Goal: Information Seeking & Learning: Learn about a topic

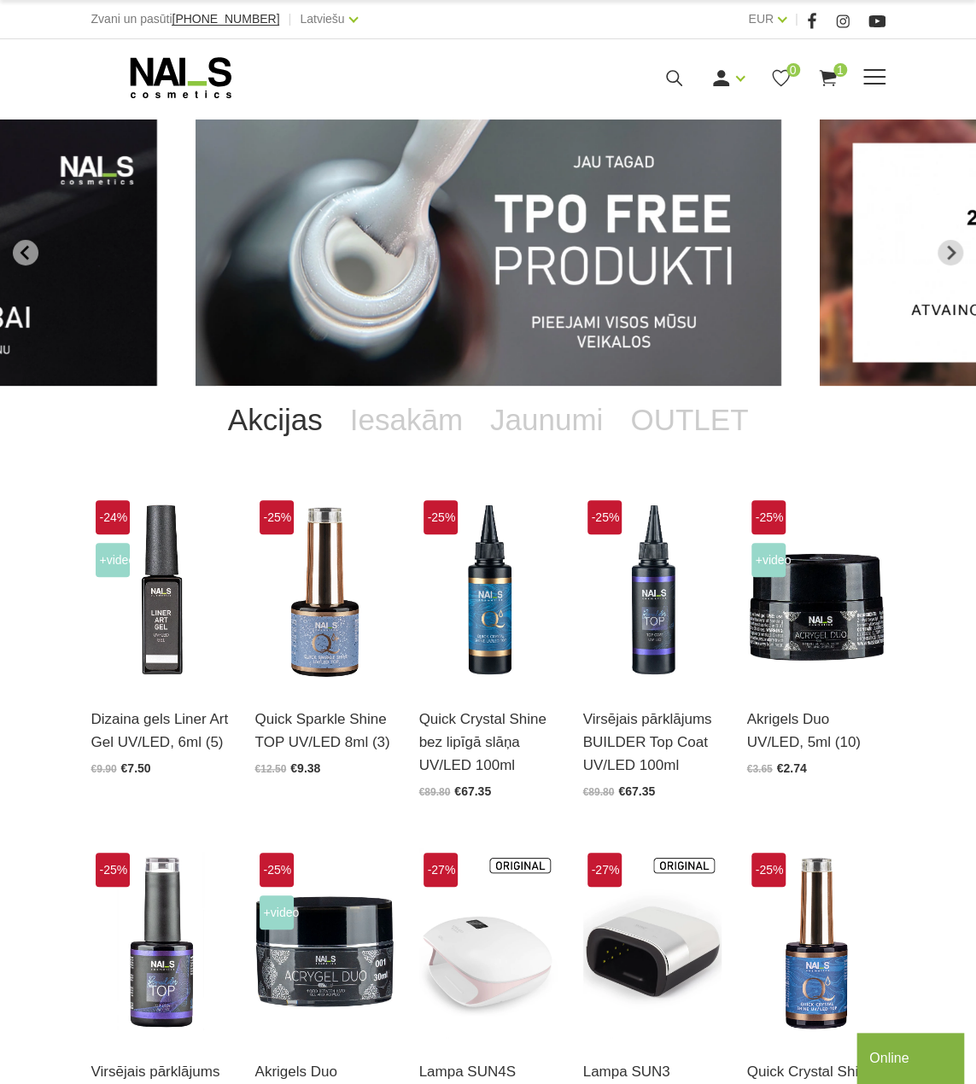
click at [684, 76] on div "Ienākt Reģistrēties 0 1" at bounding box center [623, 77] width 429 height 21
click at [673, 79] on icon at bounding box center [673, 77] width 21 height 21
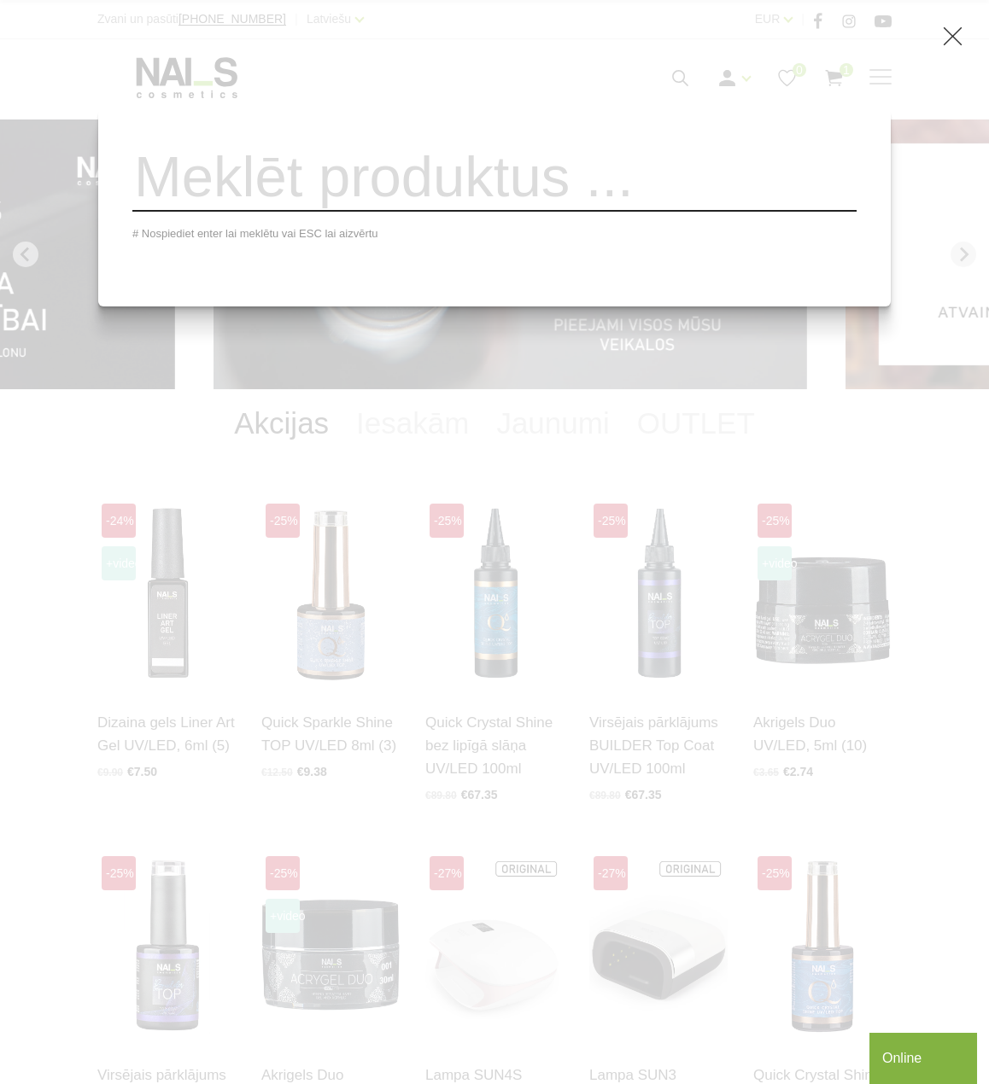
click at [569, 172] on input "search" at bounding box center [494, 177] width 724 height 69
type input "soft sil"
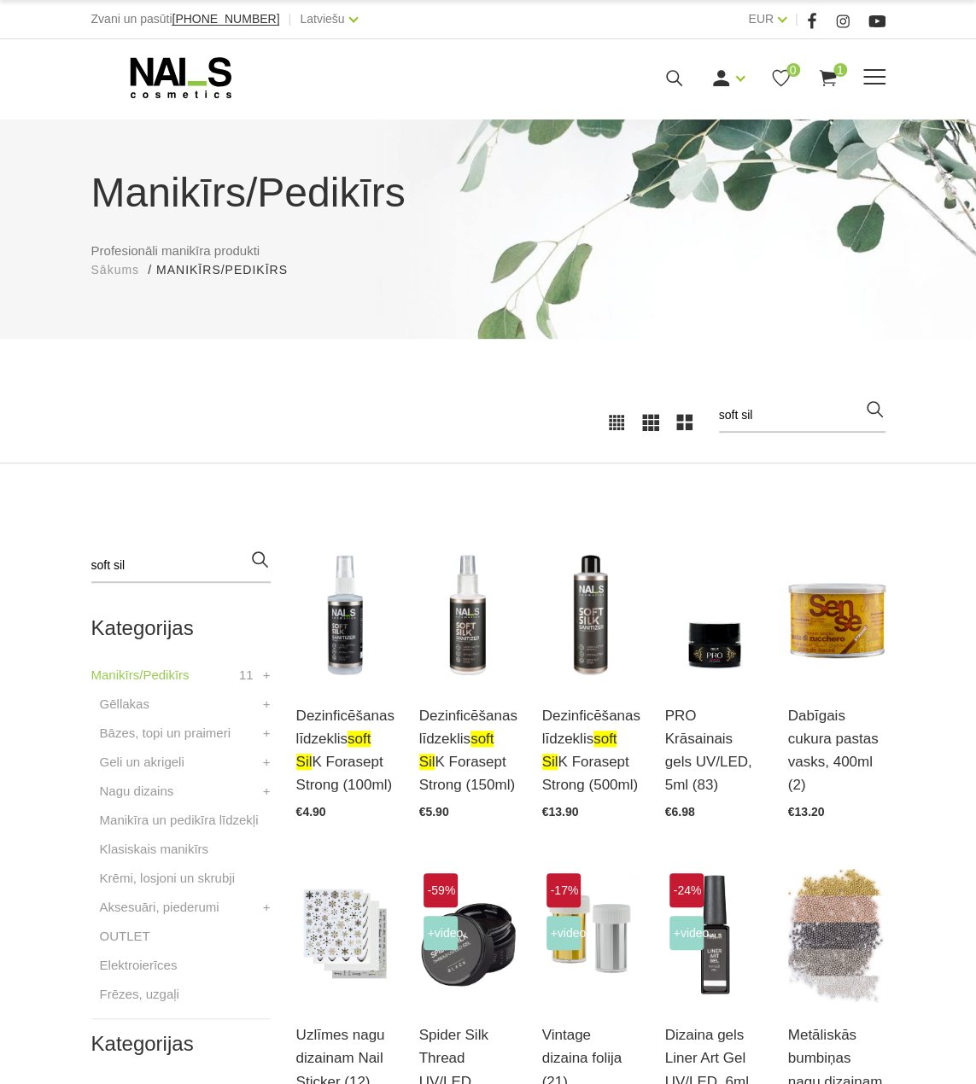
click at [674, 79] on icon at bounding box center [673, 77] width 21 height 21
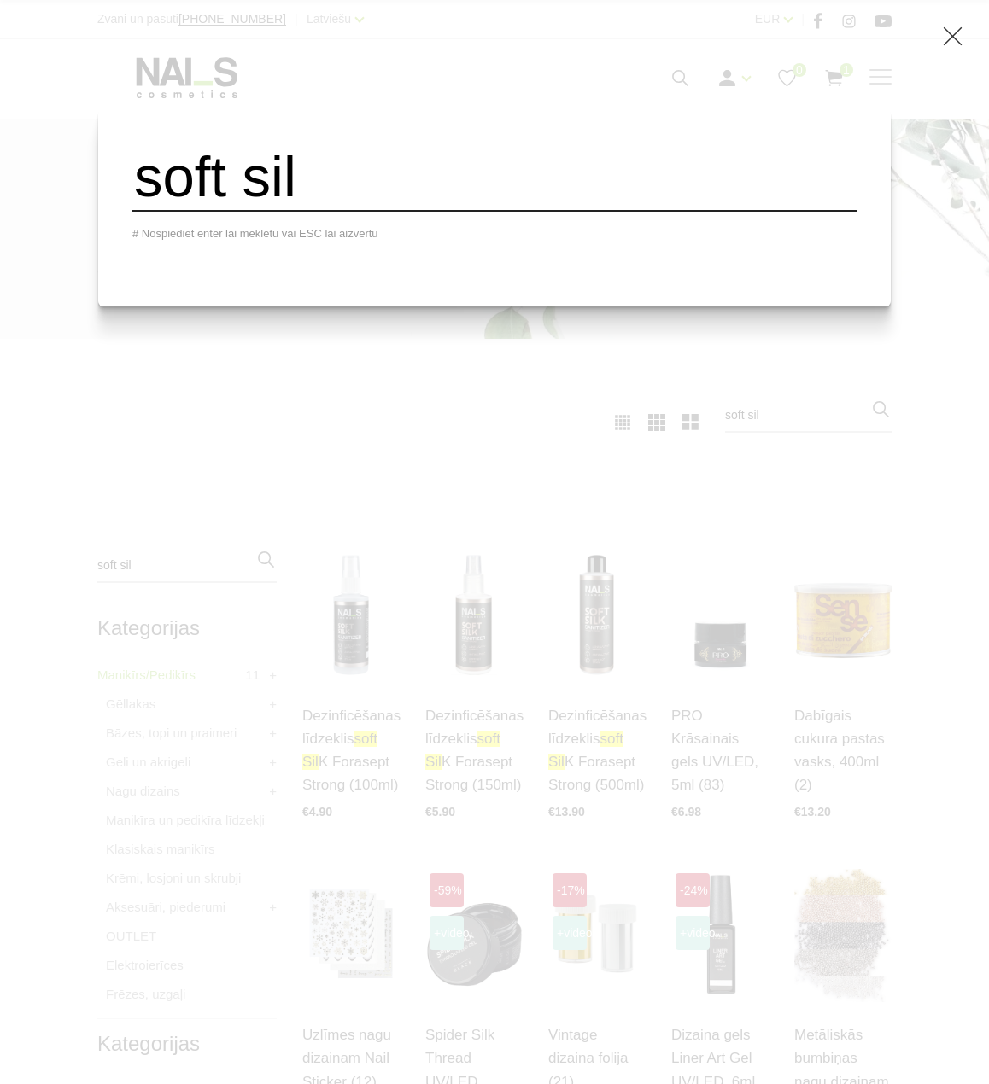
drag, startPoint x: 622, startPoint y: 197, endPoint x: 152, endPoint y: 209, distance: 470.5
click at [152, 209] on div "soft sil # Nospiediet enter lai meklētu vai ESC lai aizvērtu" at bounding box center [494, 207] width 792 height 198
type input "soak"
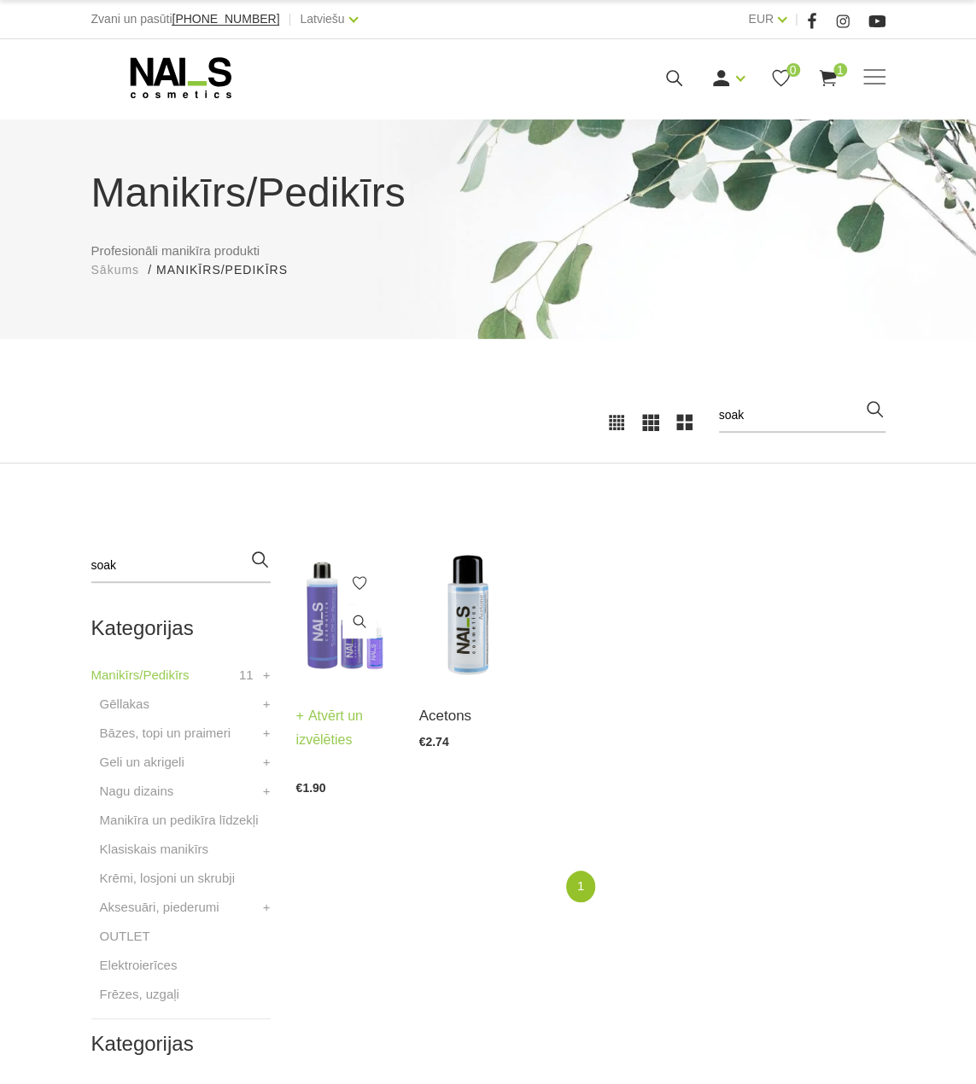
click at [309, 638] on img at bounding box center [344, 616] width 97 height 134
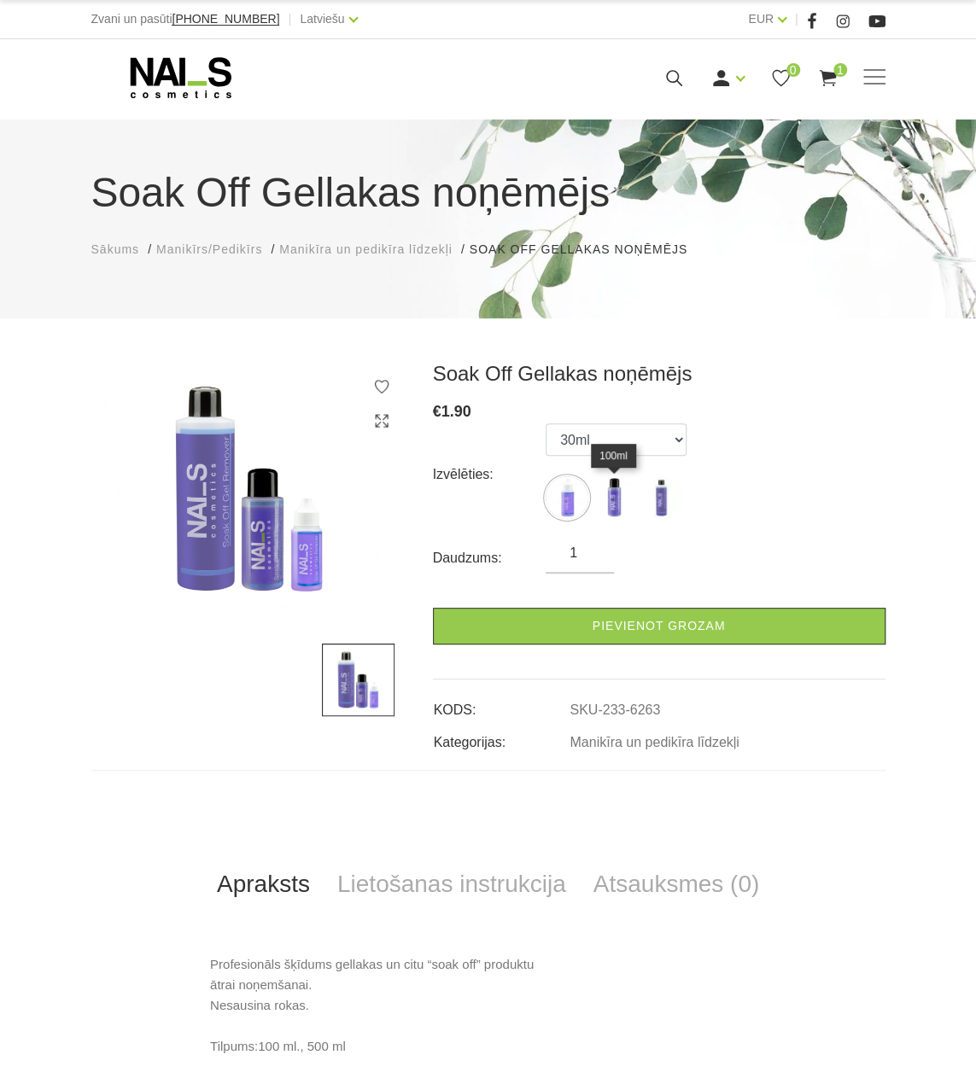
click at [615, 501] on img at bounding box center [613, 497] width 43 height 43
select select "453"
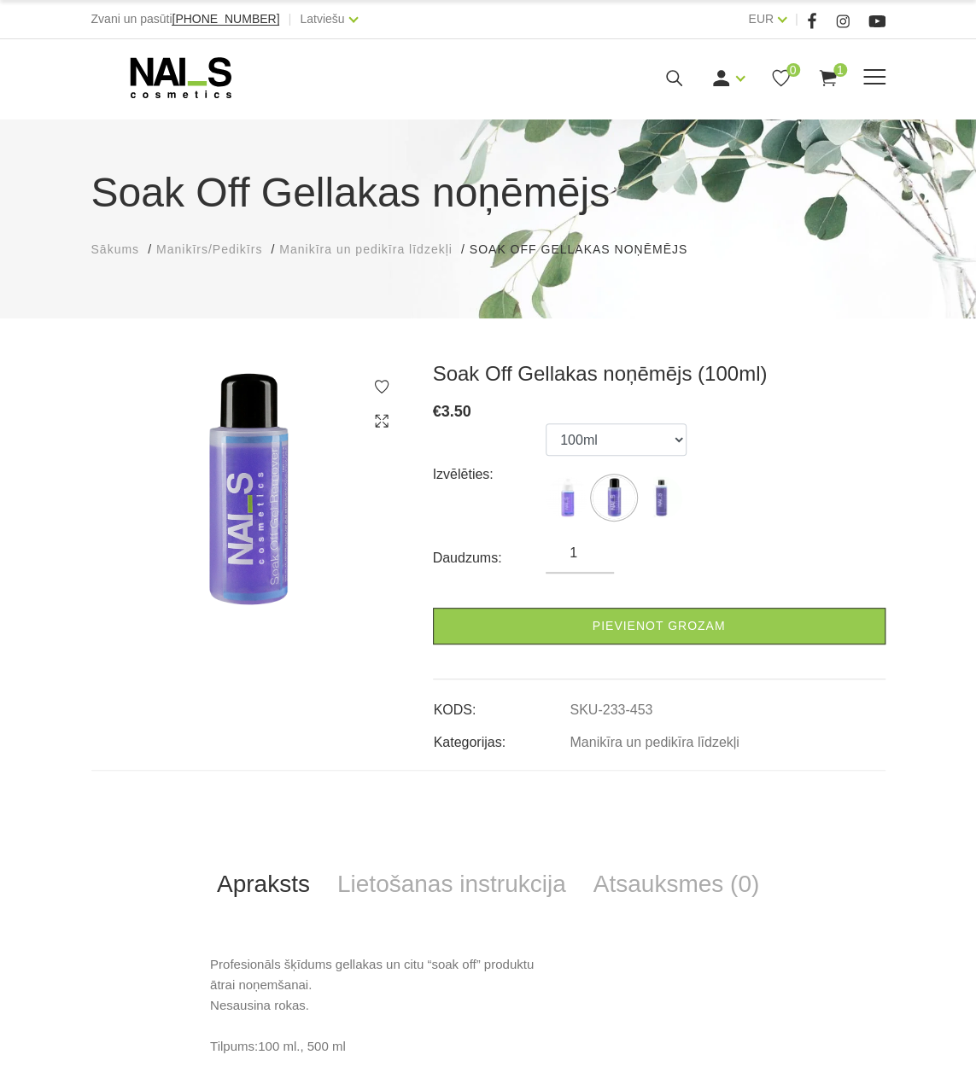
click at [676, 82] on icon at bounding box center [673, 77] width 21 height 21
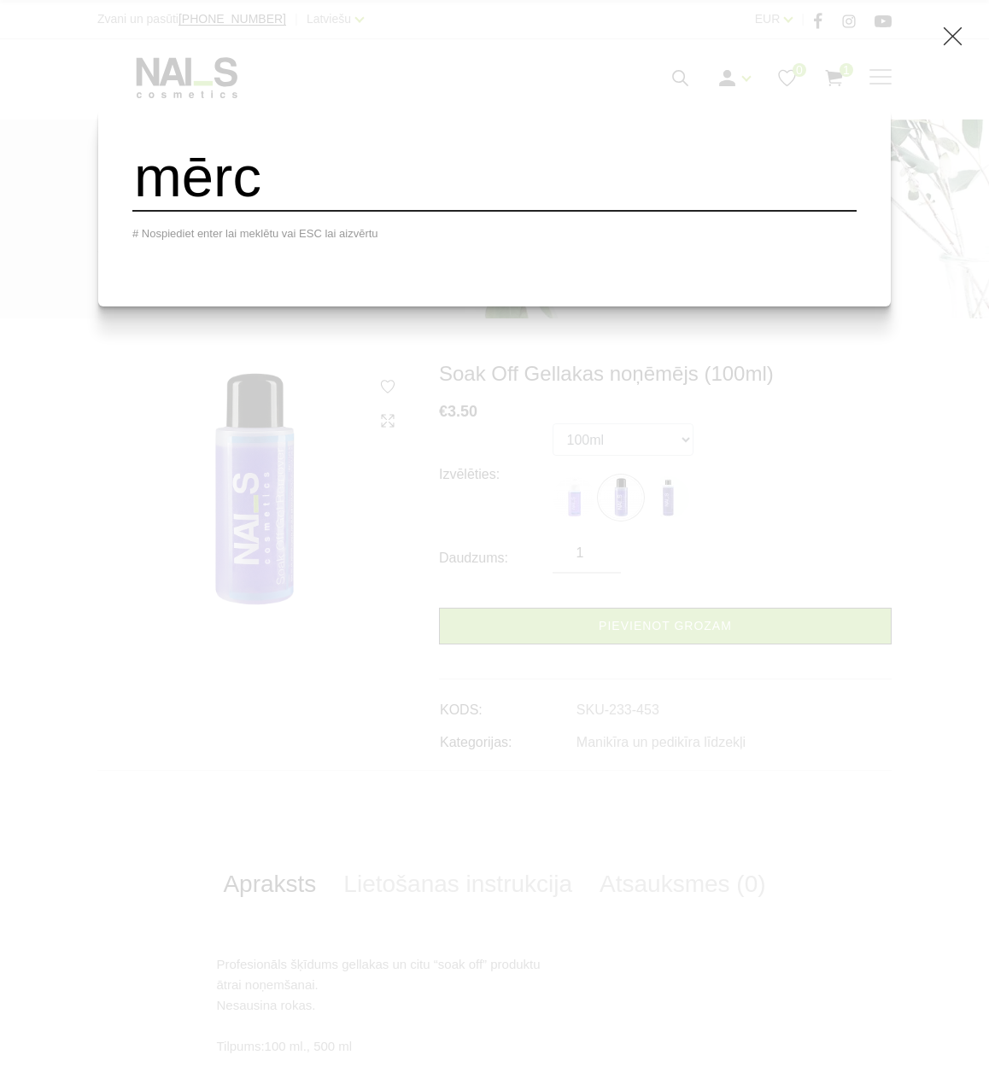
type input "mērc"
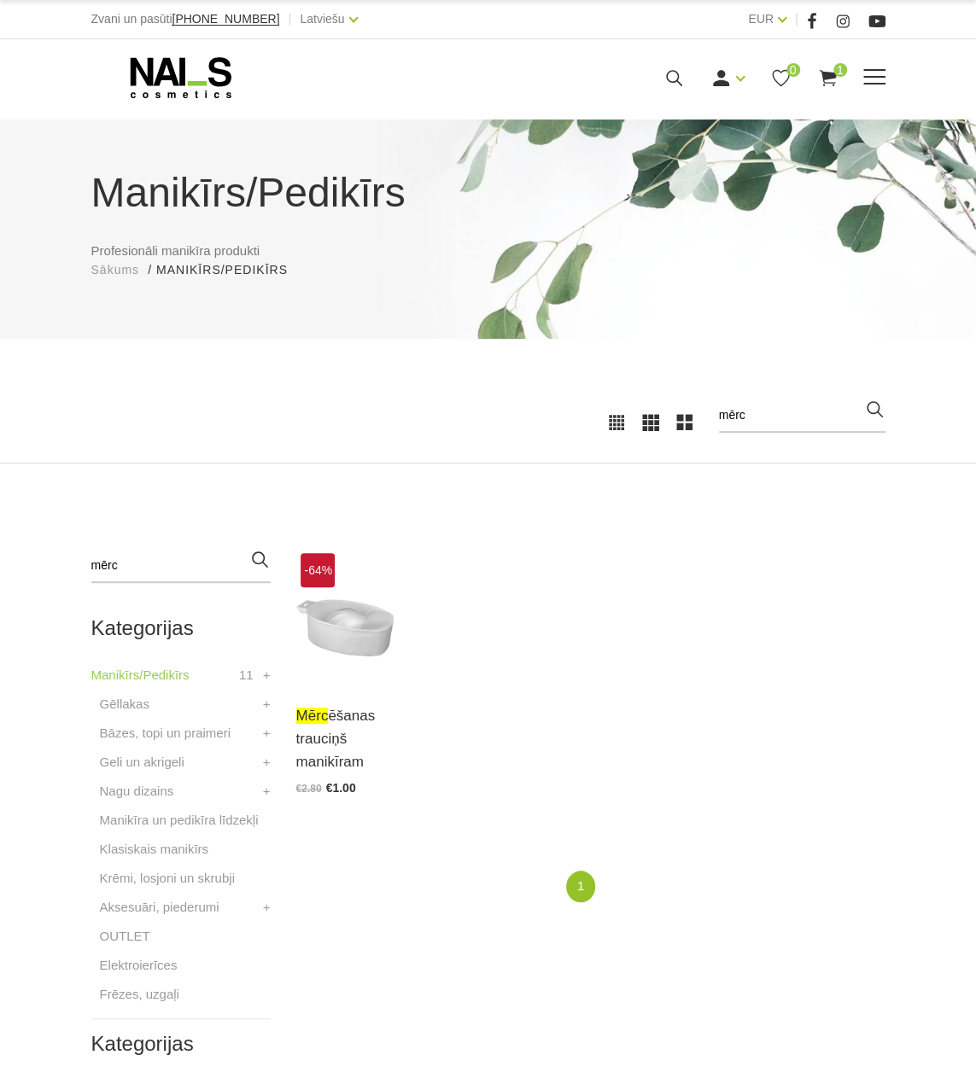
click at [669, 73] on icon at bounding box center [673, 77] width 21 height 21
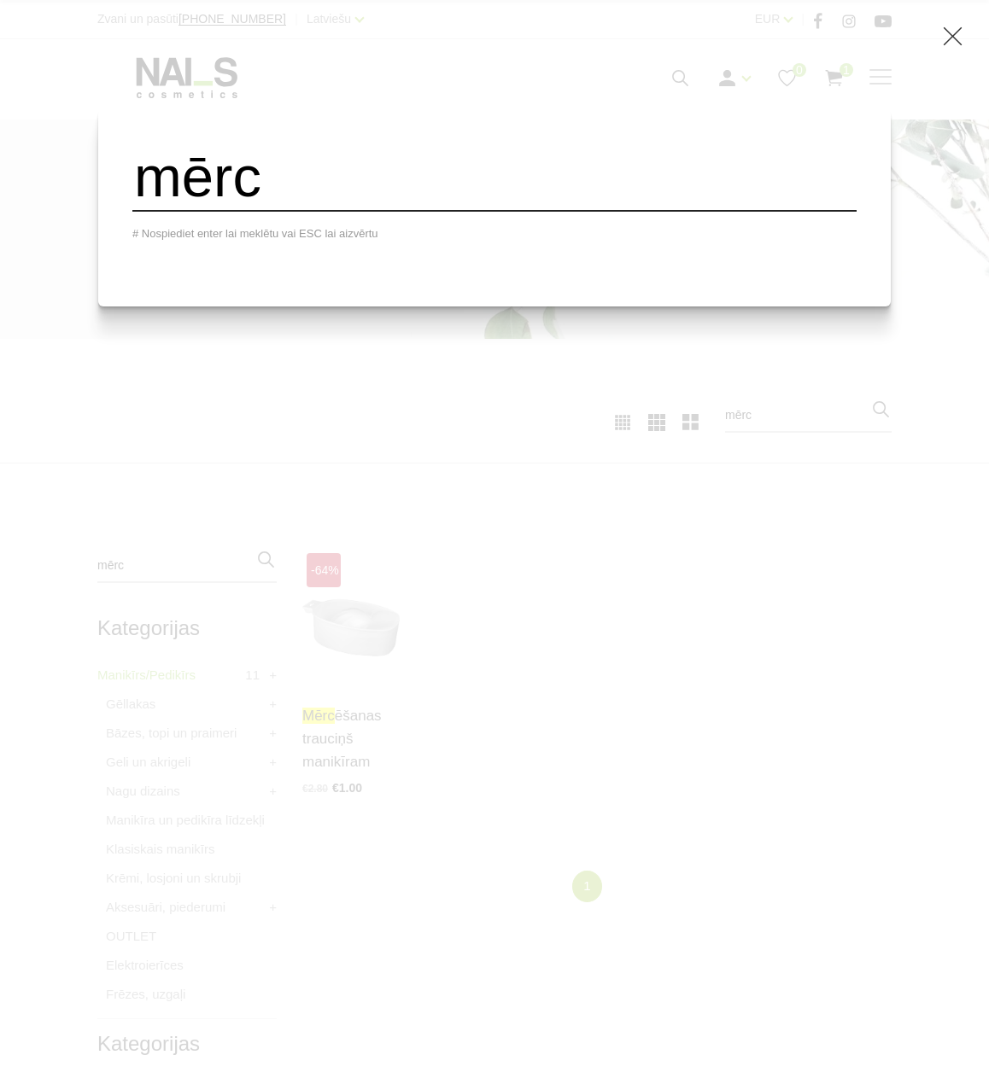
click at [691, 195] on input "mērc" at bounding box center [494, 177] width 724 height 69
type input "m"
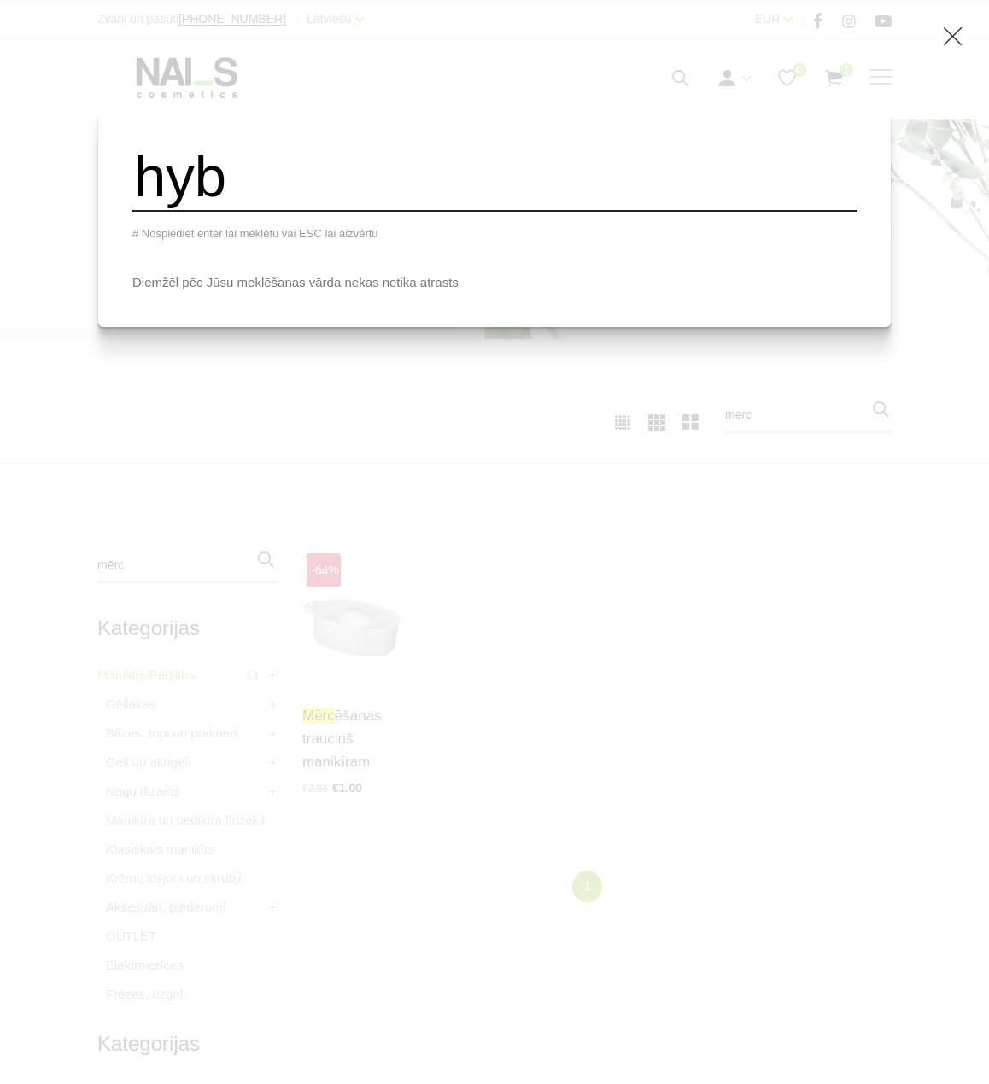
type input "hyb"
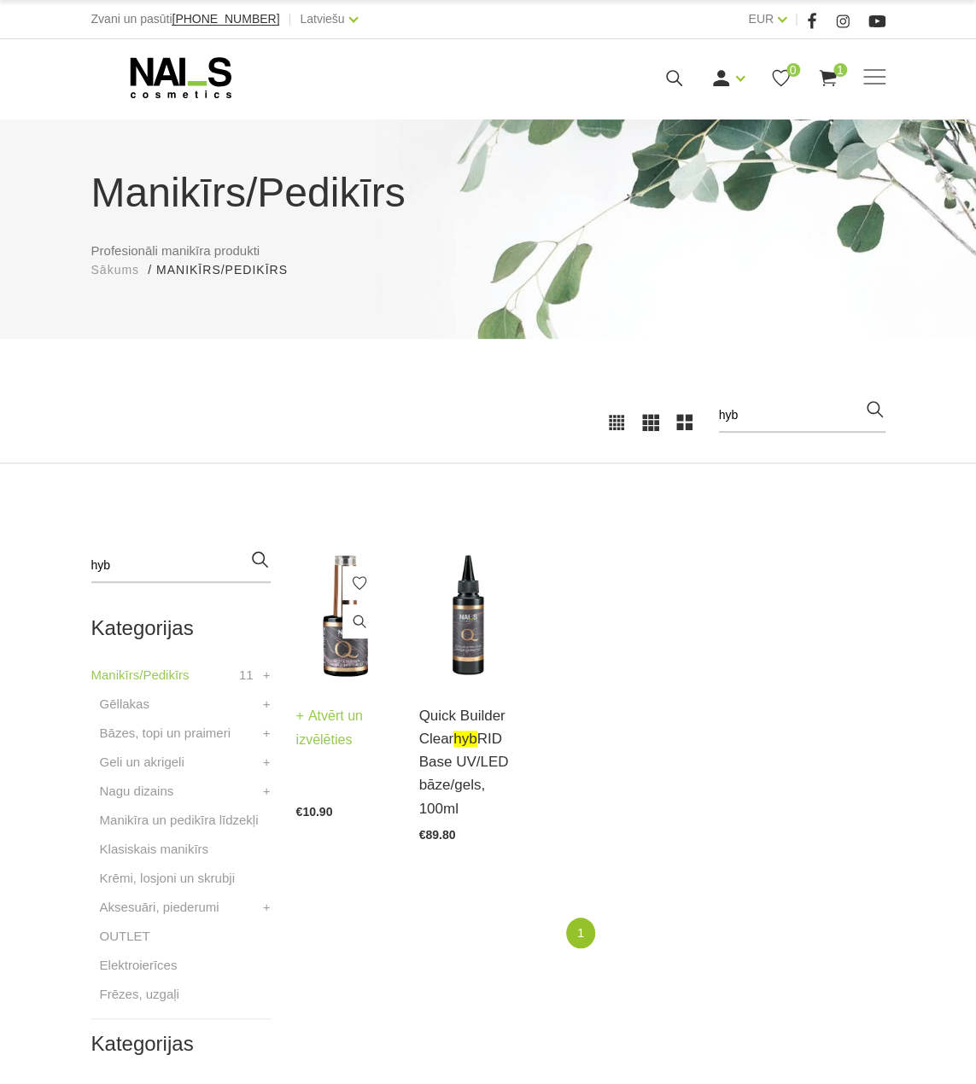
click at [327, 648] on div "Quick Builder Clear hyb RID Base UV/LED bāze/gels (2) Atvērt un izvēlēties €10.…" at bounding box center [344, 683] width 97 height 269
click at [330, 680] on link "Quick Builder Clear hyb RID Base UV/LED bāze/gels (2)" at bounding box center [344, 695] width 97 height 93
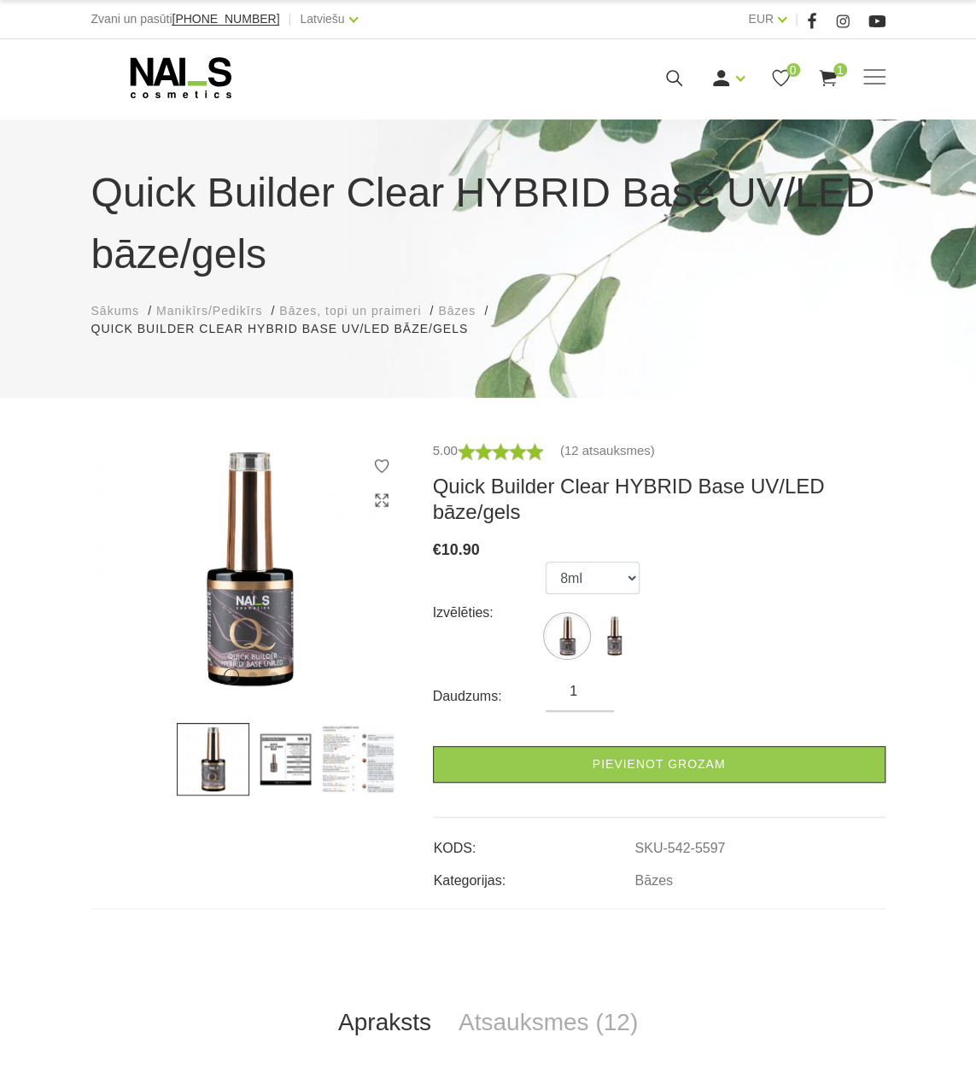
click at [603, 615] on img at bounding box center [613, 636] width 43 height 43
select select "5598"
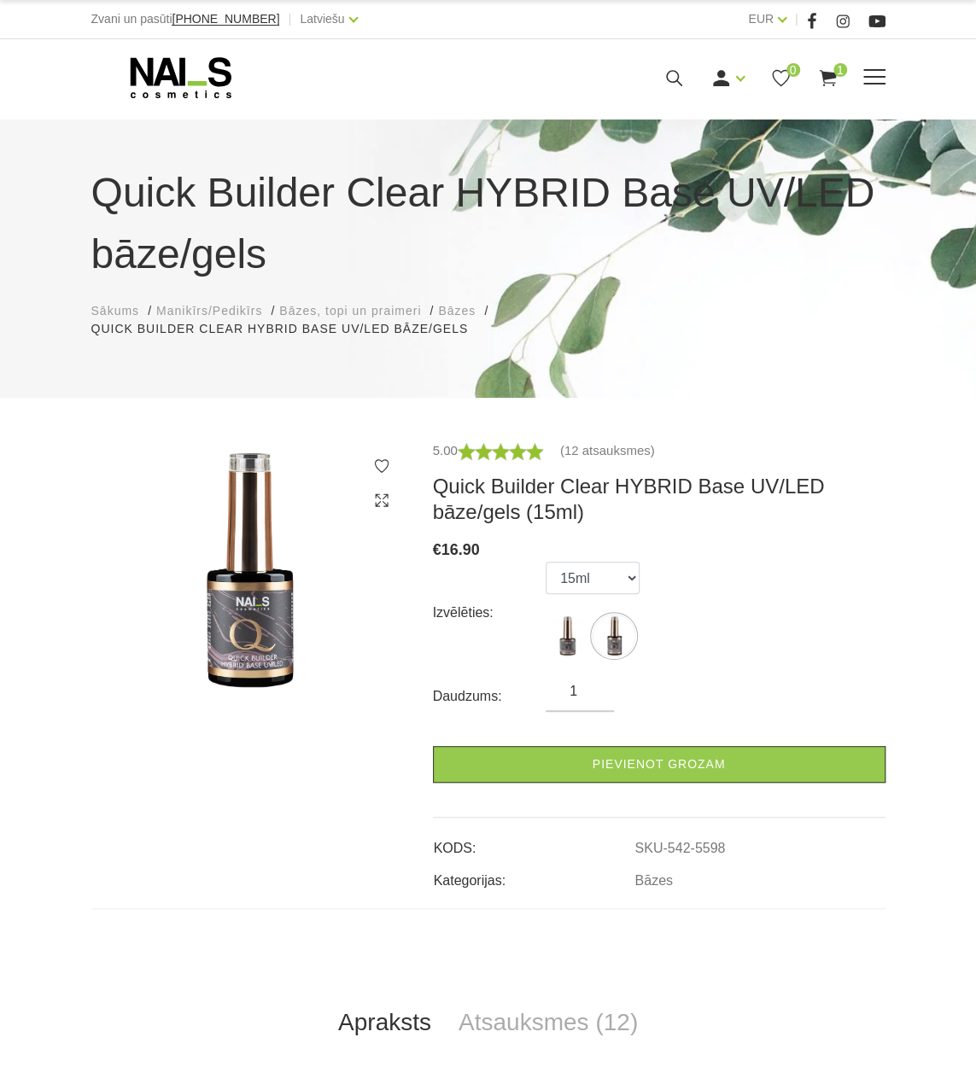
click at [671, 87] on icon at bounding box center [673, 77] width 21 height 21
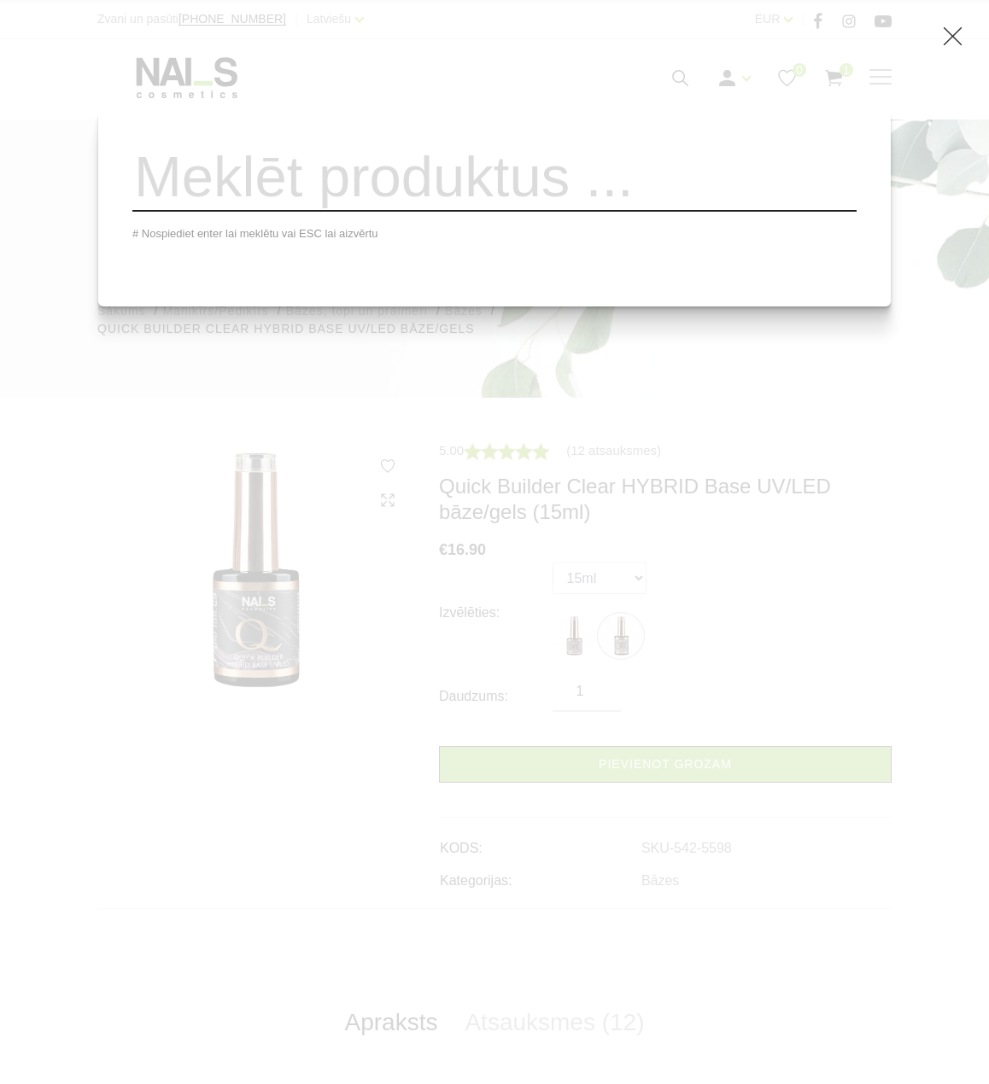
click at [594, 181] on input "search" at bounding box center [494, 177] width 724 height 69
type input "mond"
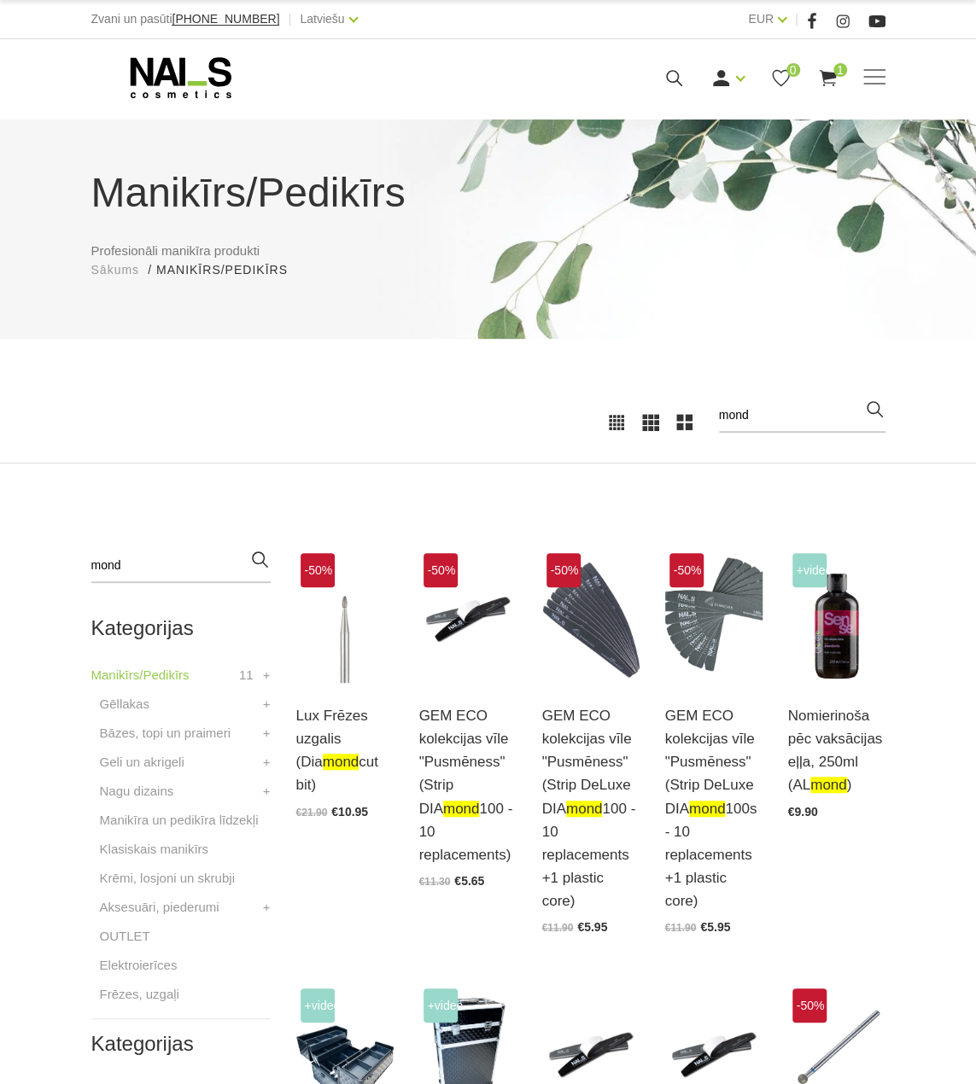
click at [872, 407] on icon "button" at bounding box center [874, 409] width 21 height 21
click at [879, 420] on input "mond" at bounding box center [802, 416] width 166 height 34
click at [876, 416] on icon "button" at bounding box center [874, 409] width 21 height 21
click at [658, 77] on div "Ienākt Reģistrēties 0 1" at bounding box center [623, 77] width 429 height 21
click at [703, 68] on div "Ienākt Reģistrēties 0 1" at bounding box center [623, 77] width 429 height 21
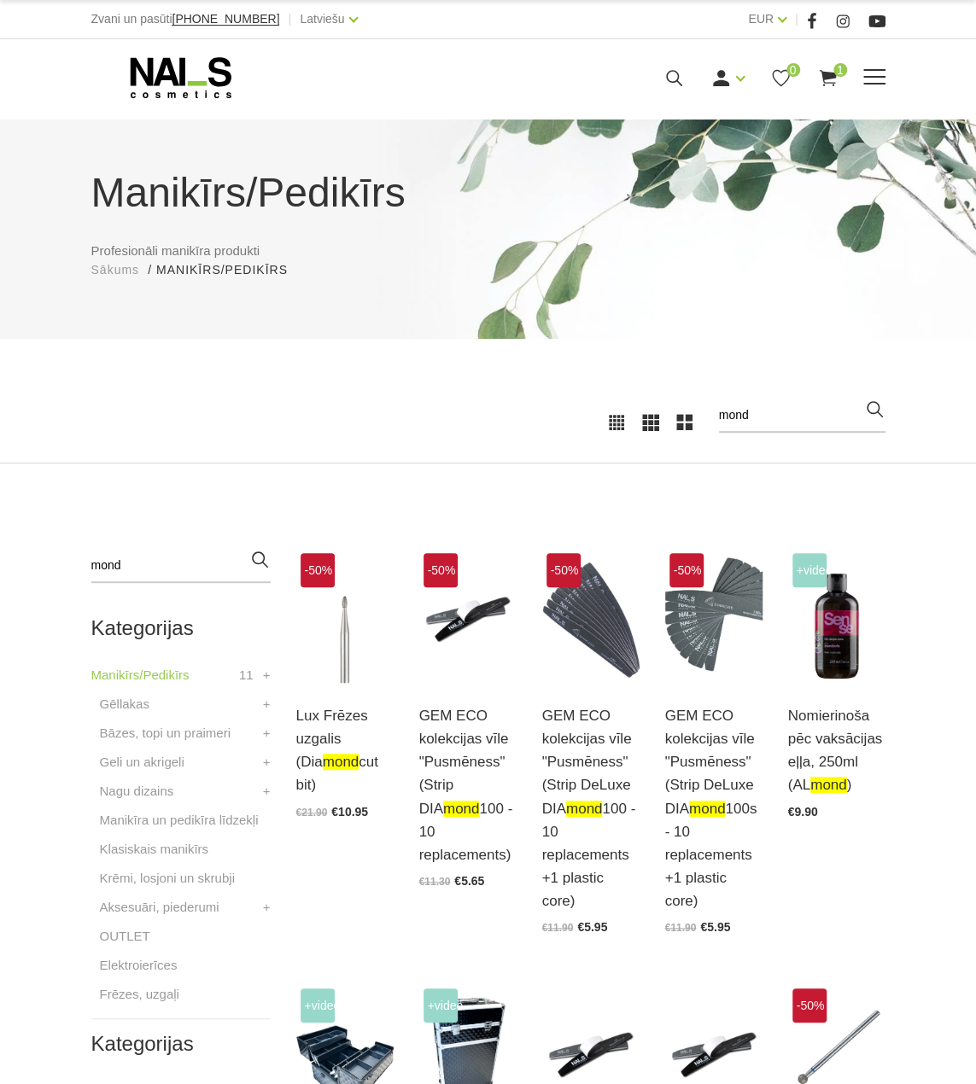
click at [674, 76] on icon at bounding box center [673, 77] width 21 height 21
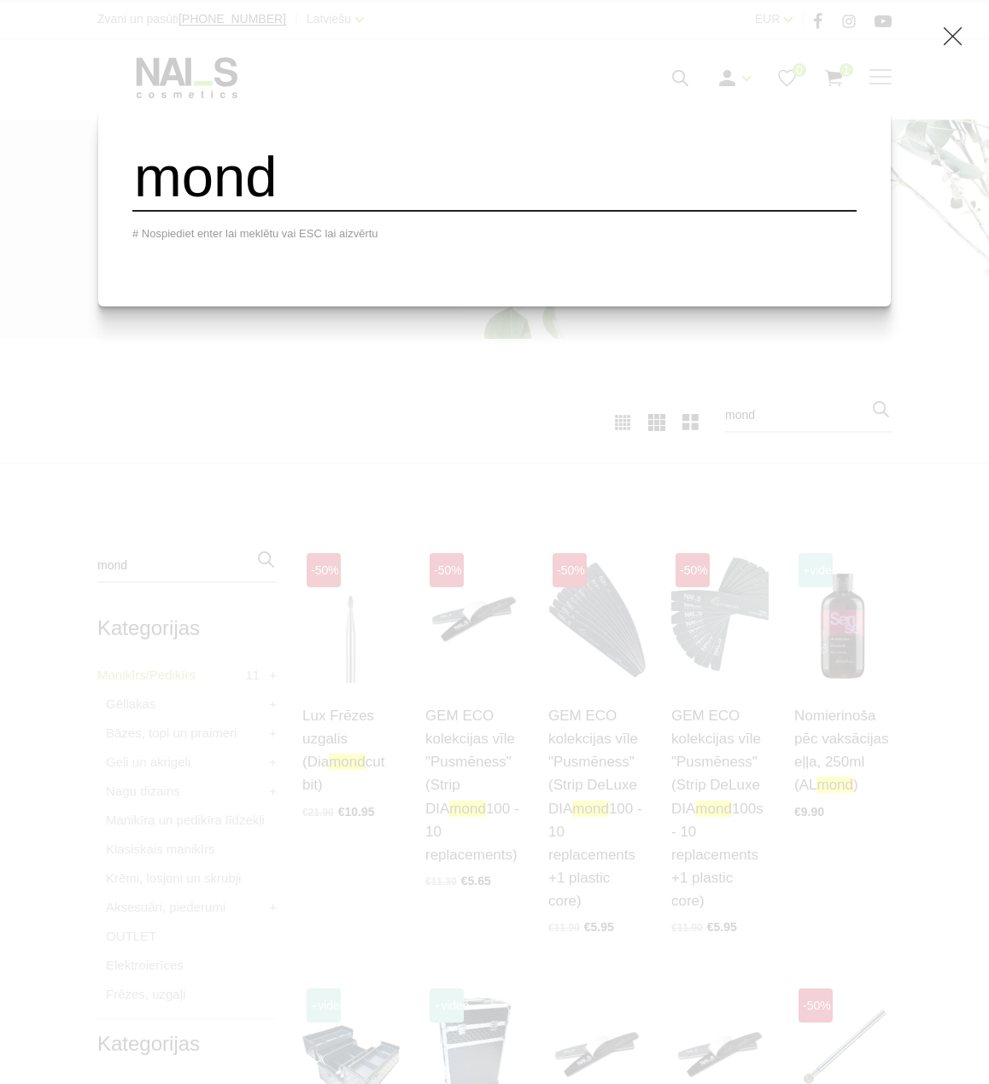
drag, startPoint x: 443, startPoint y: 208, endPoint x: 150, endPoint y: 180, distance: 294.2
click at [150, 180] on div "mond # Nospiediet enter lai meklētu vai ESC lai aizvērtu" at bounding box center [494, 207] width 792 height 198
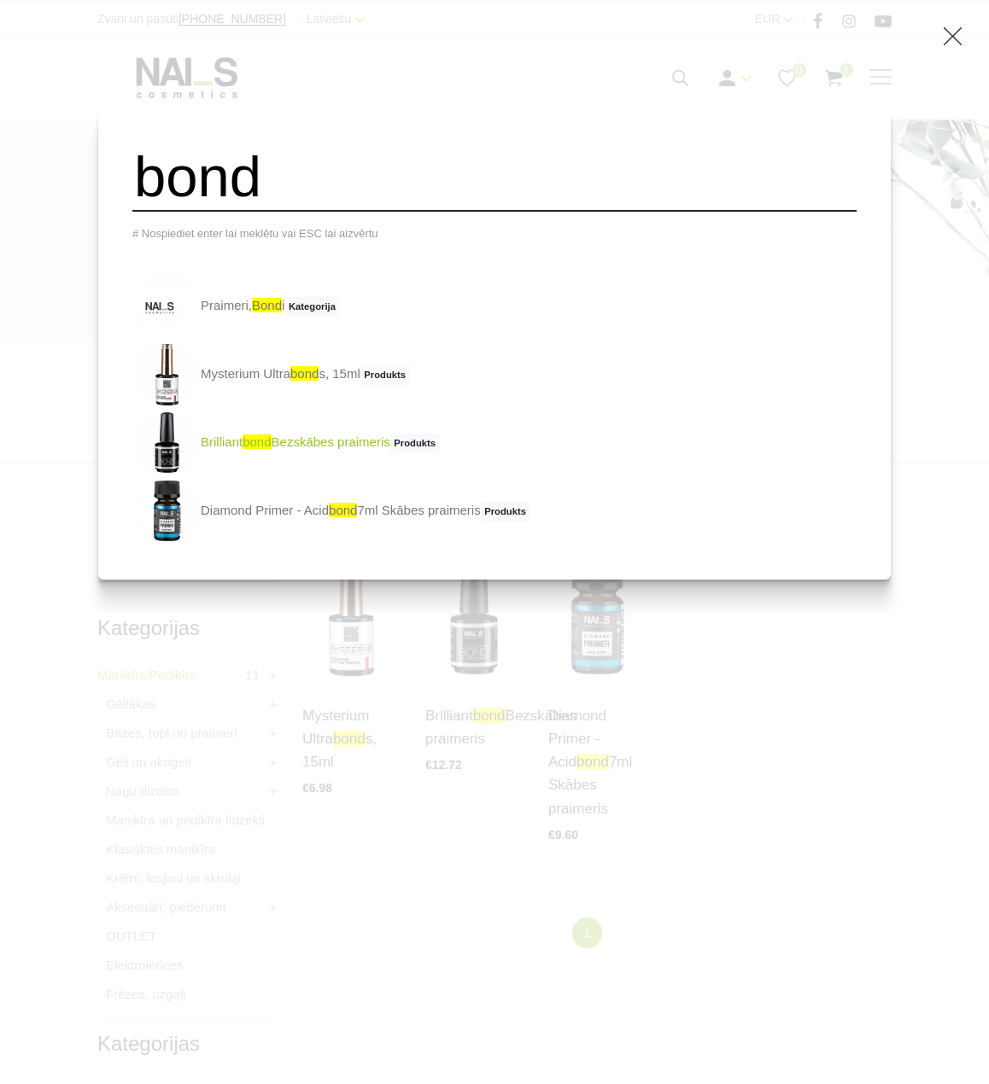
type input "bond"
click at [271, 449] on span "bond" at bounding box center [256, 442] width 28 height 15
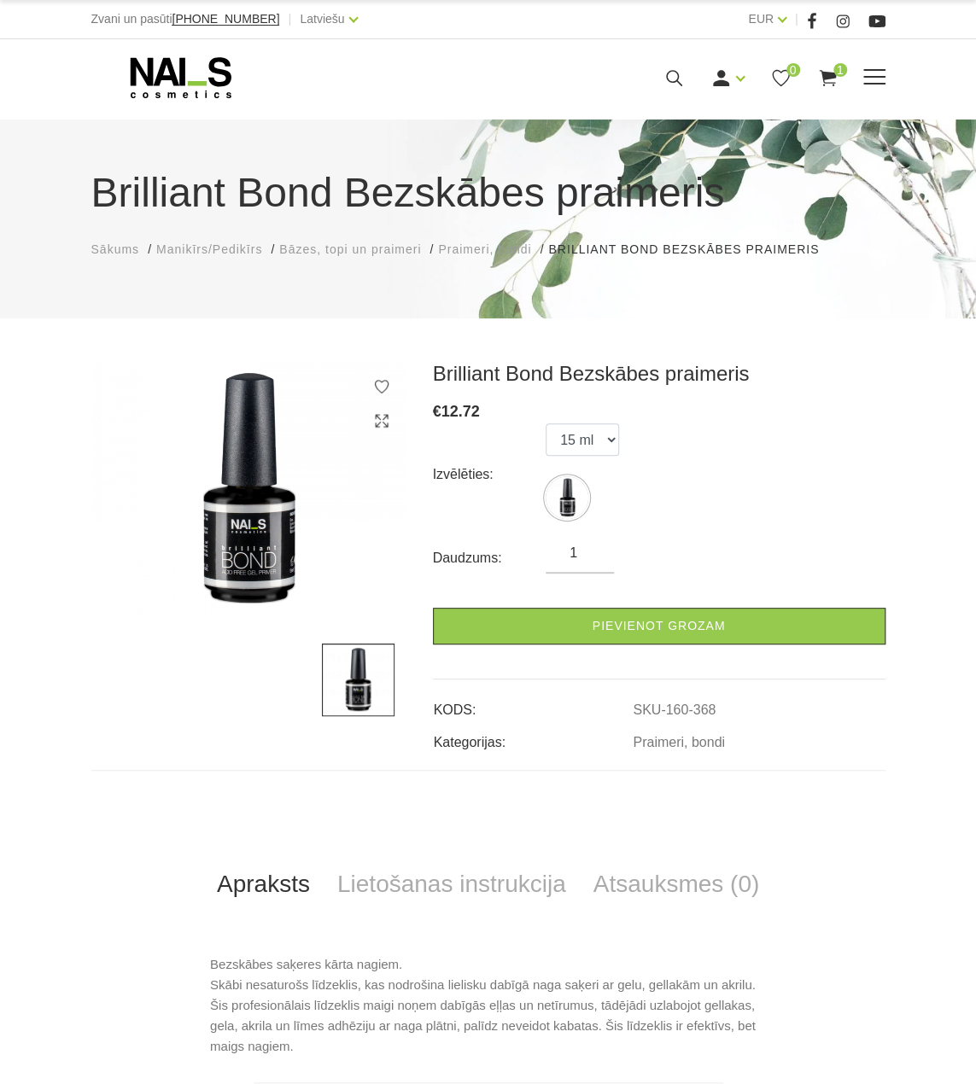
click at [677, 69] on icon at bounding box center [673, 77] width 21 height 21
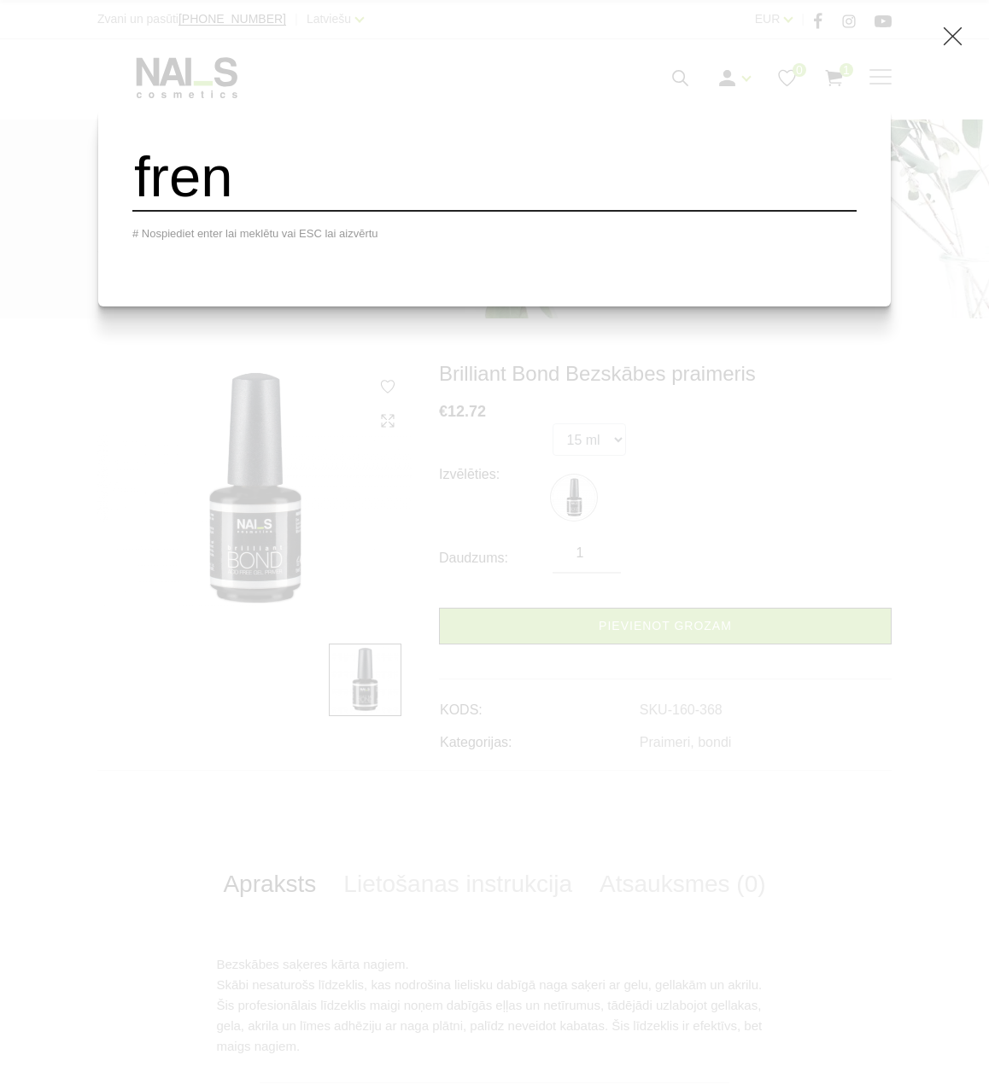
type input "fren"
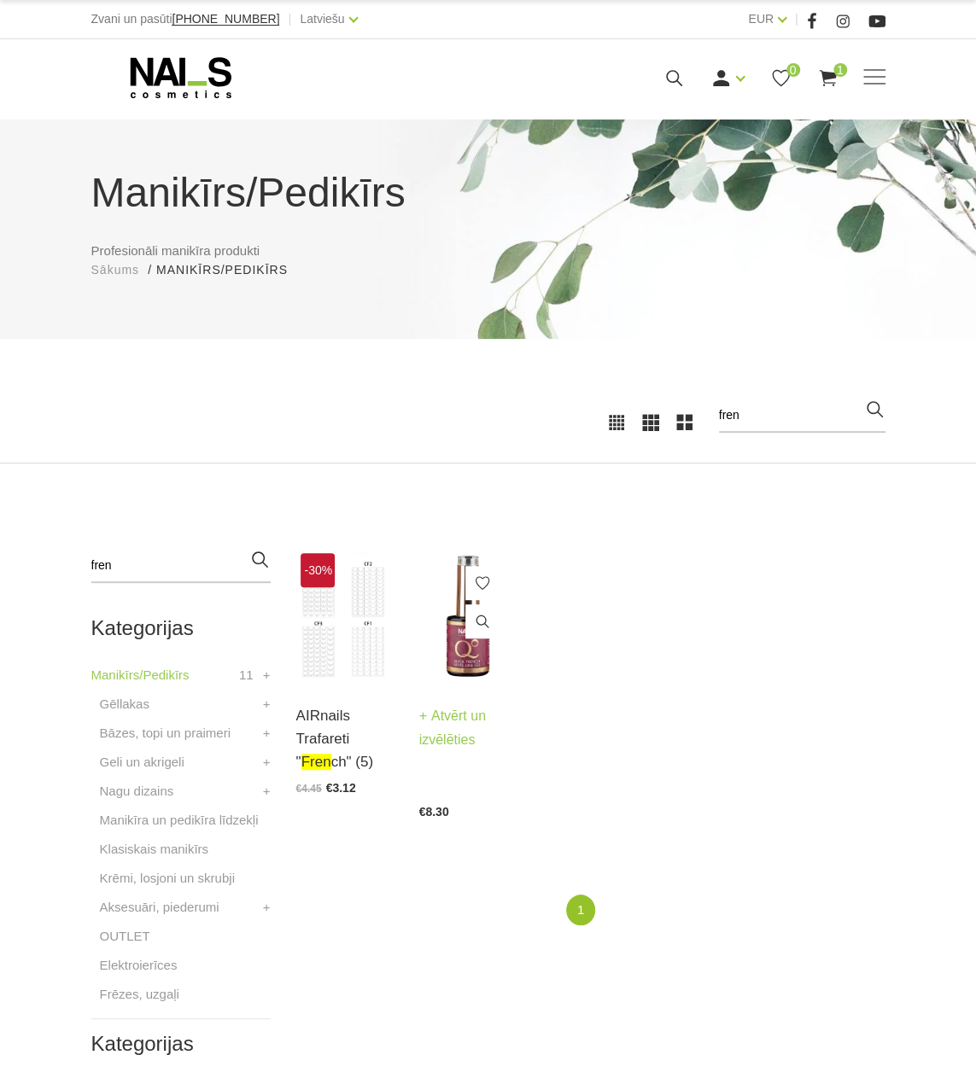
click at [469, 639] on span at bounding box center [482, 623] width 34 height 38
click at [458, 660] on img at bounding box center [467, 616] width 97 height 134
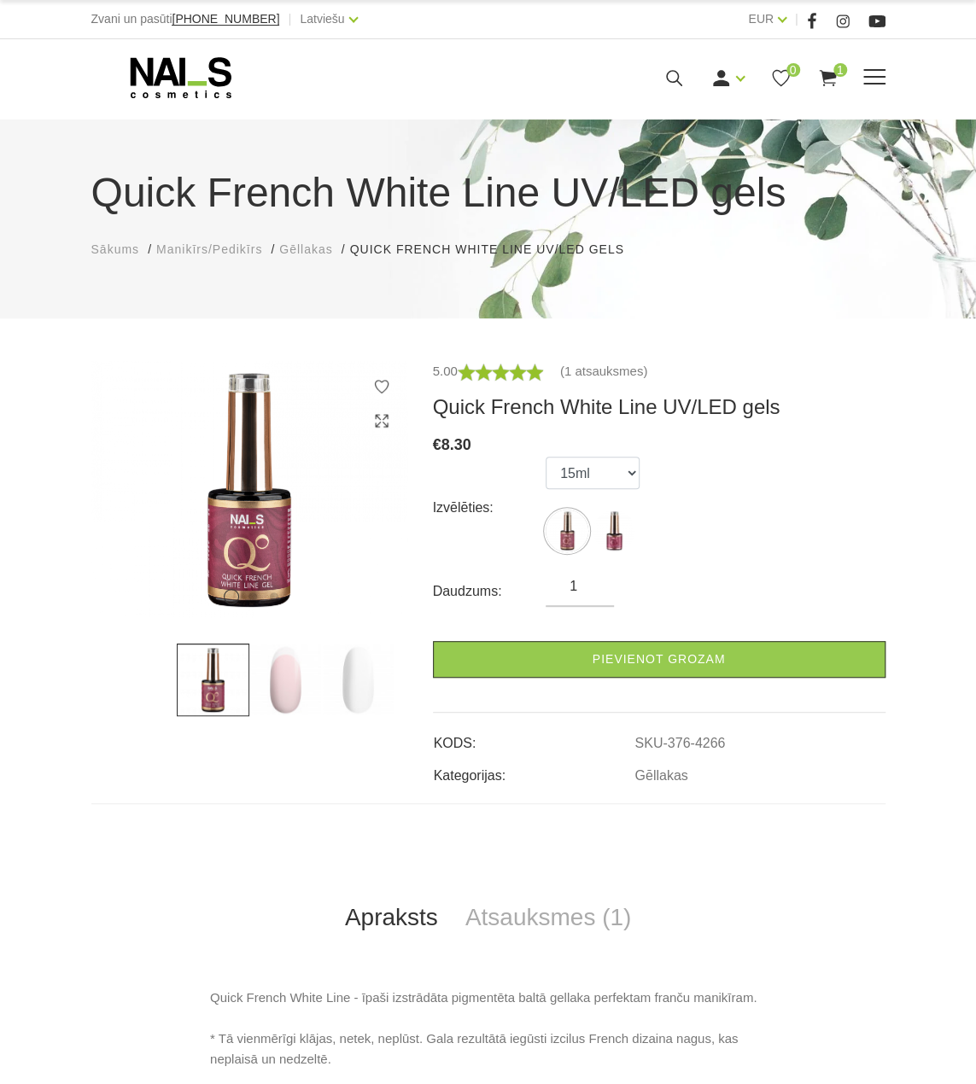
click at [668, 77] on icon at bounding box center [673, 77] width 21 height 21
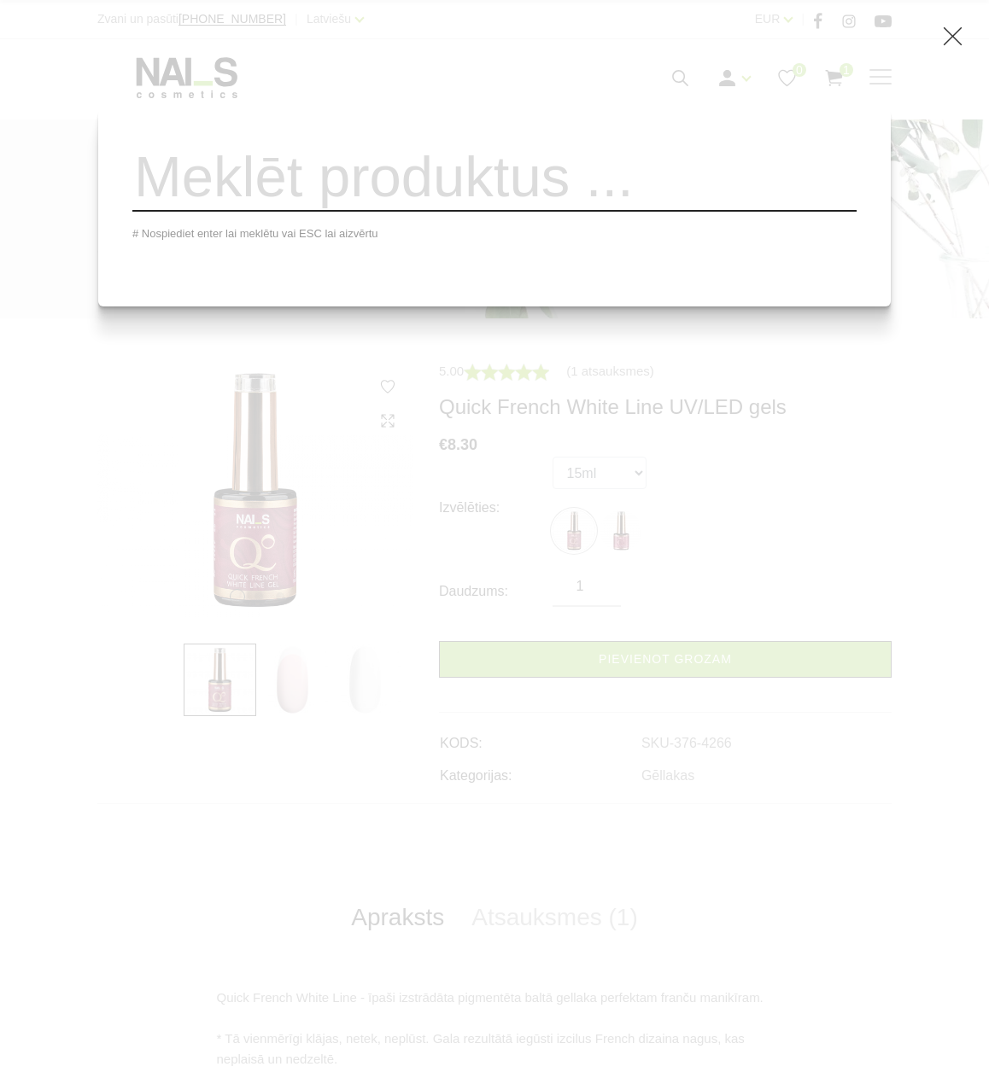
click at [573, 201] on input "search" at bounding box center [494, 177] width 724 height 69
type input "kutik"
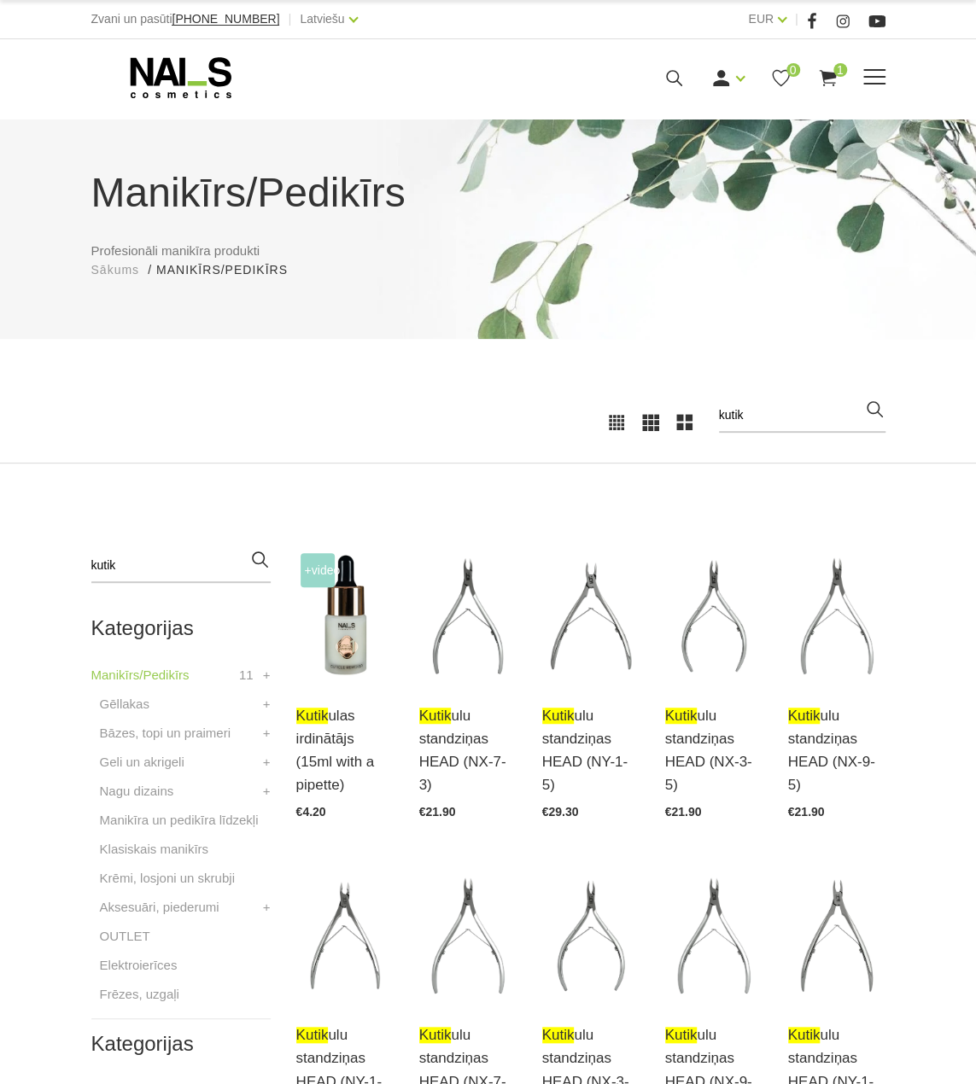
click at [676, 73] on use at bounding box center [674, 78] width 16 height 16
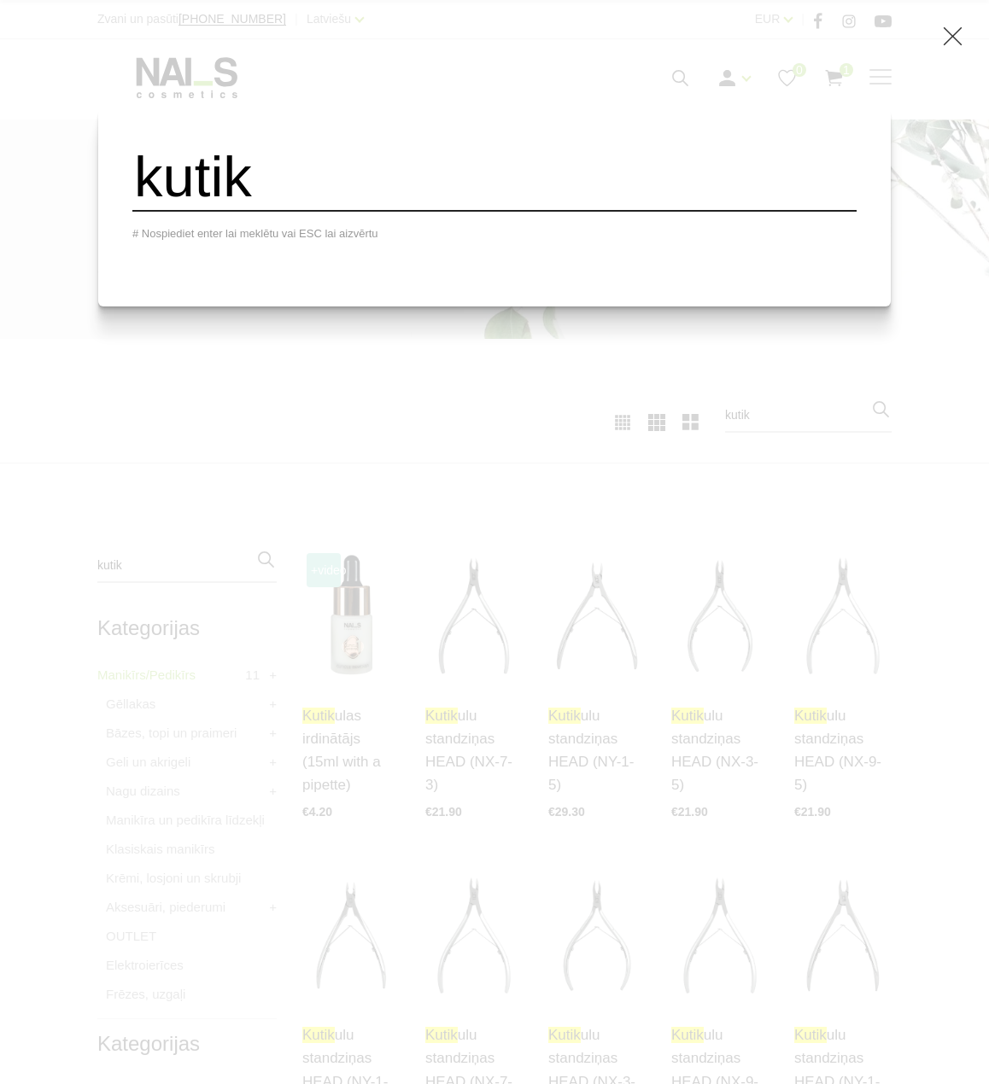
drag, startPoint x: 366, startPoint y: 189, endPoint x: 143, endPoint y: 201, distance: 224.0
click at [143, 201] on div "kutik # Nospiediet enter lai meklētu vai ESC lai aizvērtu" at bounding box center [494, 207] width 792 height 198
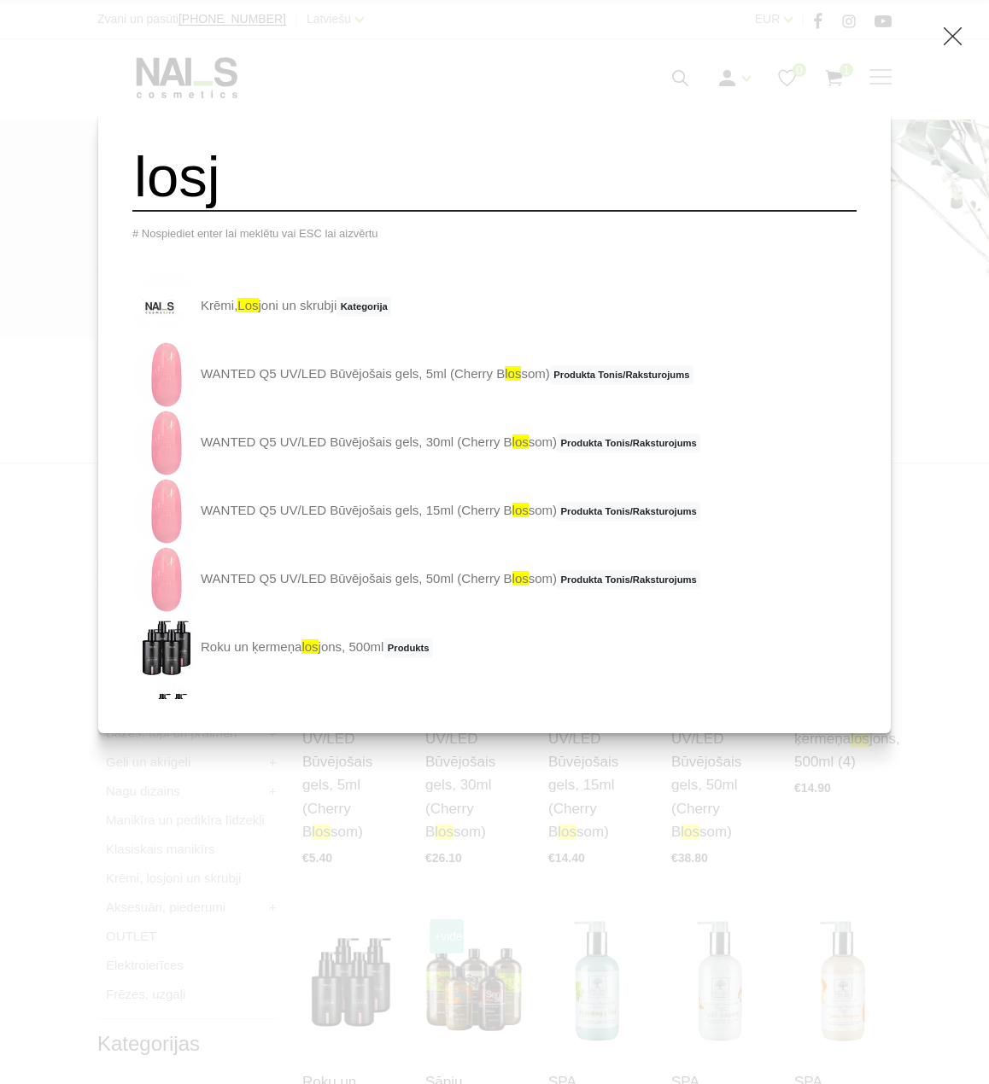
type input "losj"
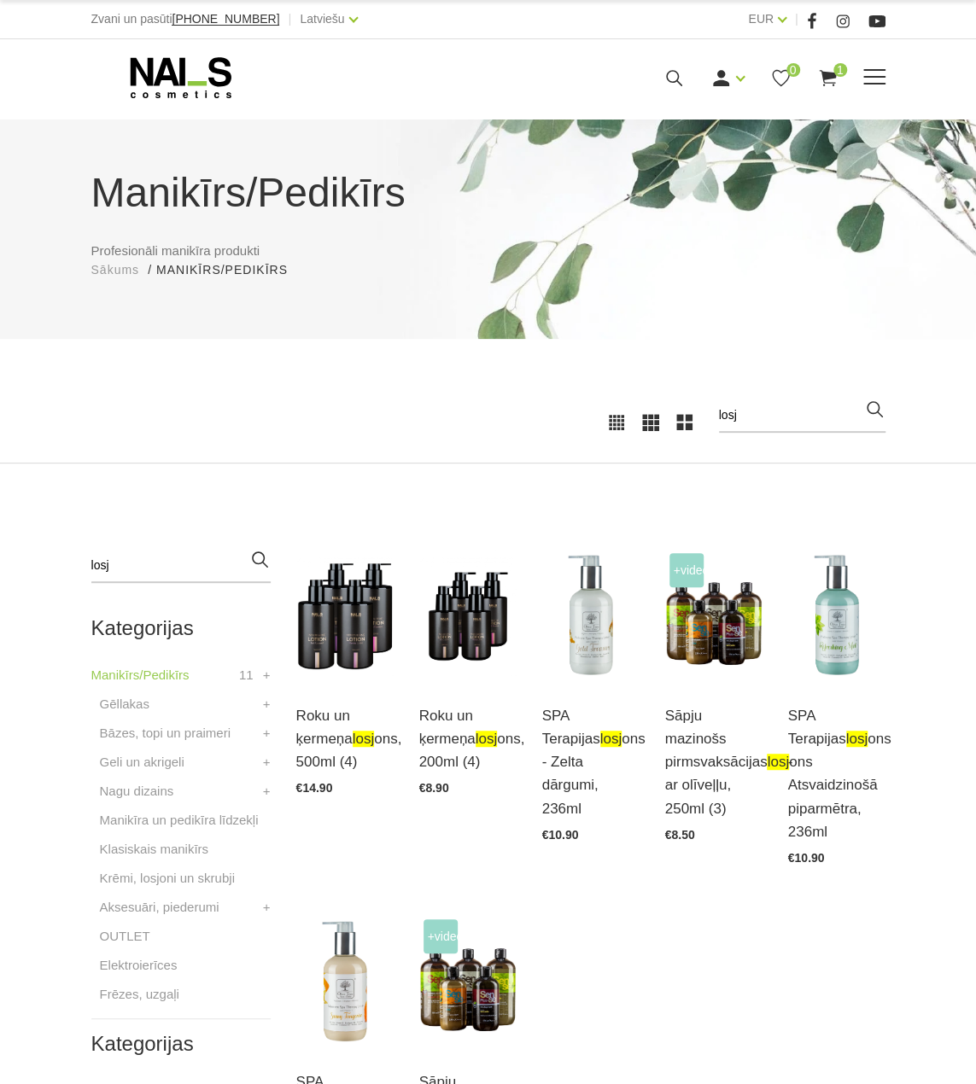
click at [656, 76] on div "Ienākt Reģistrēties 0 1" at bounding box center [623, 77] width 429 height 21
click at [668, 79] on icon at bounding box center [673, 77] width 21 height 21
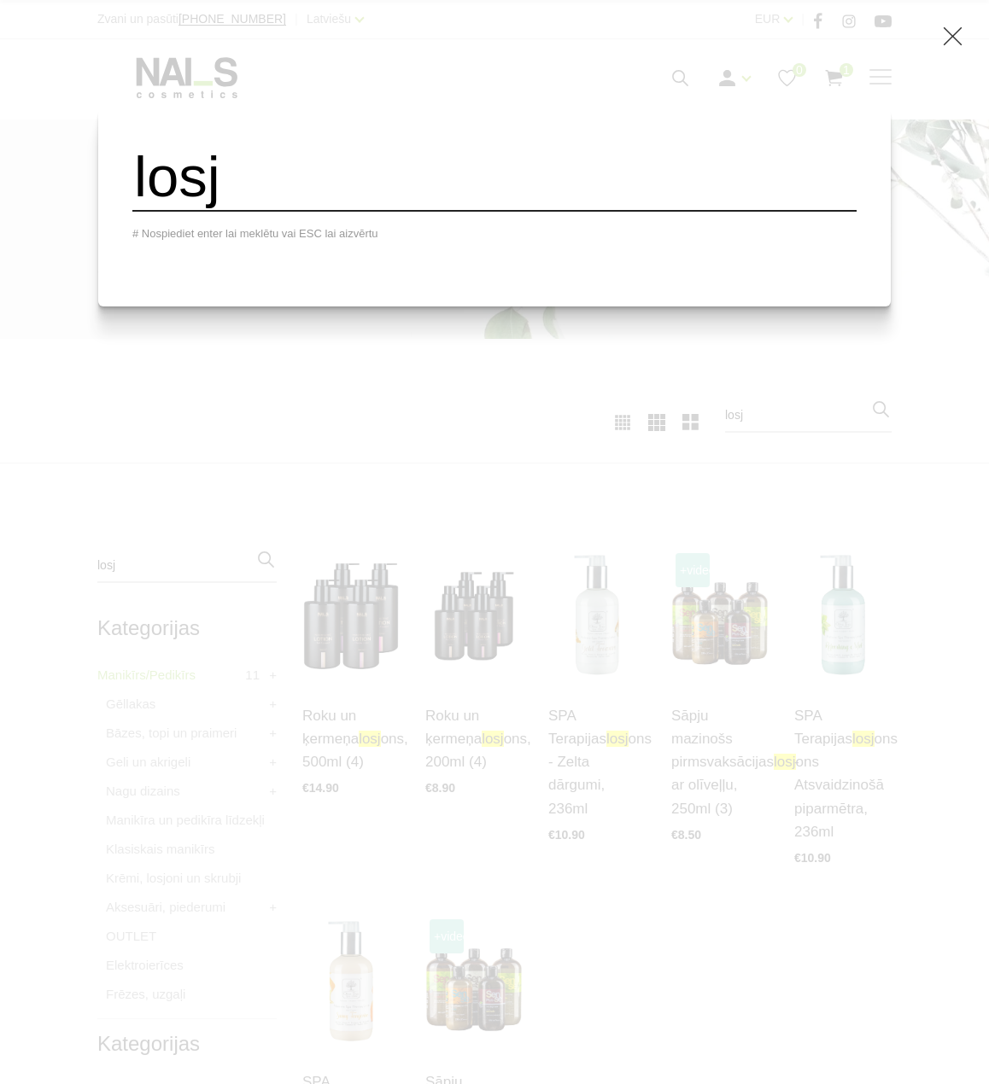
drag, startPoint x: 258, startPoint y: 192, endPoint x: 149, endPoint y: 181, distance: 109.8
click at [149, 181] on div "losj # Nospiediet enter lai meklētu vai ESC lai aizvērtu" at bounding box center [494, 207] width 792 height 198
type input "gel"
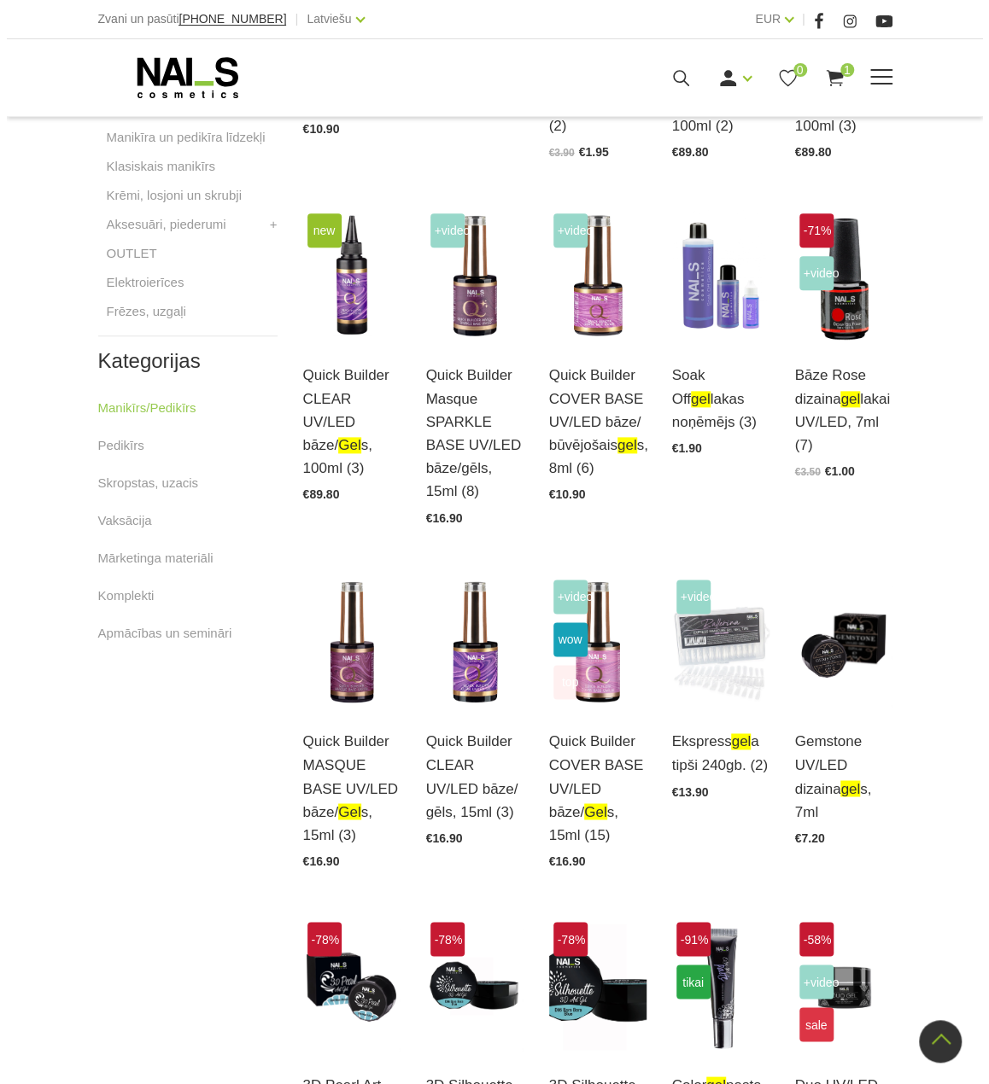
scroll to position [171, 0]
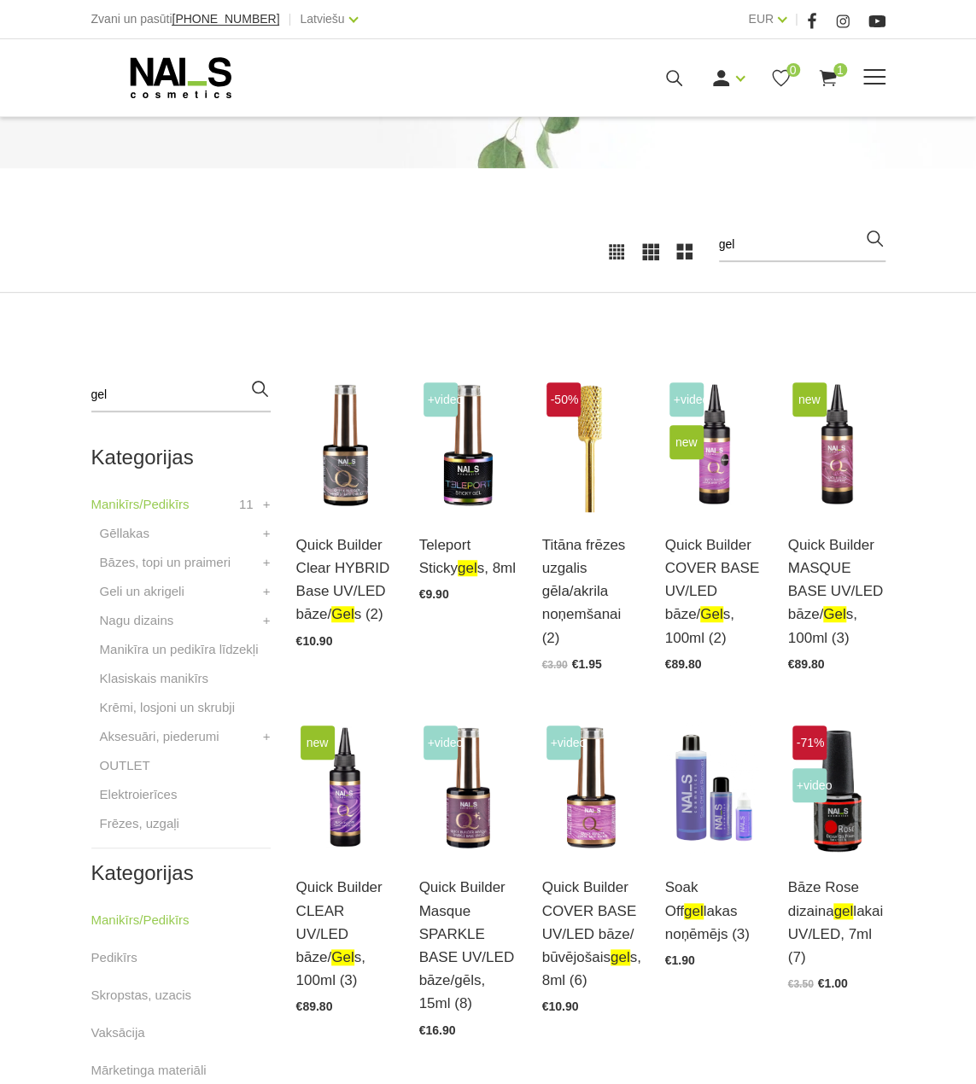
click at [663, 76] on icon at bounding box center [673, 77] width 21 height 21
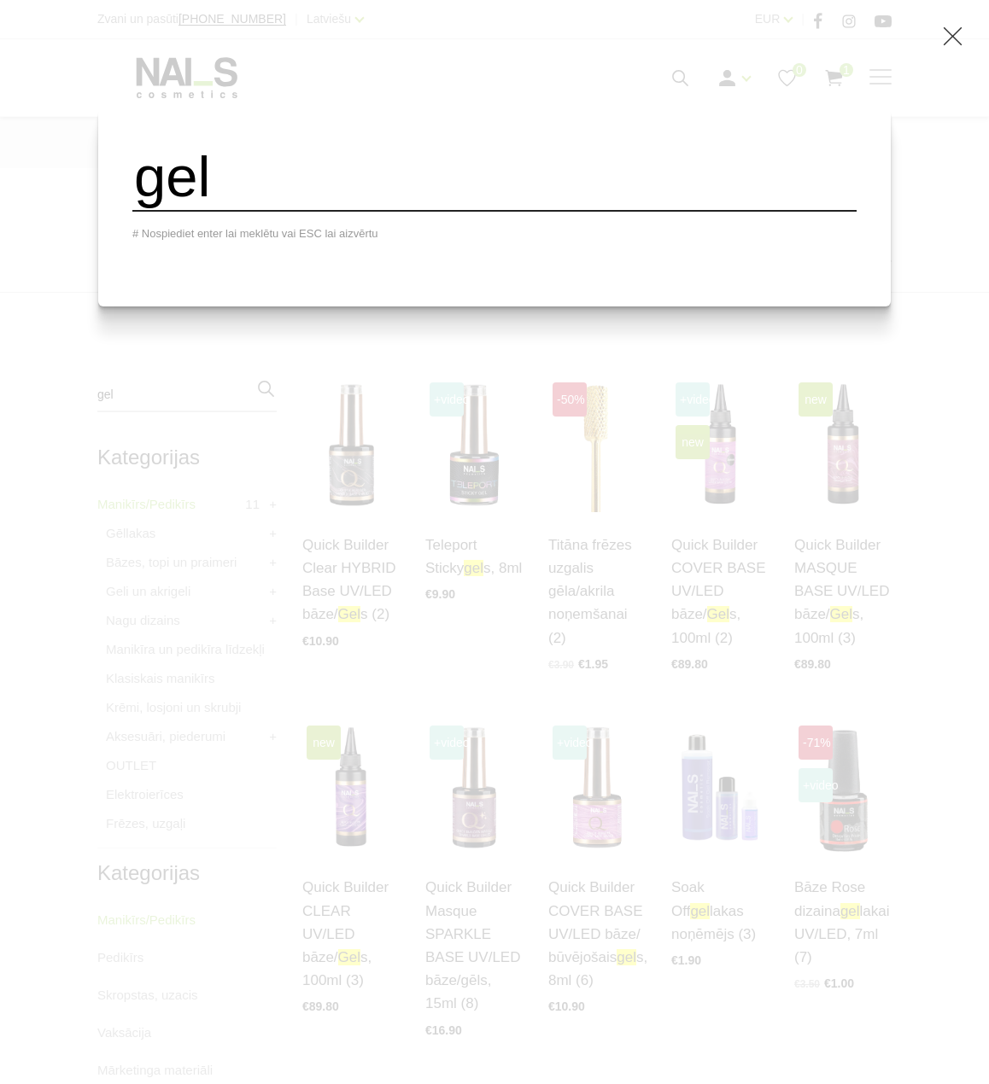
click at [428, 189] on input "gel" at bounding box center [494, 177] width 724 height 69
type input "gella"
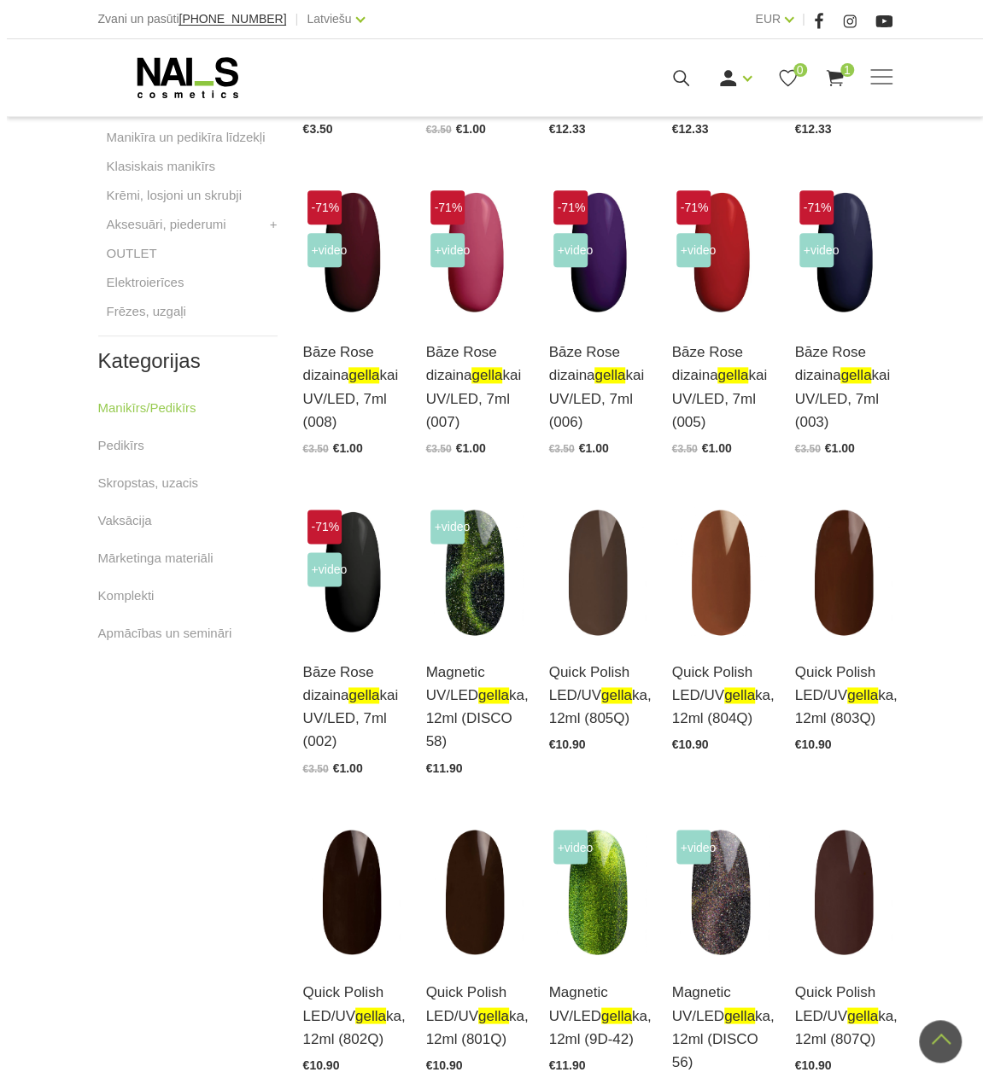
scroll to position [939, 0]
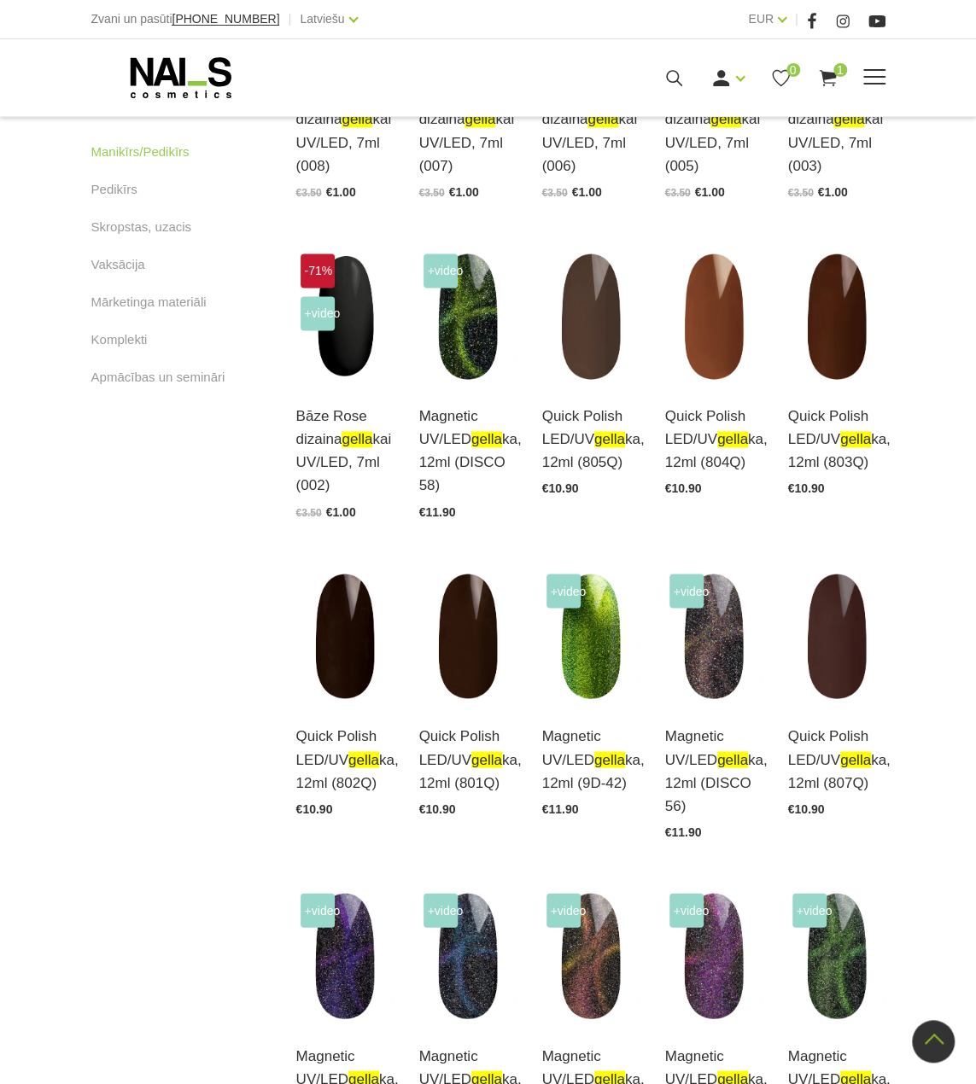
click at [672, 77] on icon at bounding box center [673, 77] width 21 height 21
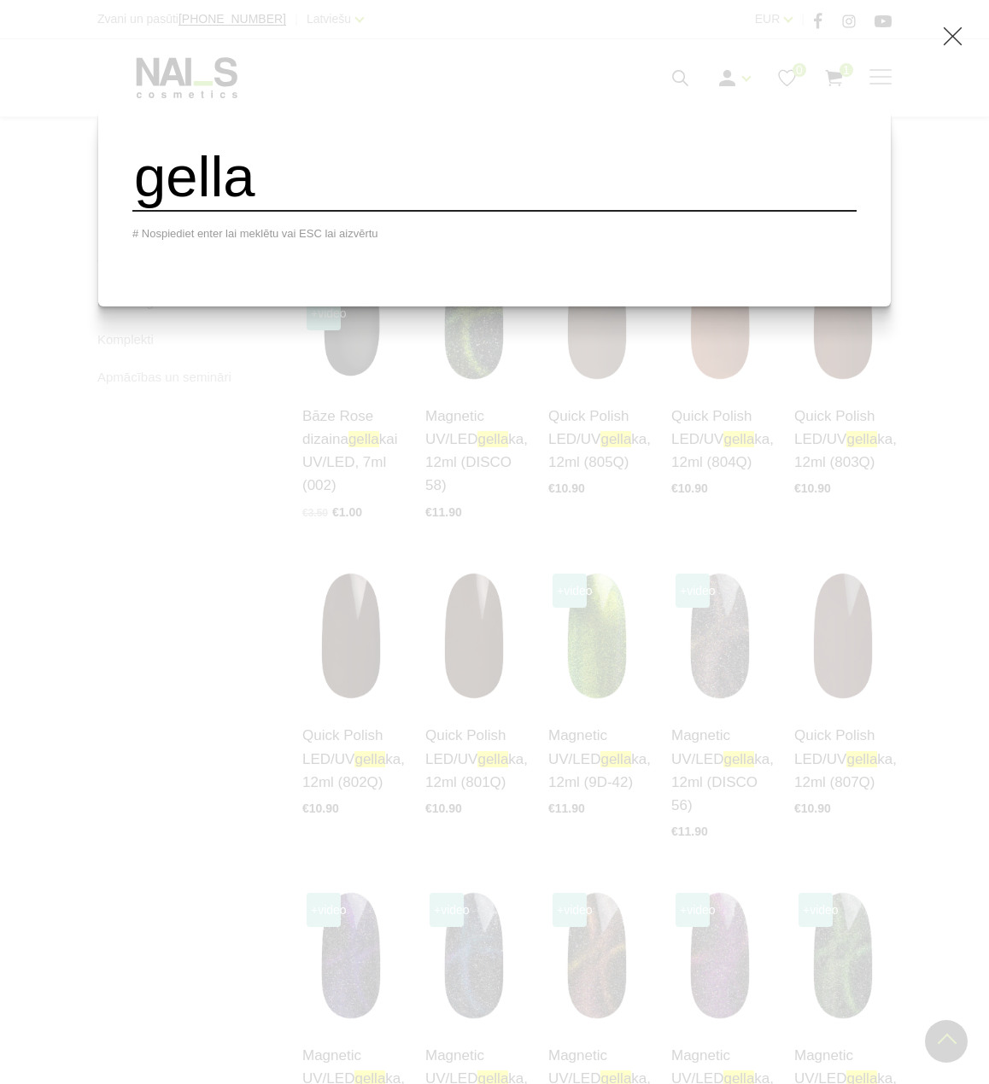
drag, startPoint x: 396, startPoint y: 195, endPoint x: 168, endPoint y: 182, distance: 228.3
click at [150, 195] on div "gella # Nospiediet enter lai meklētu vai ESC lai aizvērtu" at bounding box center [494, 207] width 792 height 198
type input "knai"
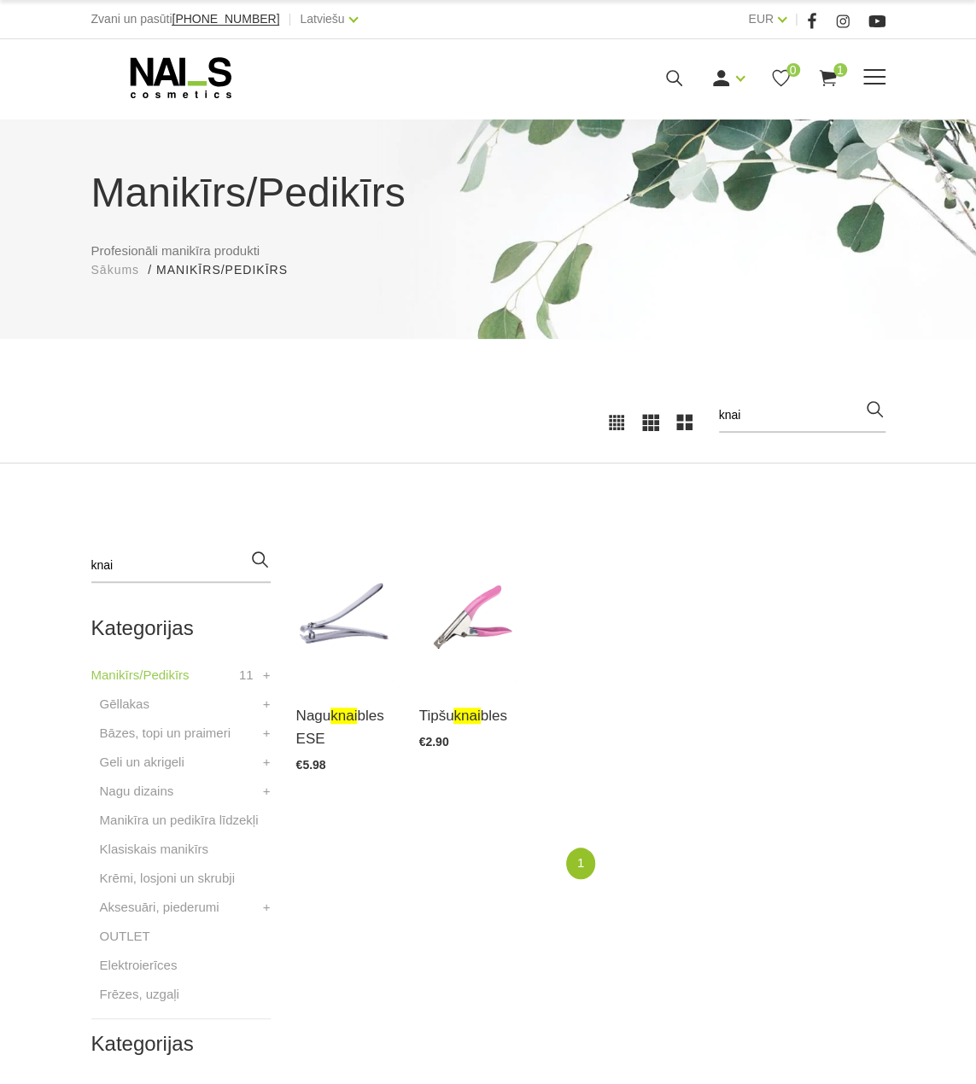
click at [669, 81] on use at bounding box center [674, 78] width 16 height 16
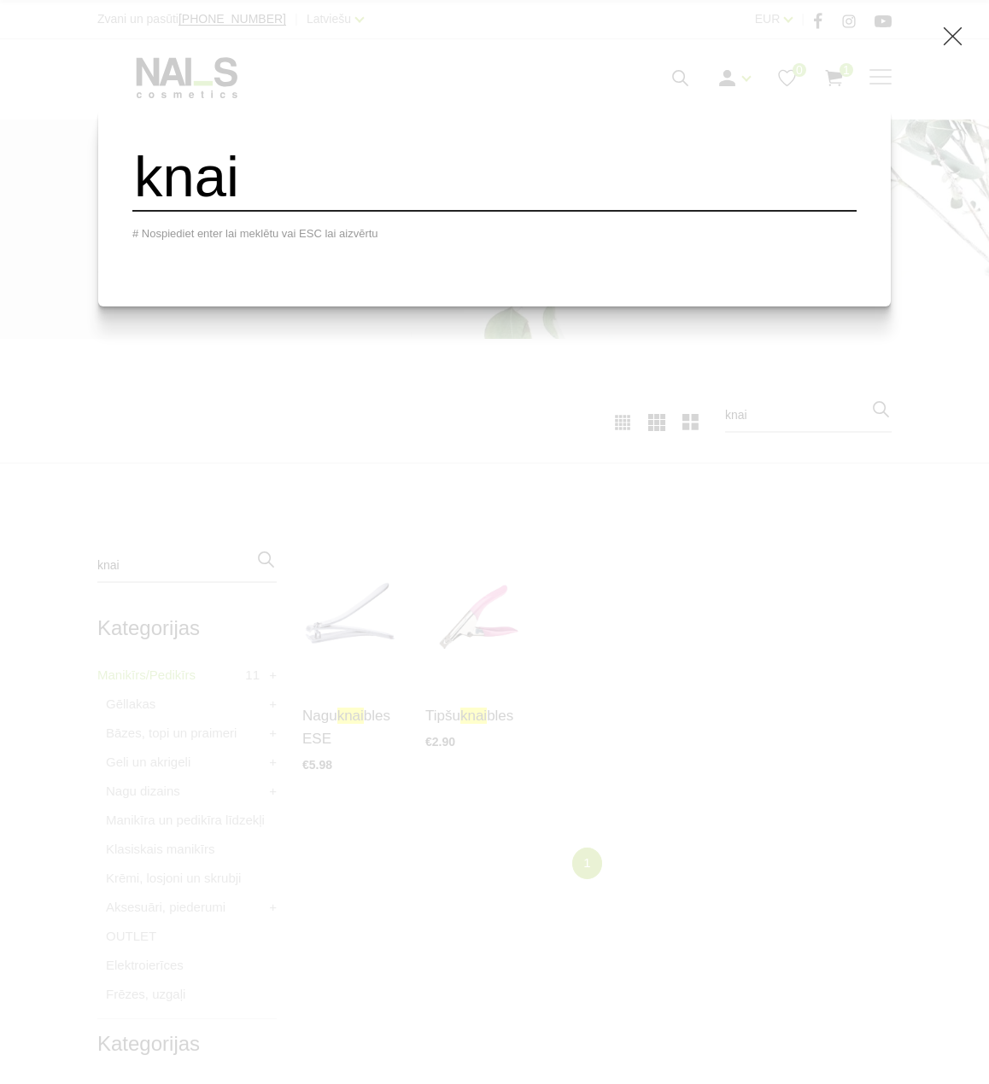
drag, startPoint x: 191, startPoint y: 201, endPoint x: 155, endPoint y: 207, distance: 36.5
click at [155, 207] on div "knai # Nospiediet enter lai meklētu vai ESC lai aizvērtu" at bounding box center [494, 207] width 792 height 198
type input "puš"
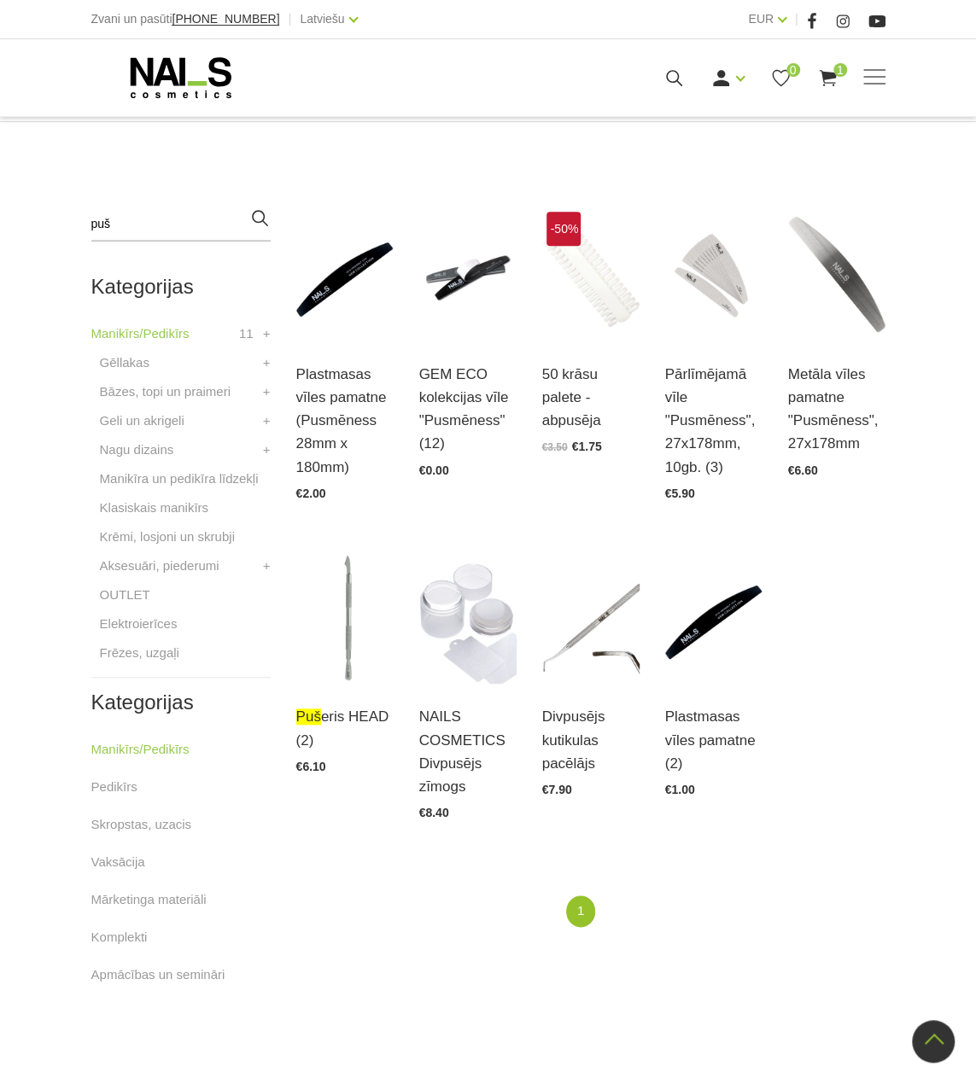
scroll to position [256, 0]
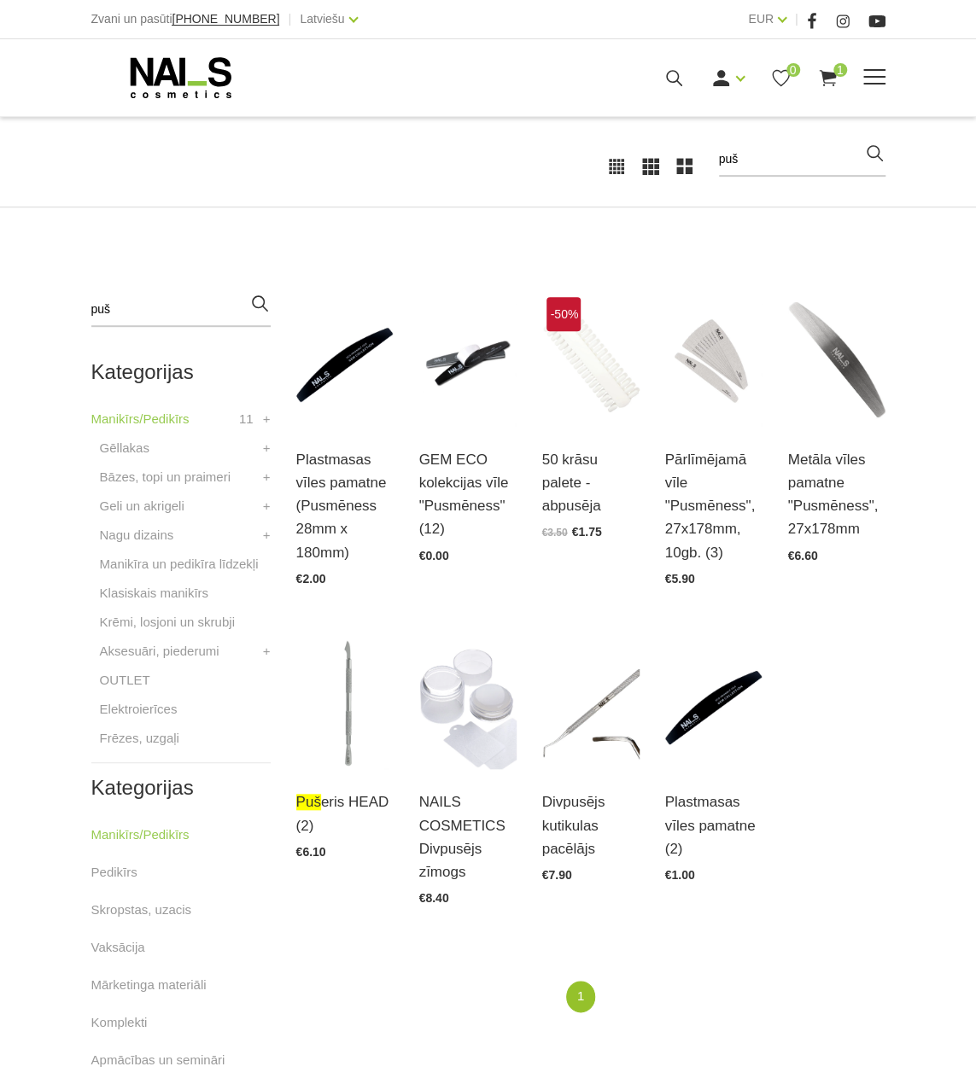
click at [871, 74] on span at bounding box center [874, 77] width 22 height 17
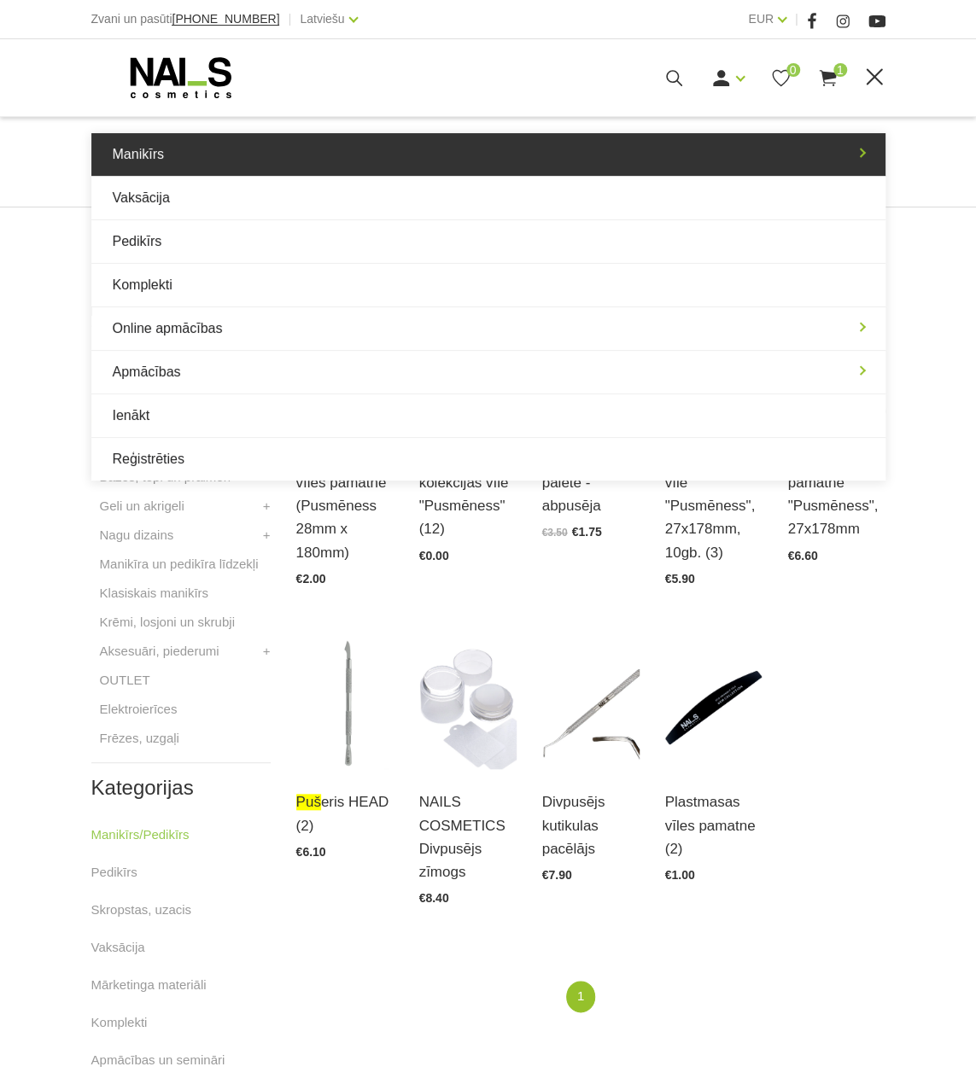
click at [113, 166] on link "Manikīrs" at bounding box center [488, 154] width 794 height 43
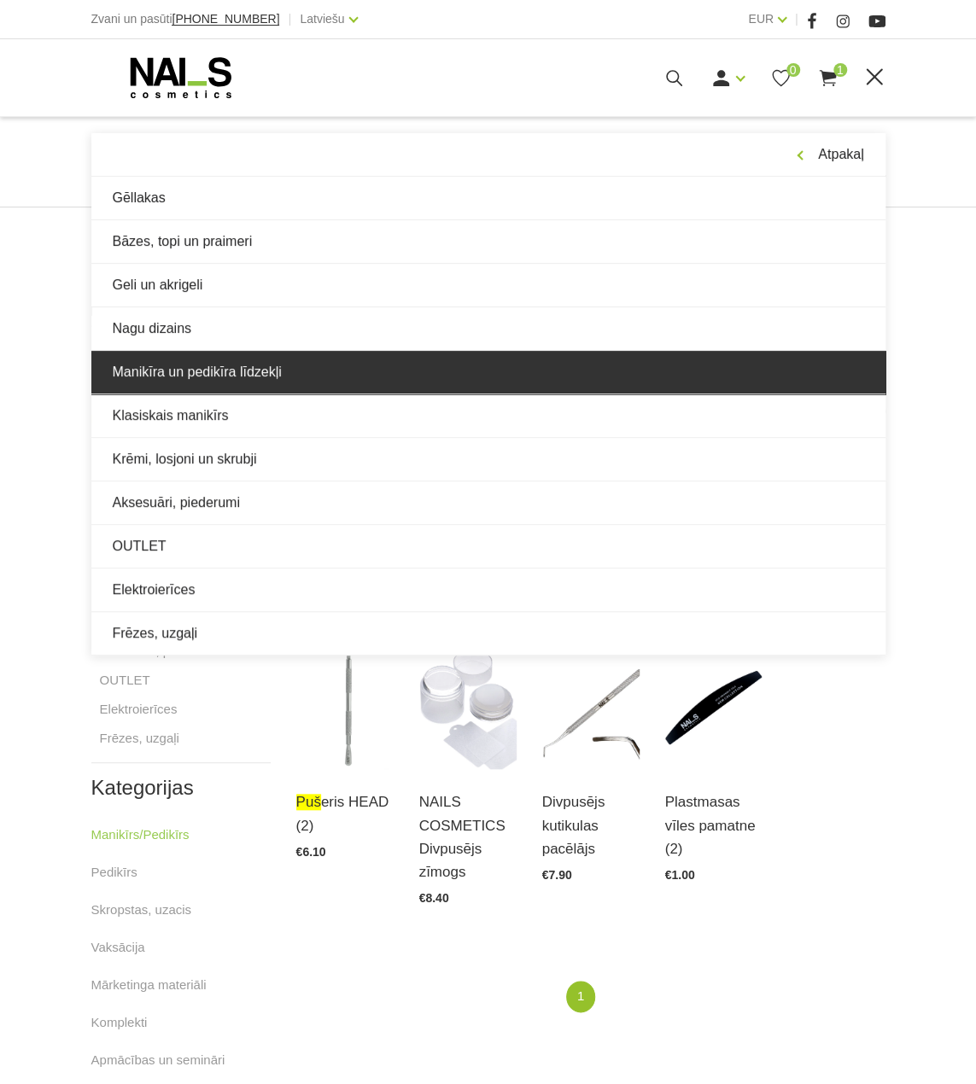
click at [224, 385] on link "Manikīra un pedikīra līdzekļi" at bounding box center [488, 372] width 794 height 43
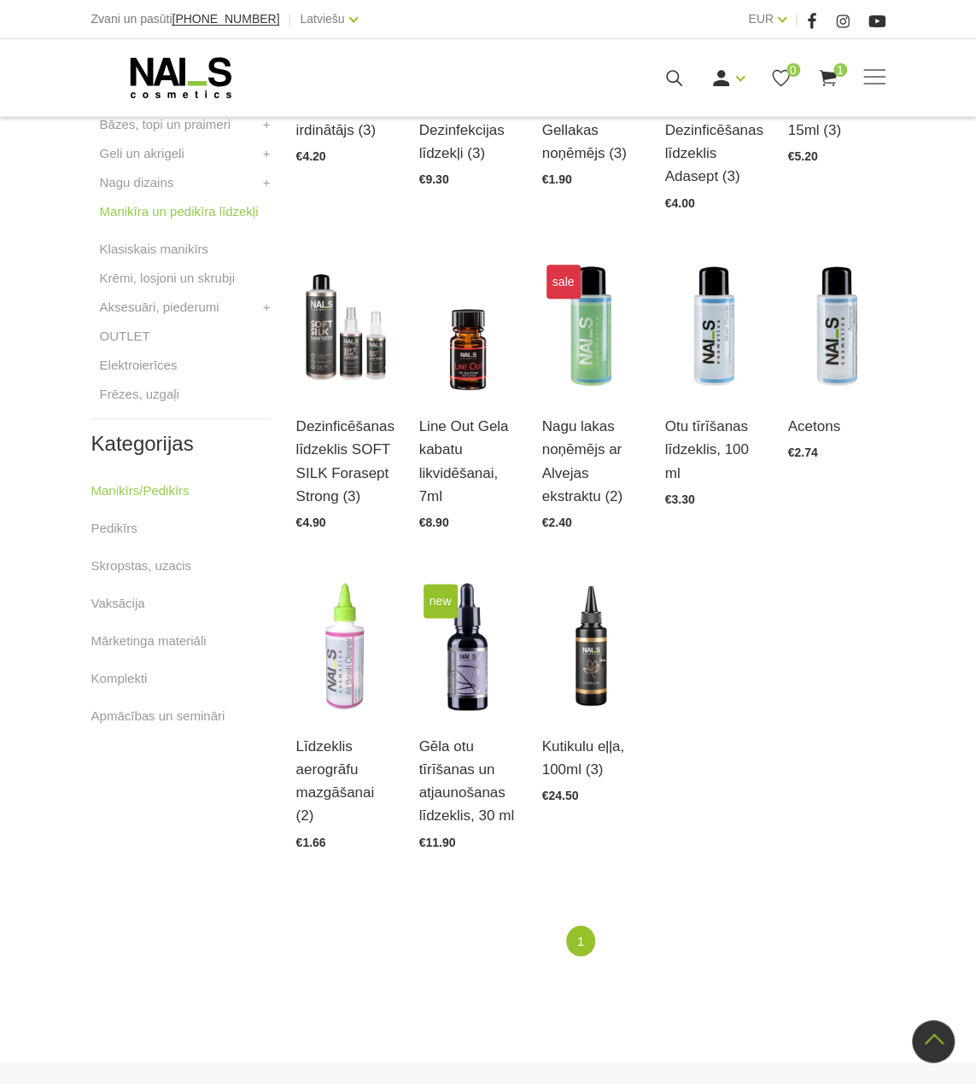
scroll to position [247, 0]
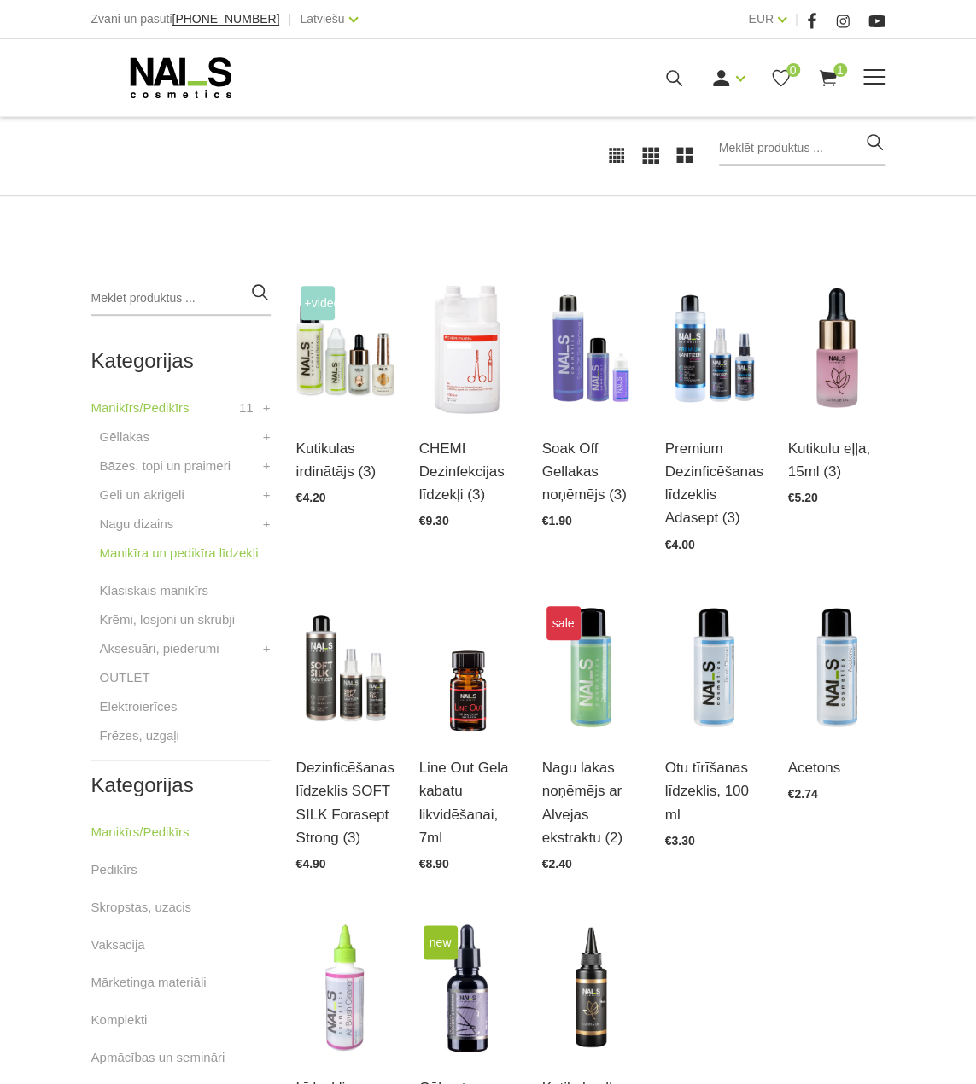
click at [879, 88] on div "Manikīrs Gēllakas Bāzes, topi un praimeri Geli un akrigeli Nagu dizains [GEOGRA…" at bounding box center [488, 77] width 794 height 43
click at [879, 79] on span at bounding box center [874, 77] width 22 height 17
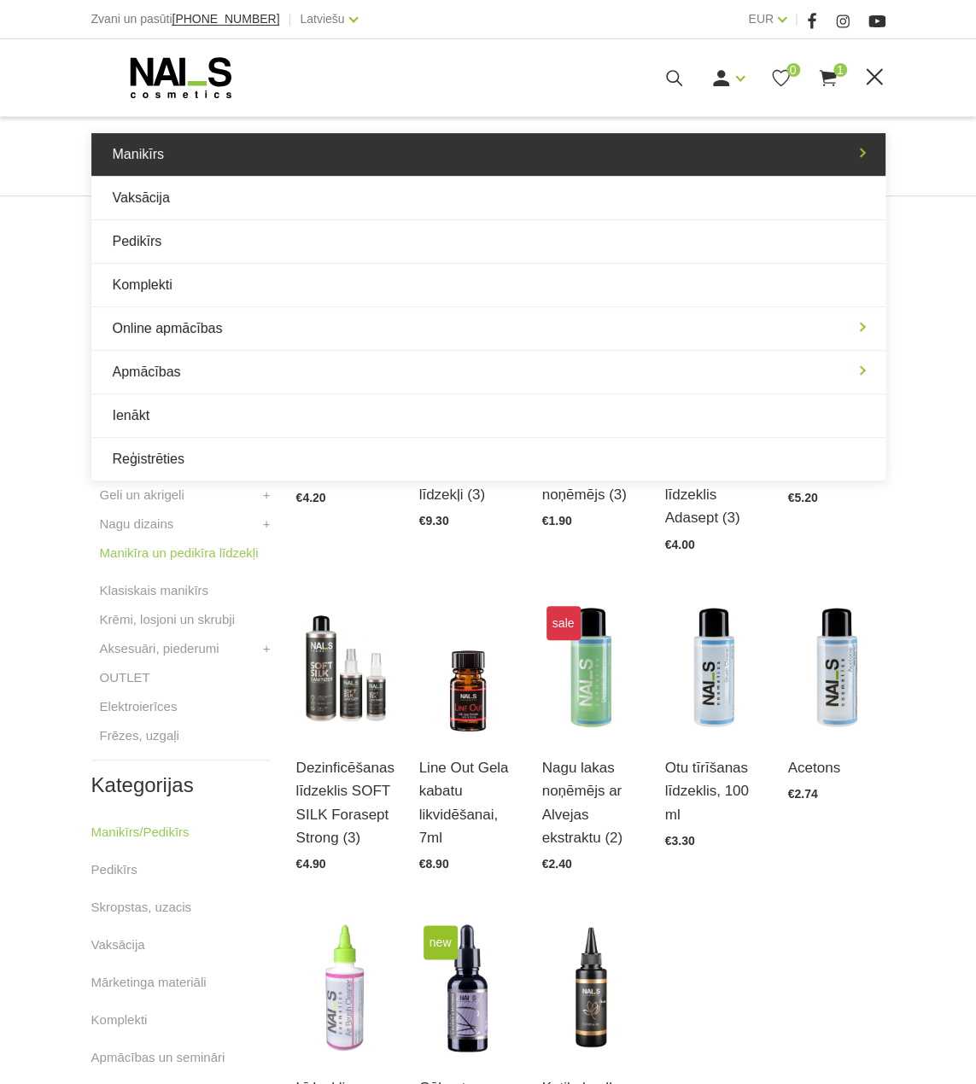
click at [164, 161] on link "Manikīrs" at bounding box center [488, 154] width 794 height 43
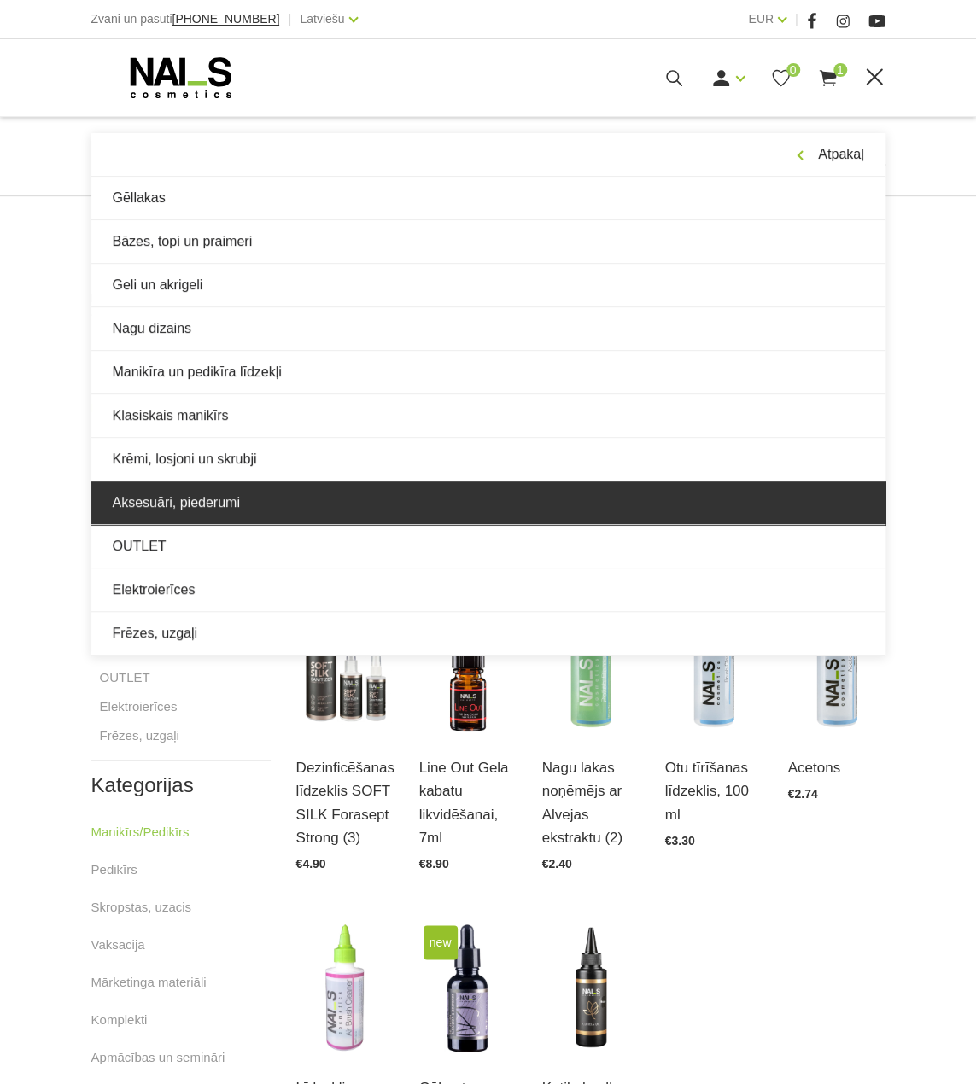
click at [222, 498] on link "Aksesuāri, piederumi" at bounding box center [488, 502] width 794 height 43
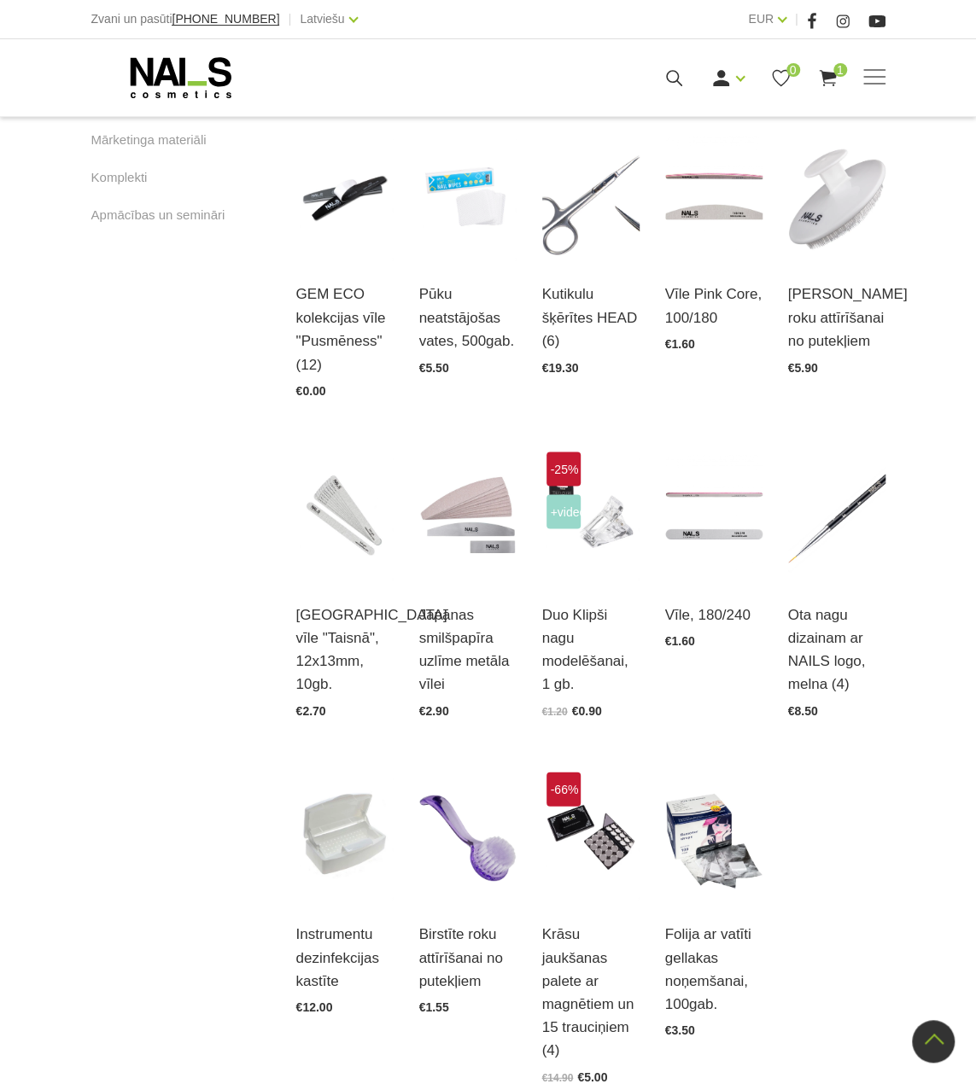
scroll to position [1281, 0]
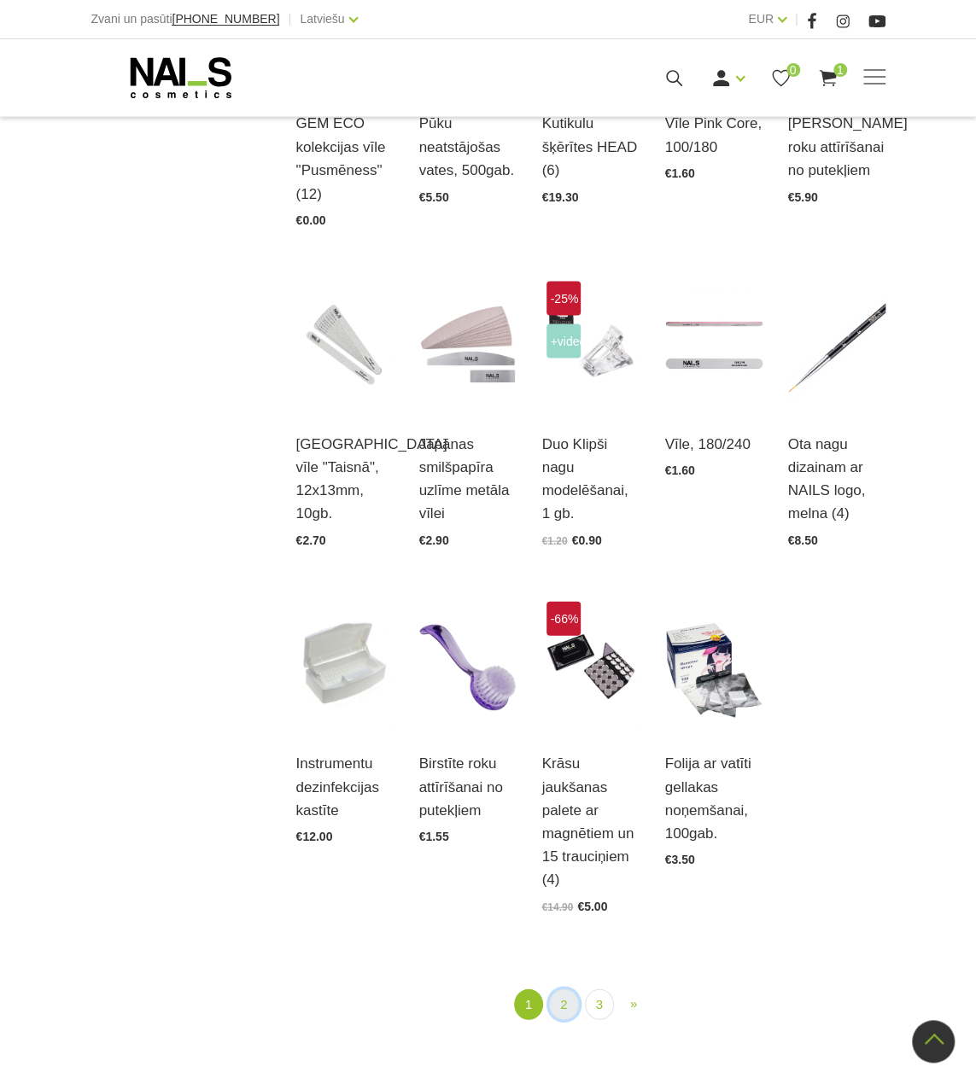
click at [564, 1003] on link "2" at bounding box center [563, 1005] width 29 height 32
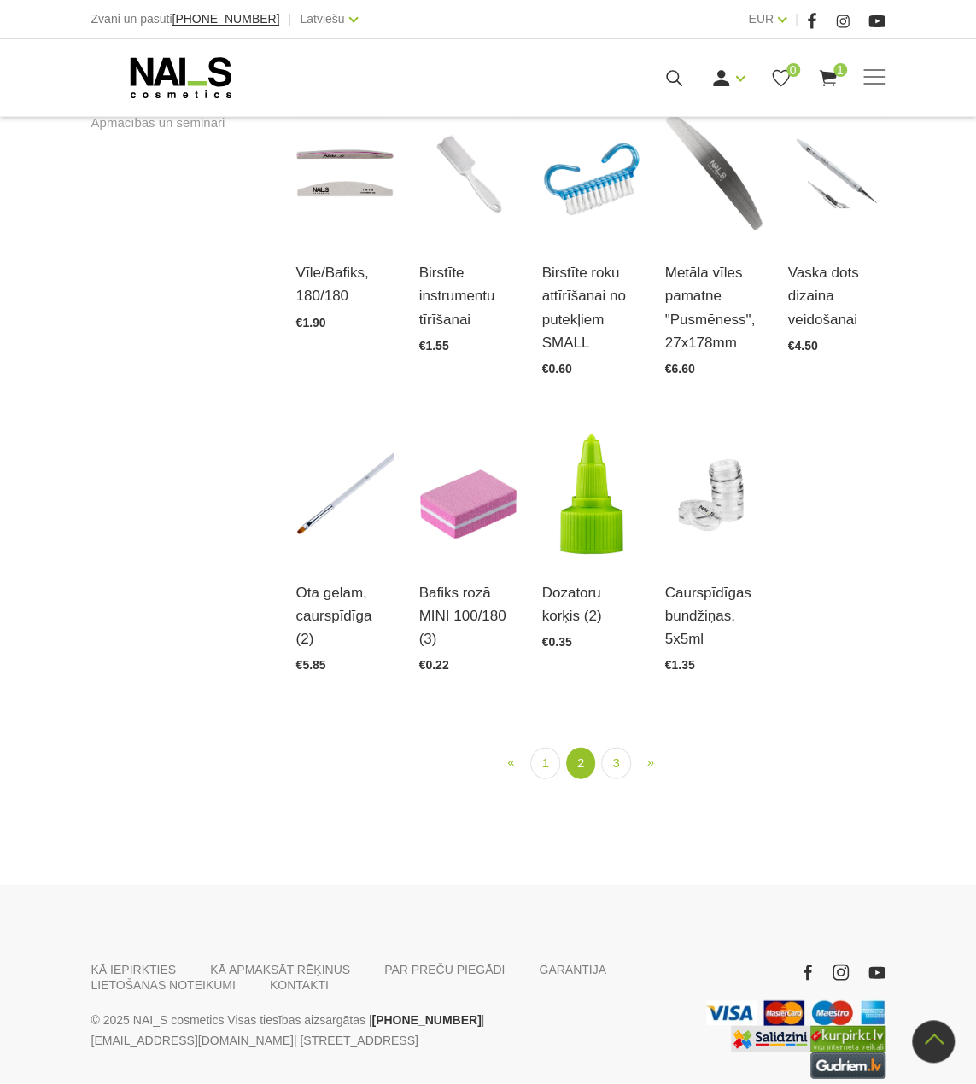
scroll to position [1438, 0]
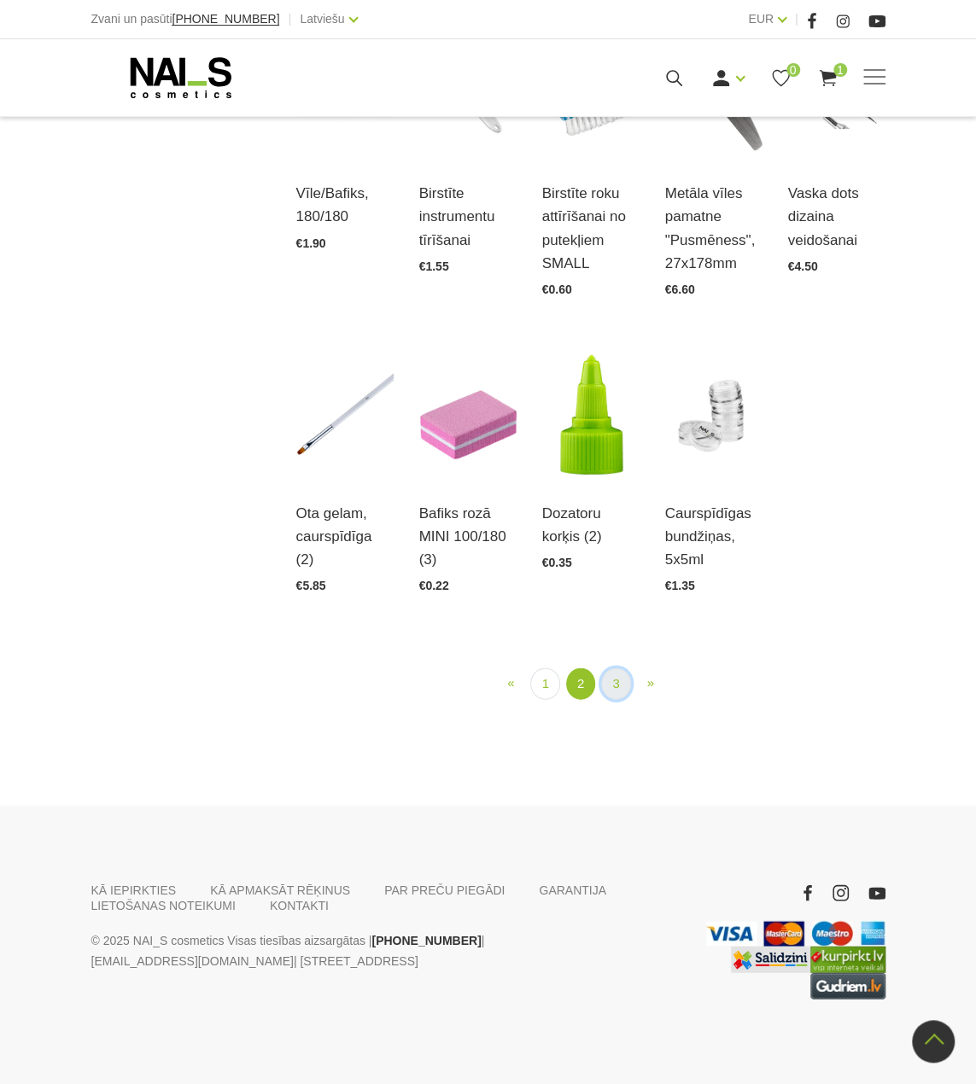
click at [608, 686] on link "3" at bounding box center [615, 684] width 29 height 32
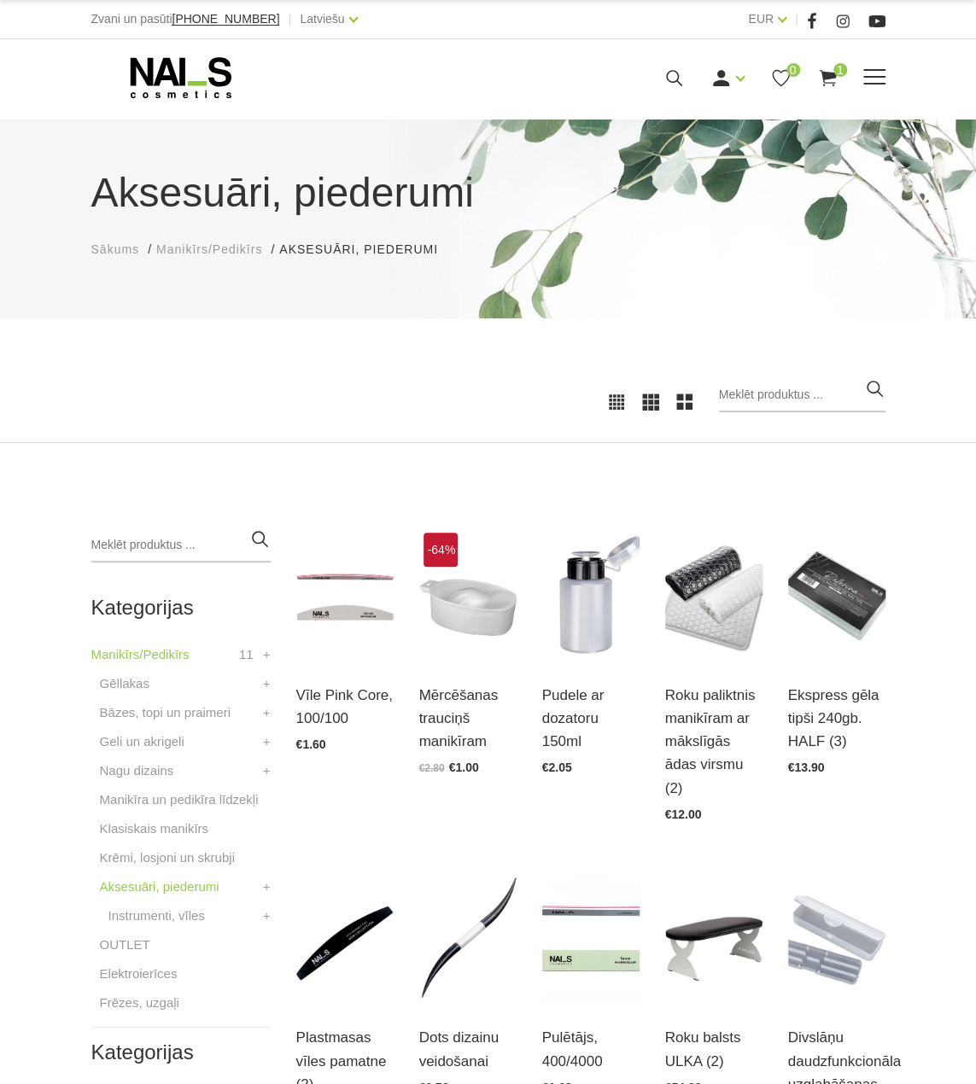
click at [160, 62] on icon at bounding box center [180, 77] width 179 height 43
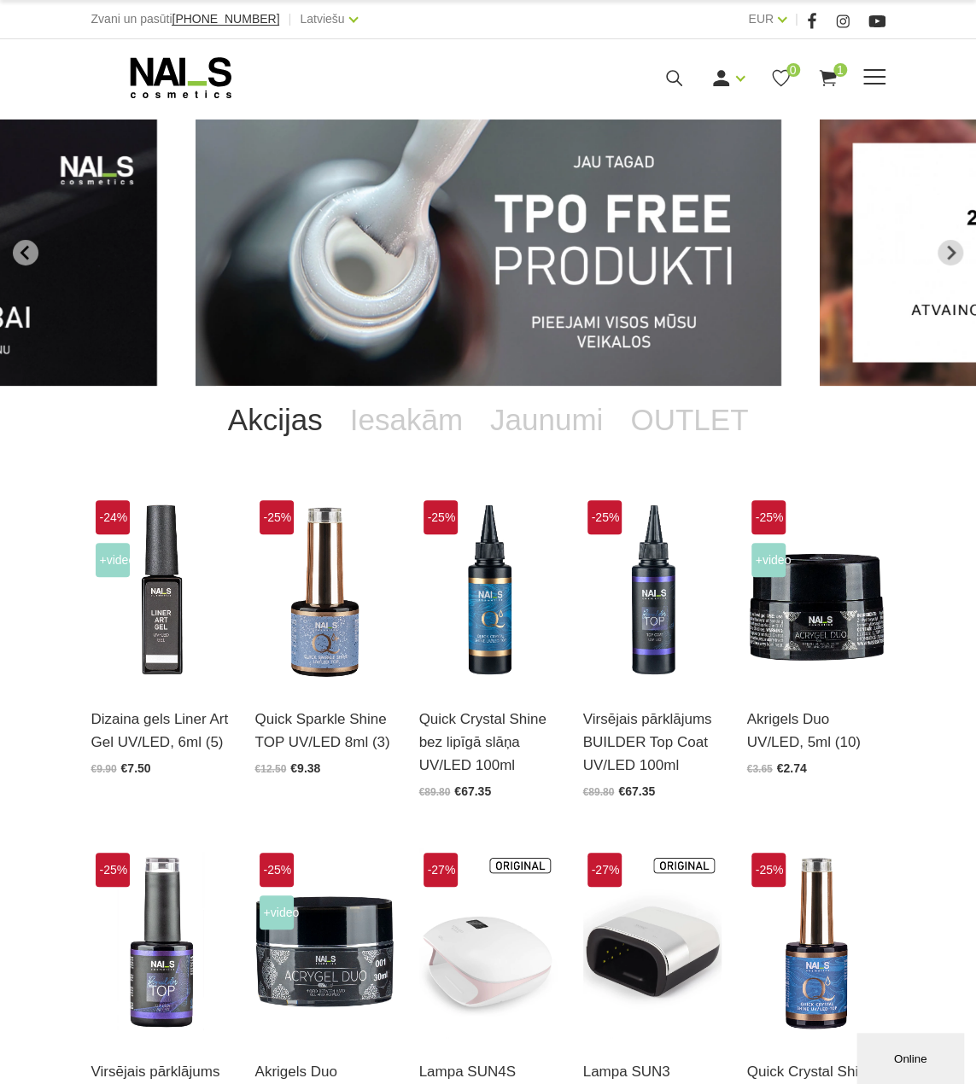
click at [676, 74] on icon at bounding box center [673, 77] width 21 height 21
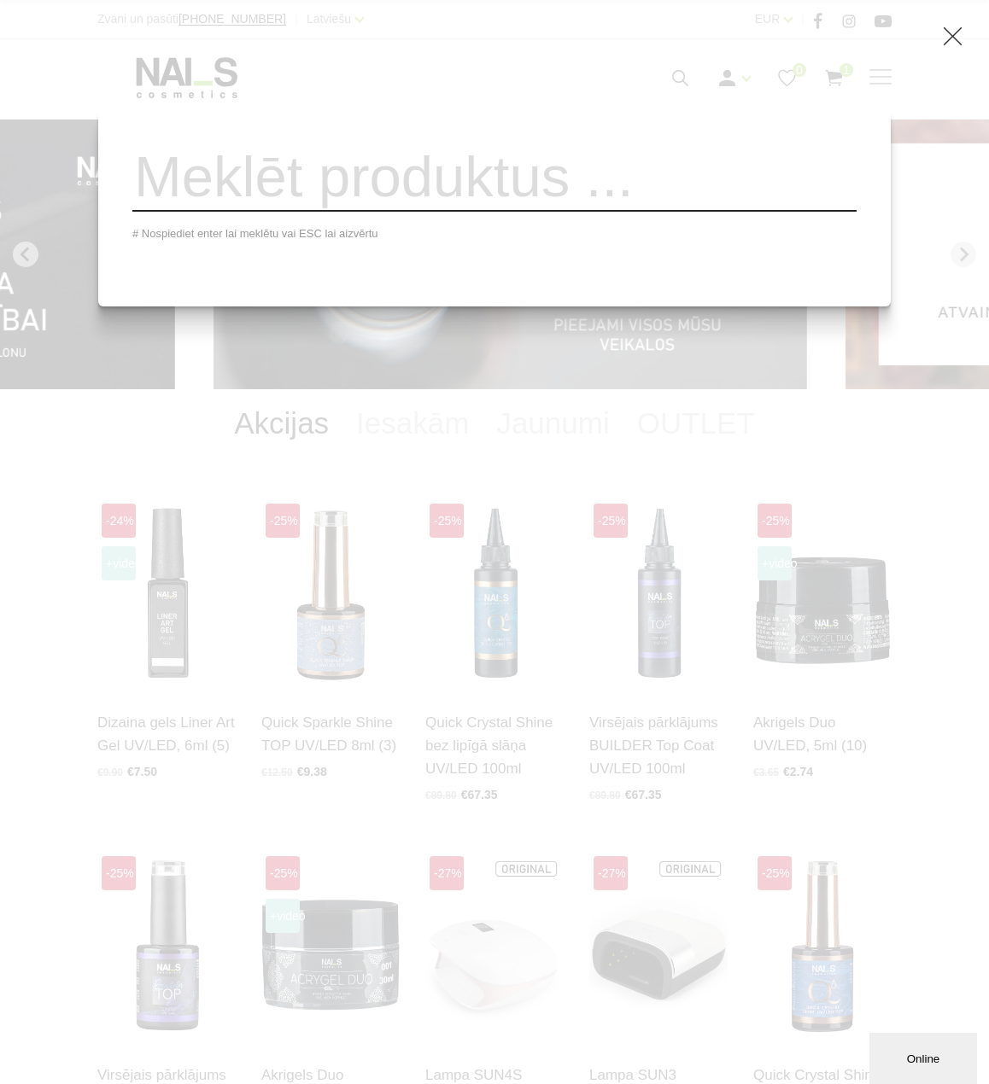
click at [710, 200] on input "search" at bounding box center [494, 177] width 724 height 69
type input "kok"
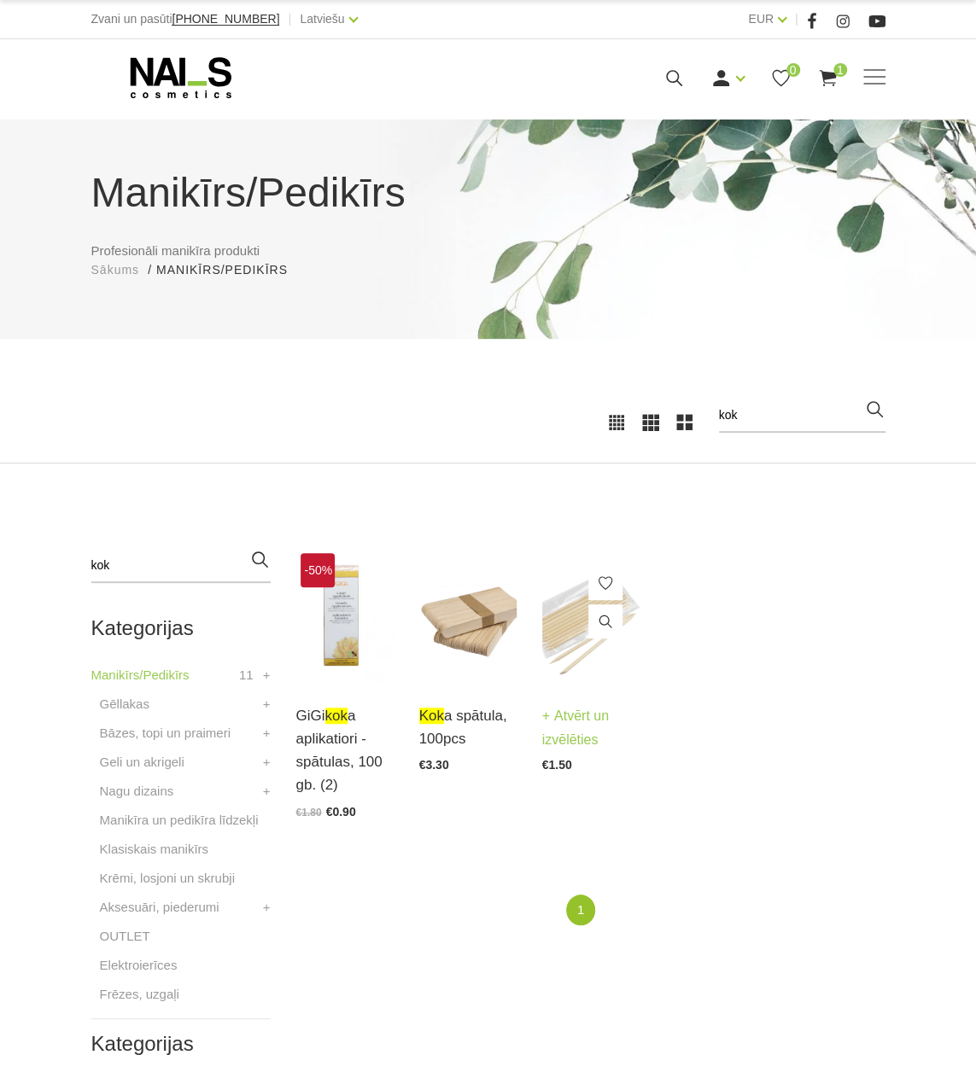
click at [562, 633] on img at bounding box center [590, 616] width 97 height 134
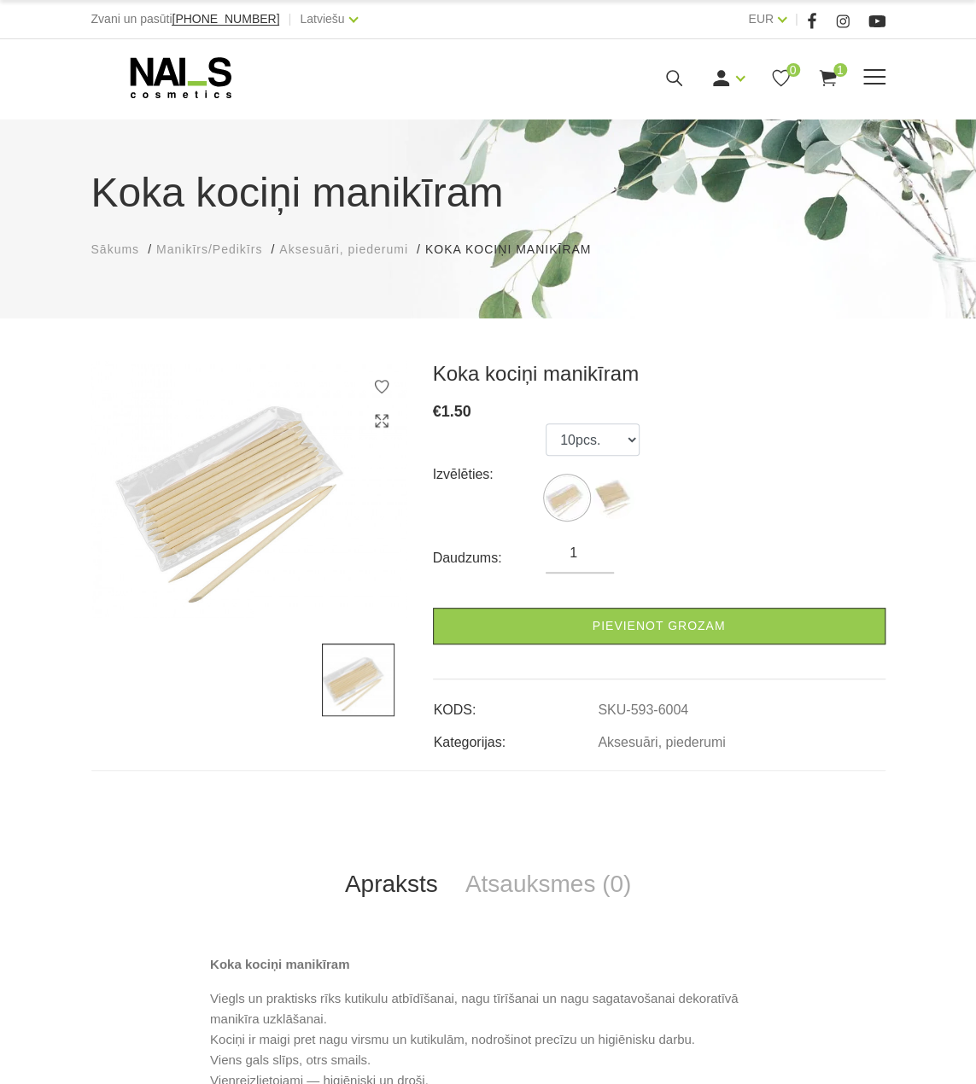
click at [663, 81] on icon at bounding box center [673, 77] width 21 height 21
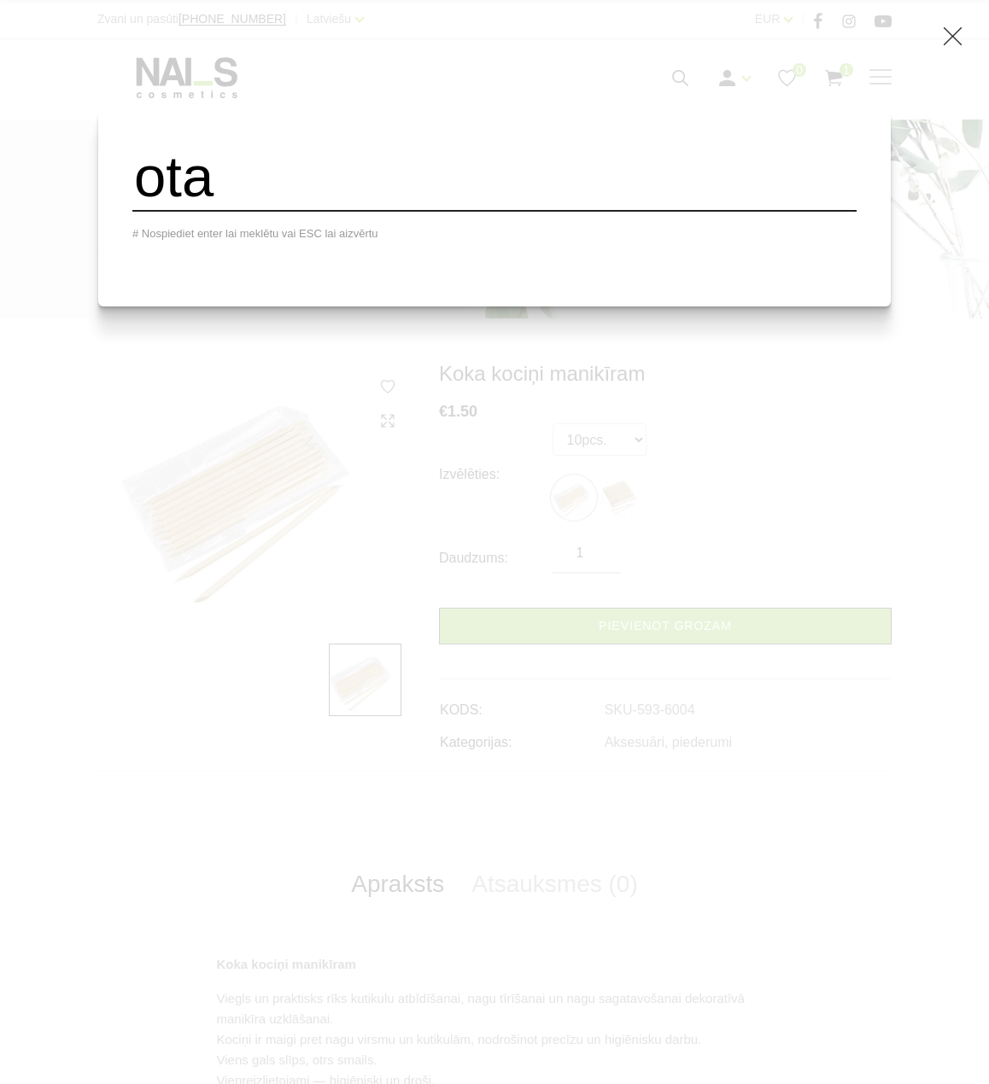
type input "ota"
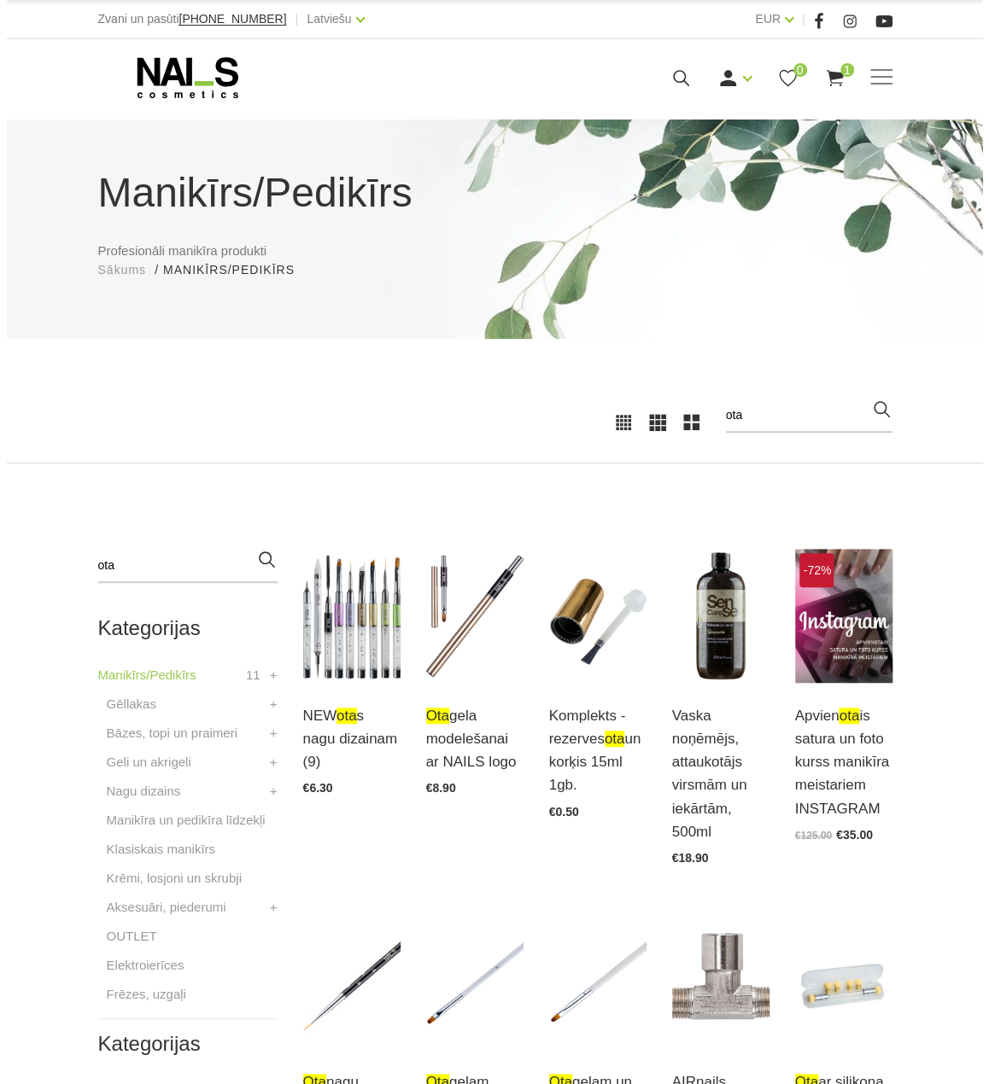
scroll to position [341, 0]
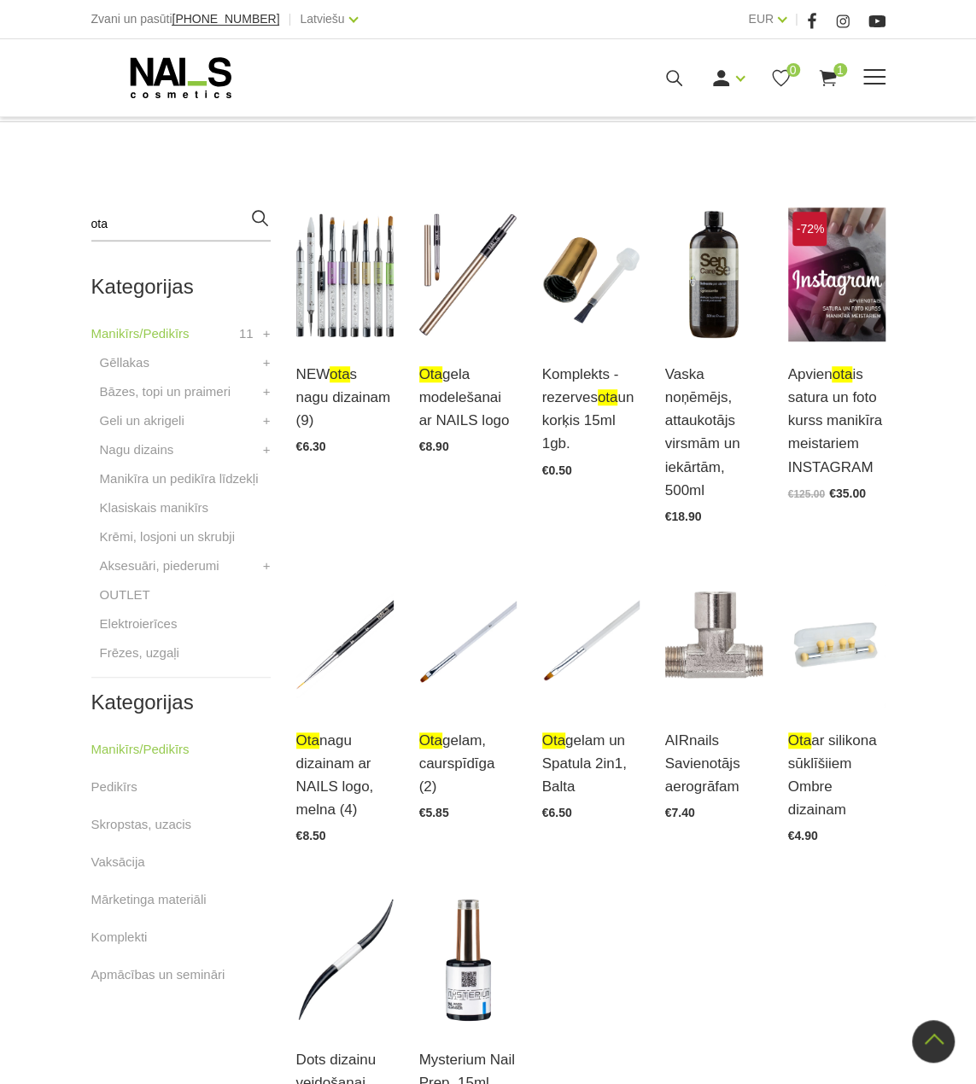
click at [673, 78] on icon at bounding box center [673, 77] width 21 height 21
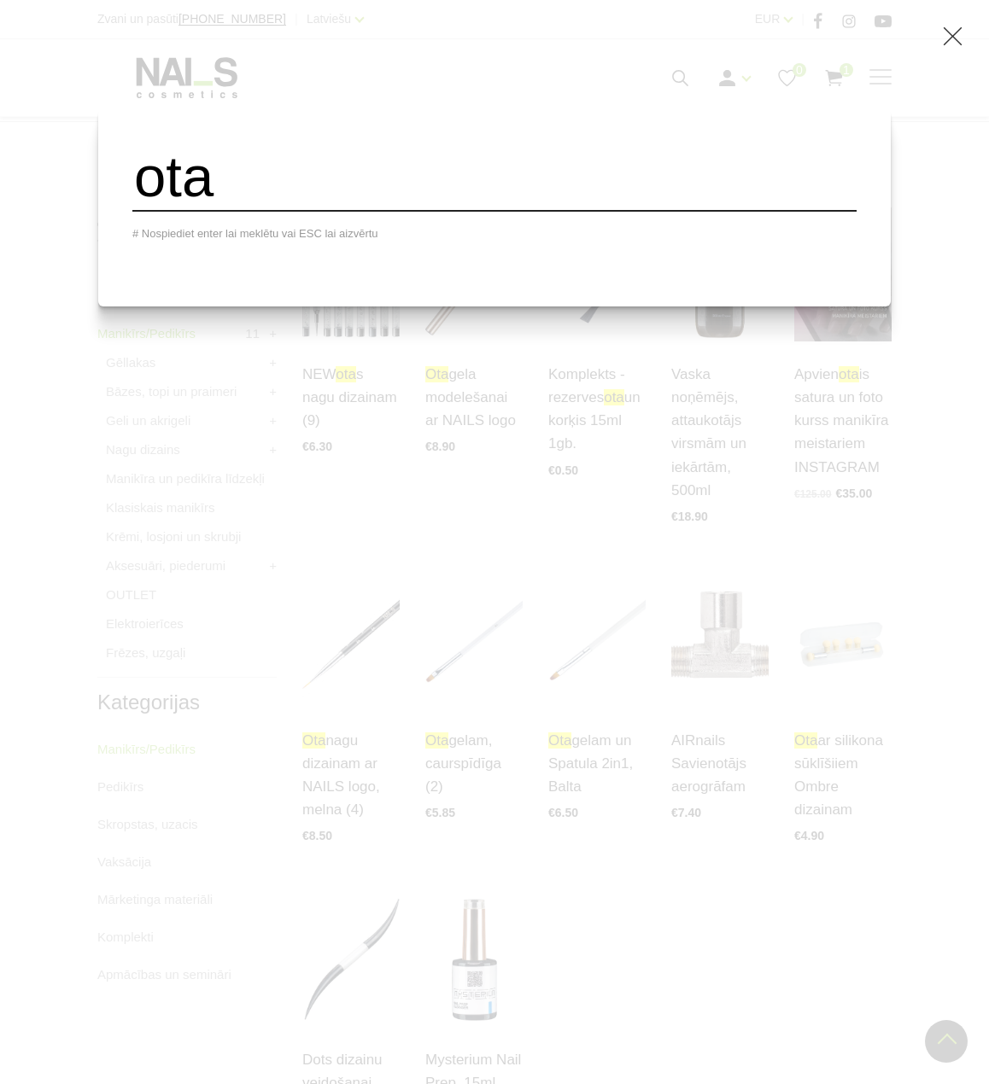
drag, startPoint x: 347, startPoint y: 206, endPoint x: 178, endPoint y: 206, distance: 168.2
click at [178, 206] on input "ota" at bounding box center [494, 177] width 724 height 69
type input "birs"
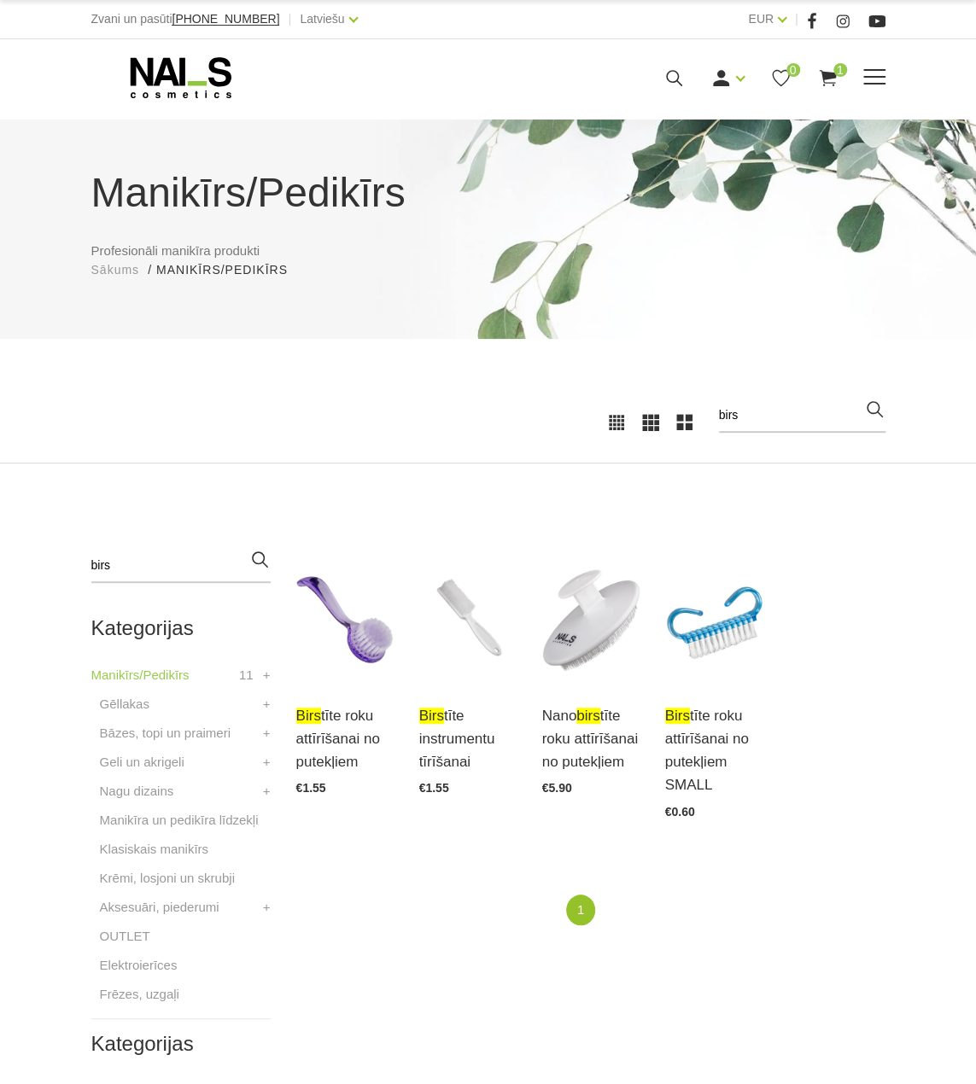
click at [671, 74] on icon at bounding box center [673, 77] width 21 height 21
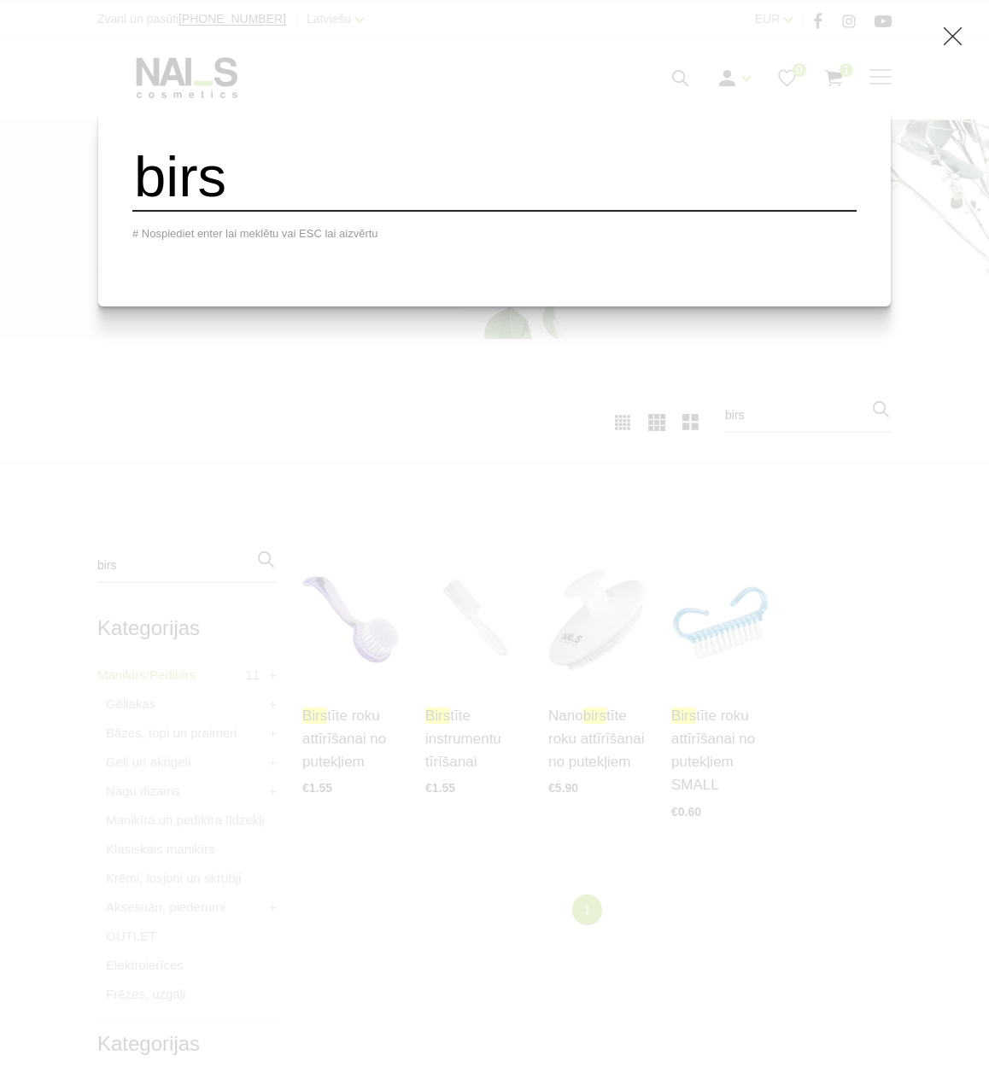
drag, startPoint x: 357, startPoint y: 182, endPoint x: 175, endPoint y: 187, distance: 181.9
click at [175, 187] on input "birs" at bounding box center [494, 177] width 724 height 69
type input "vat"
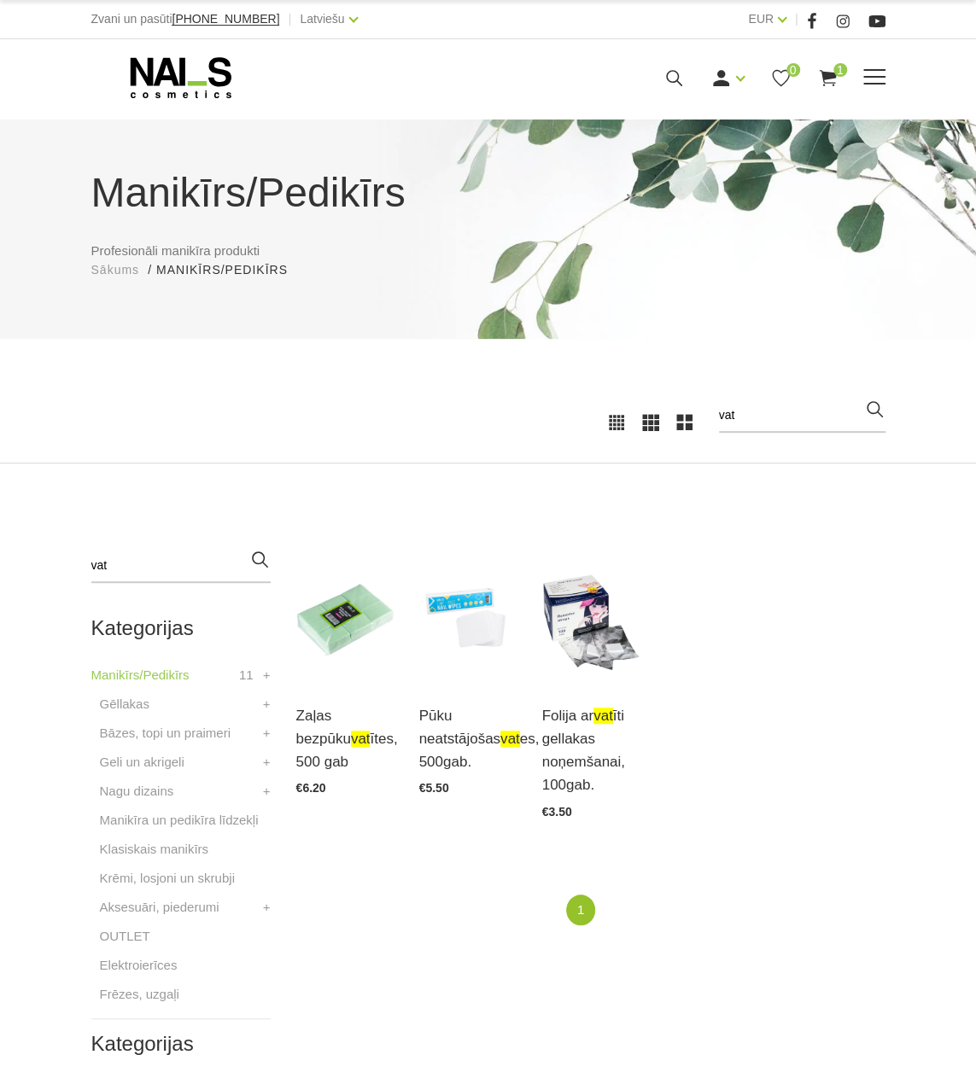
click at [666, 76] on use at bounding box center [674, 78] width 16 height 16
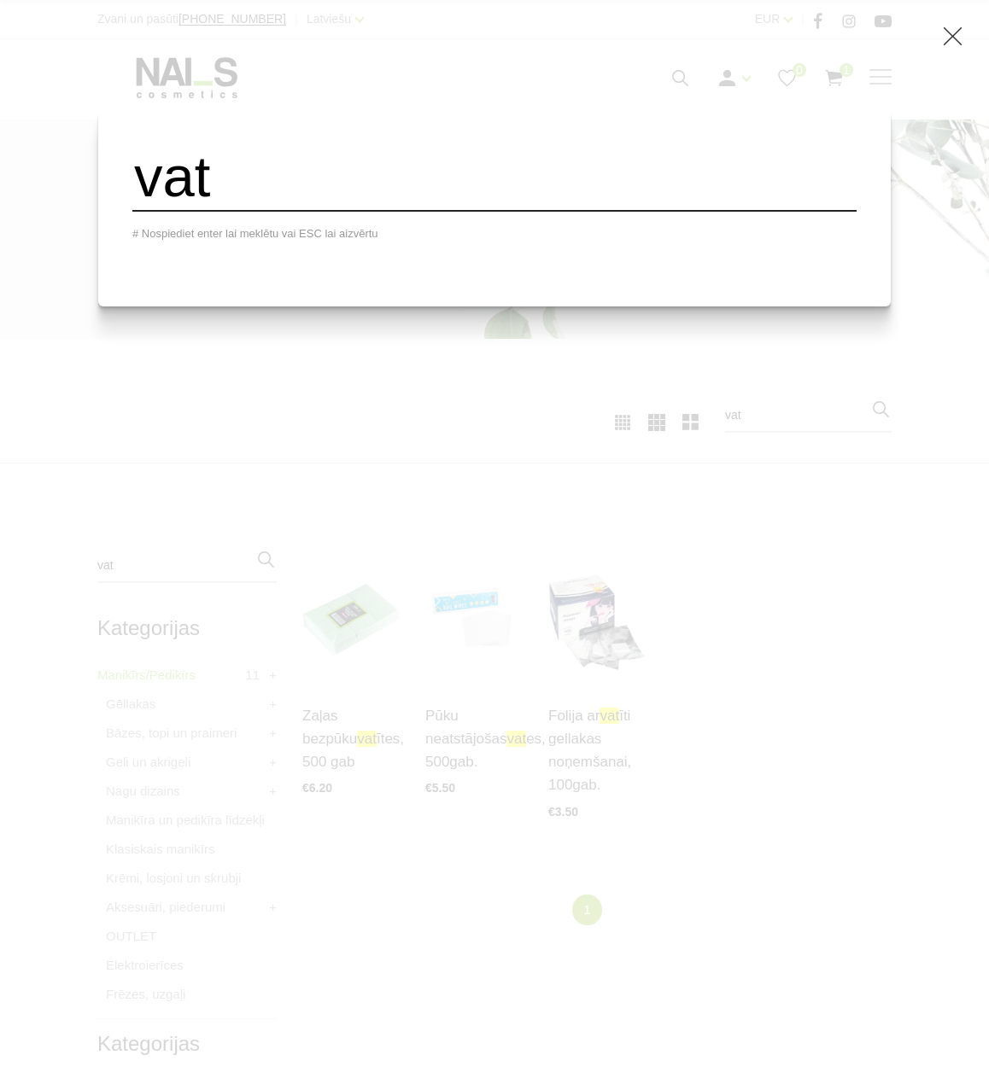
drag, startPoint x: 392, startPoint y: 165, endPoint x: 139, endPoint y: 216, distance: 257.8
click at [139, 216] on div "vat # Nospiediet enter lai meklētu vai ESC lai aizvērtu" at bounding box center [494, 207] width 792 height 198
type input "vīl"
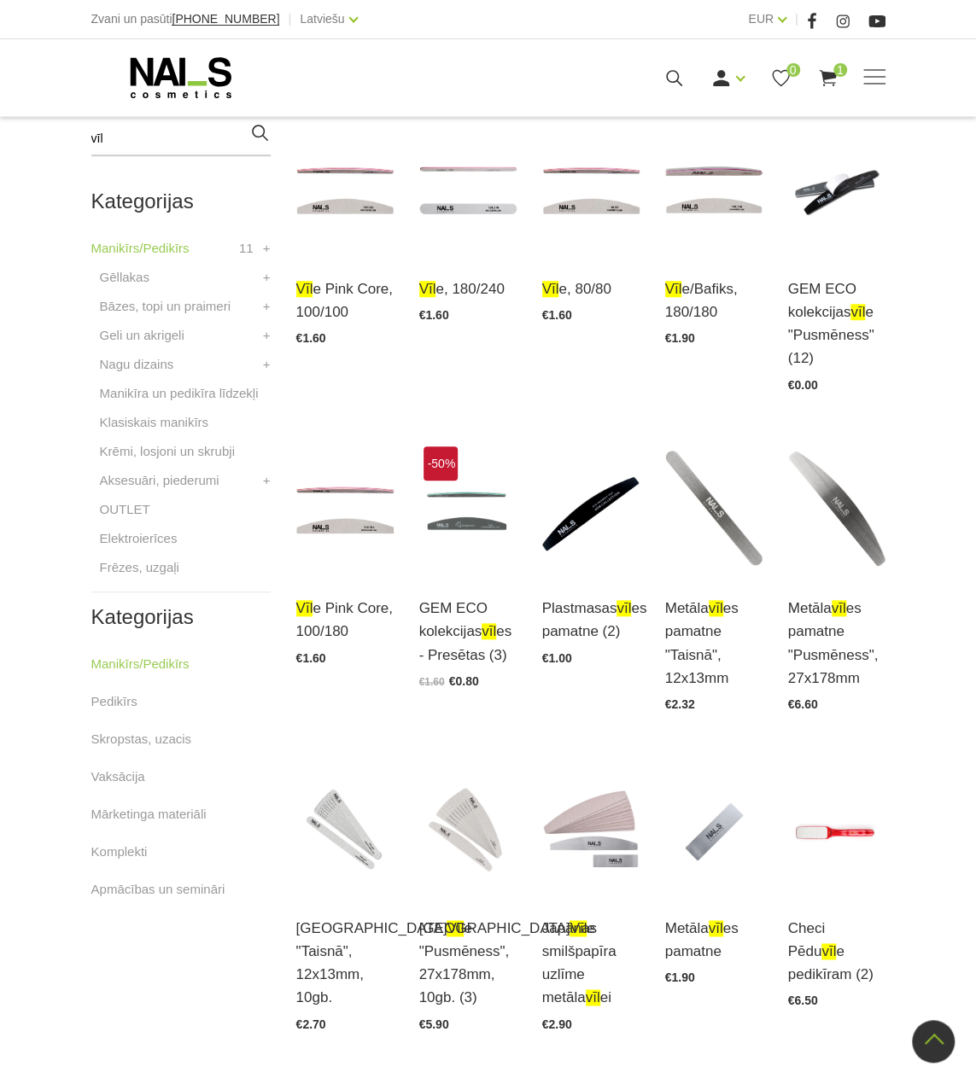
scroll to position [512, 0]
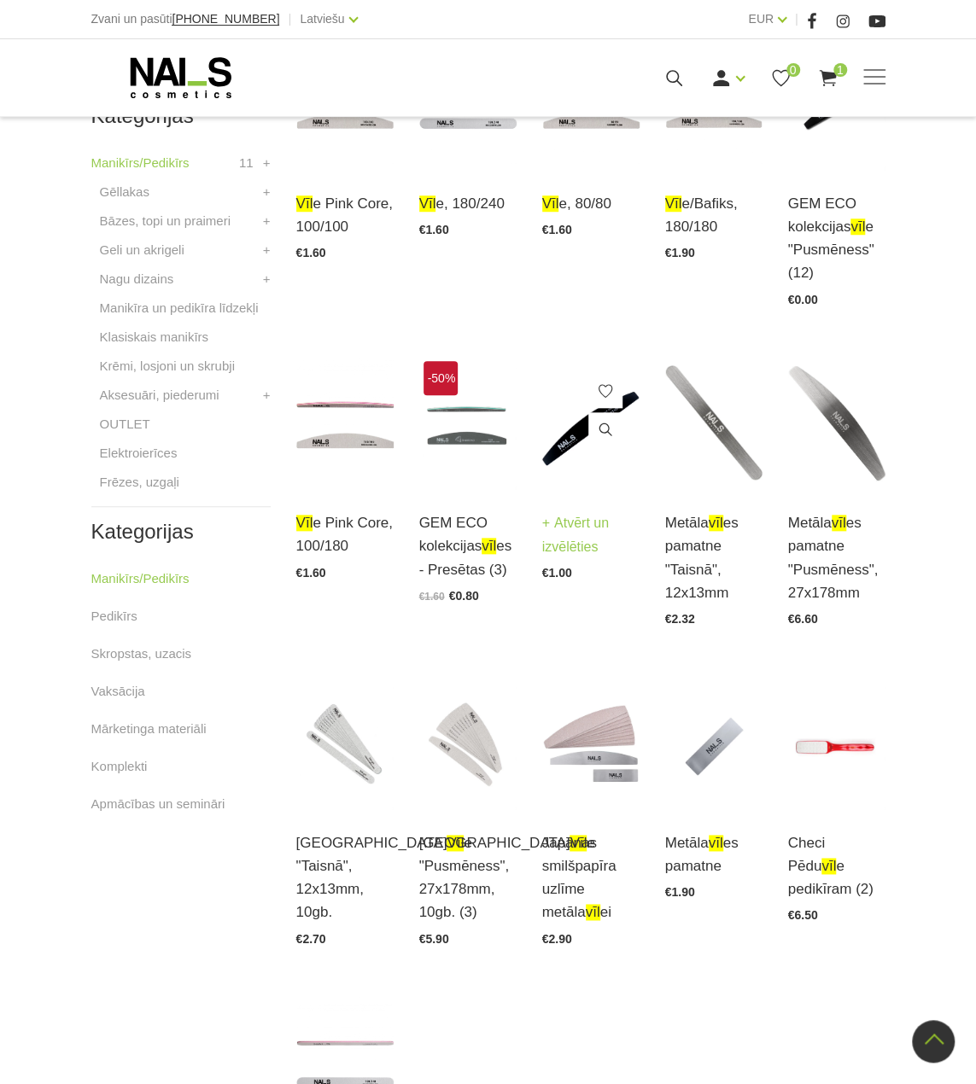
click at [555, 452] on img at bounding box center [590, 424] width 97 height 134
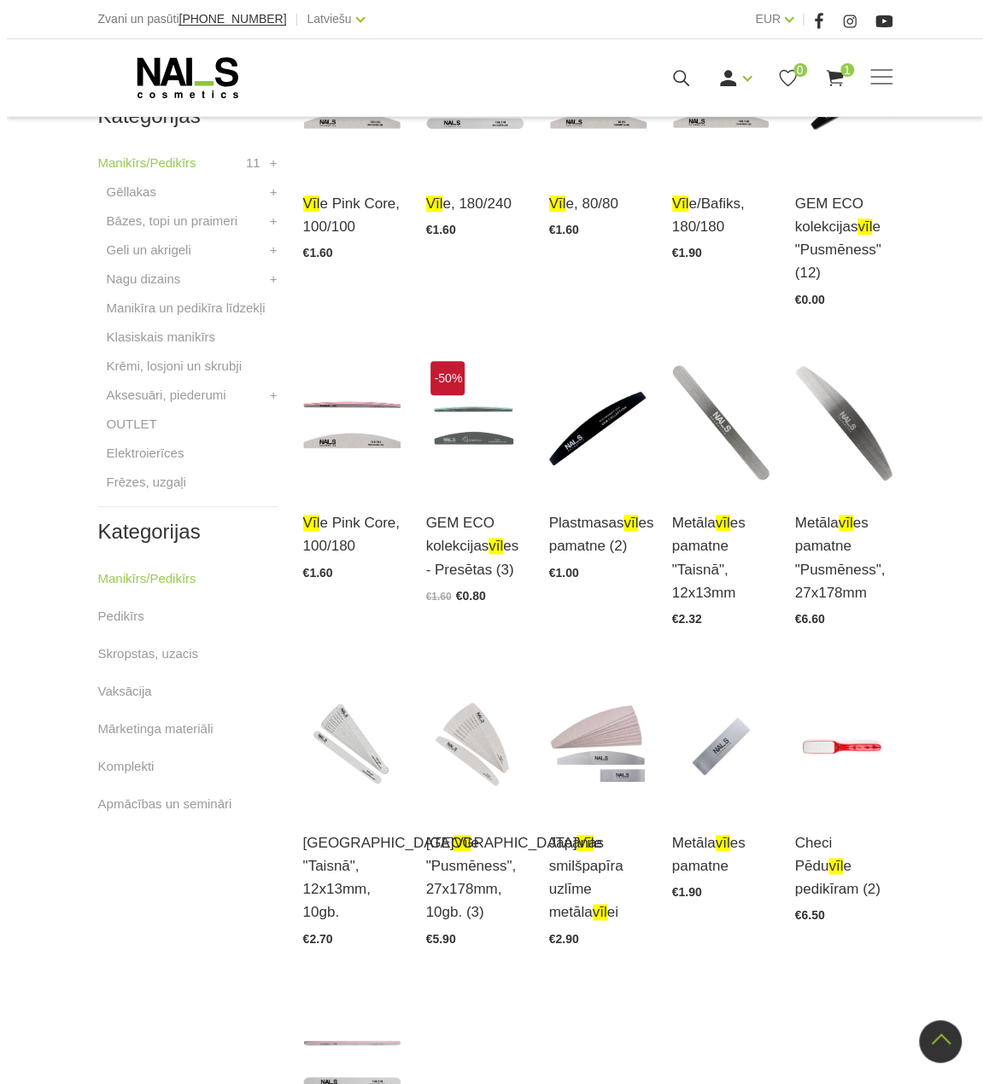
scroll to position [427, 0]
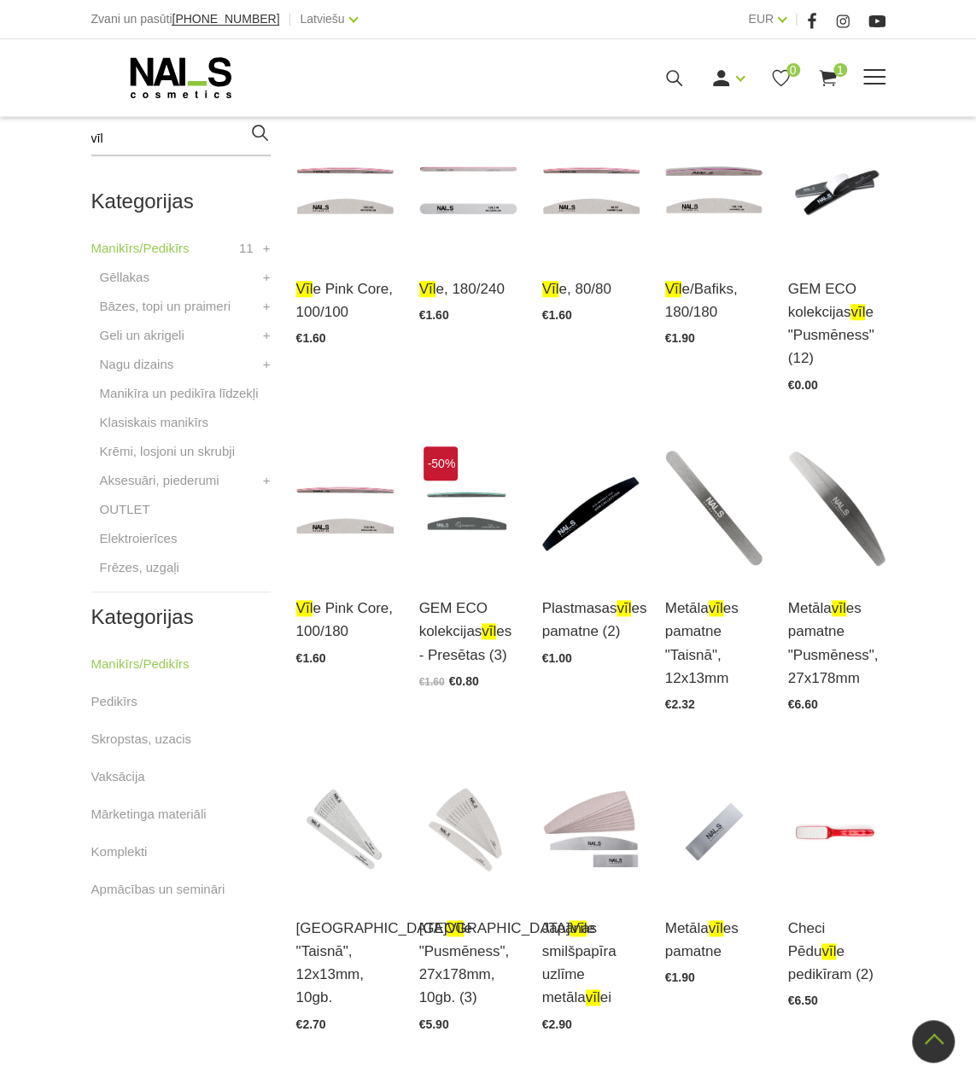
click at [674, 81] on use at bounding box center [674, 78] width 16 height 16
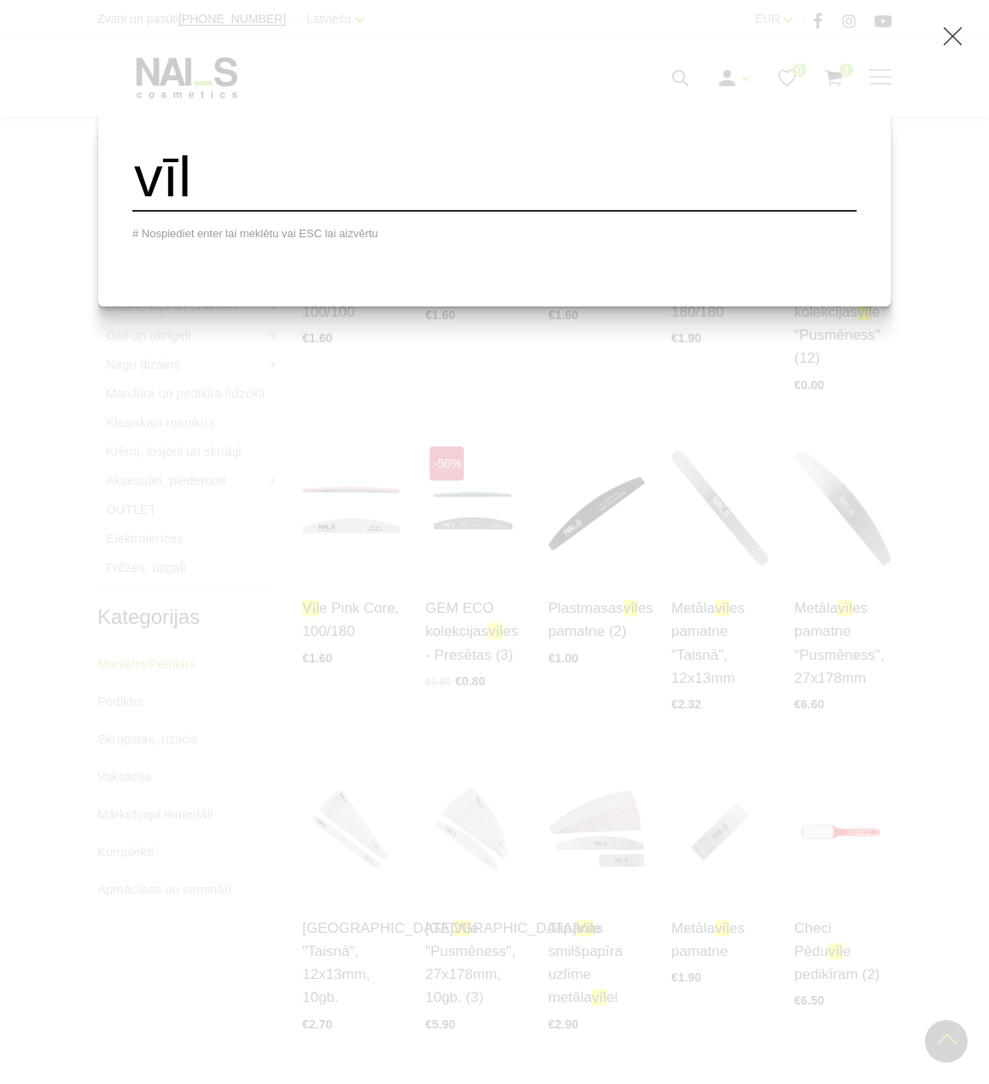
drag, startPoint x: 405, startPoint y: 213, endPoint x: 121, endPoint y: 204, distance: 283.6
click at [121, 204] on div "vīl # Nospiediet enter lai meklētu vai ESC lai aizvērtu" at bounding box center [494, 542] width 989 height 1084
type input "wooden"
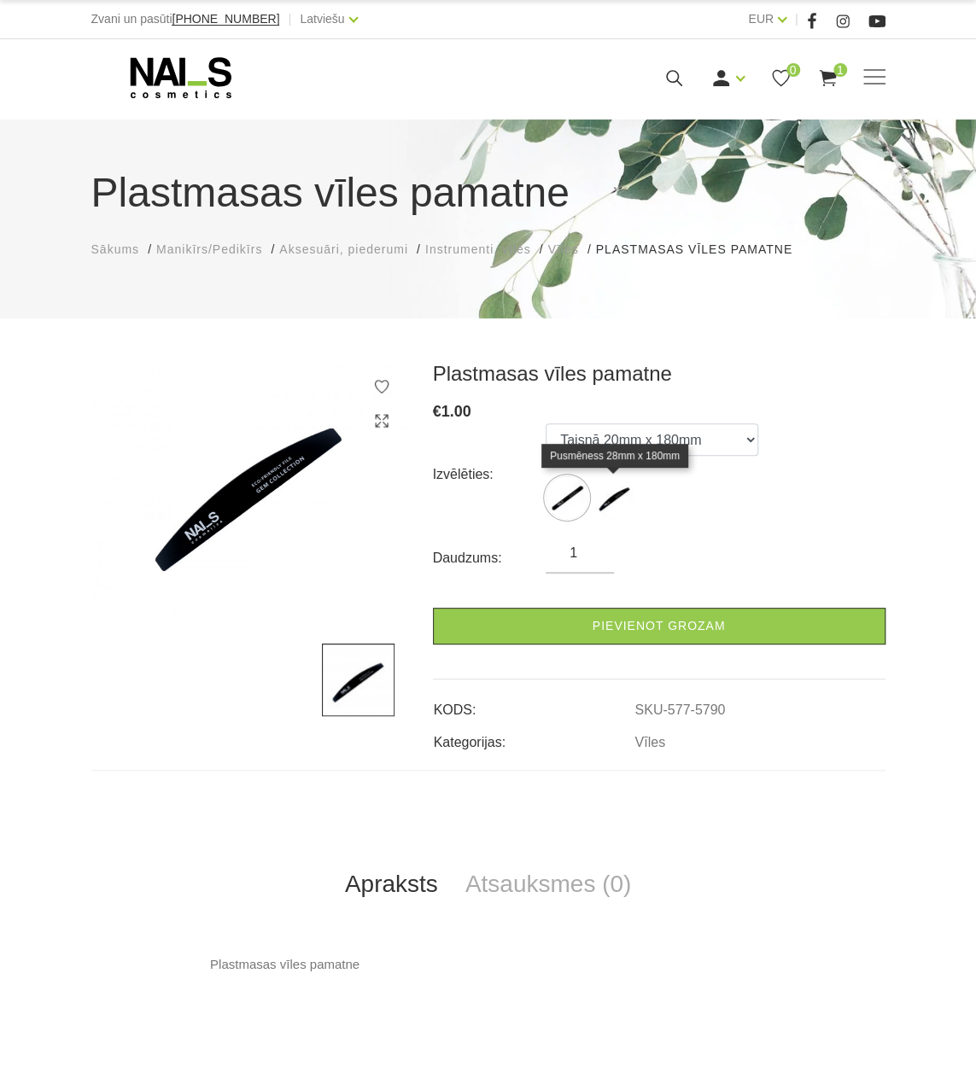
click at [617, 499] on img at bounding box center [613, 497] width 43 height 43
select select "5789"
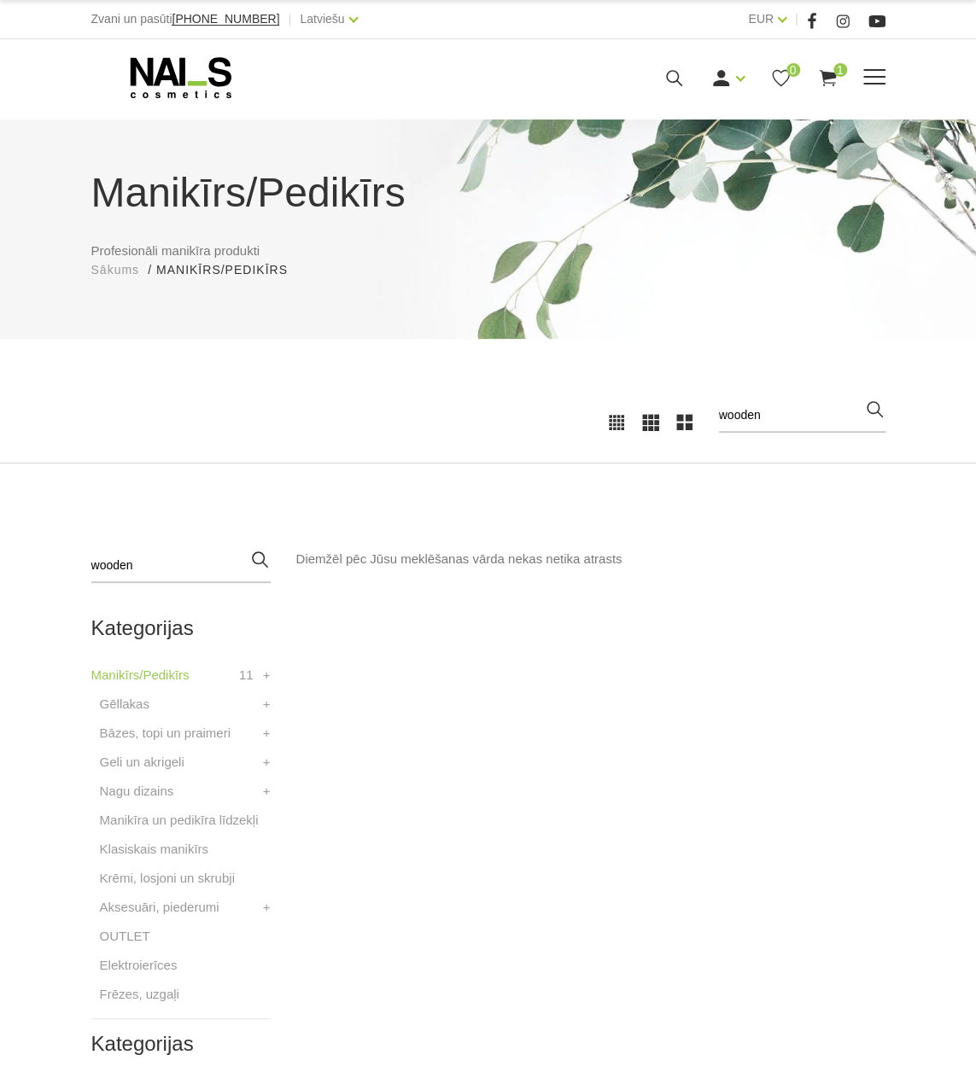
click at [674, 67] on icon at bounding box center [673, 77] width 21 height 21
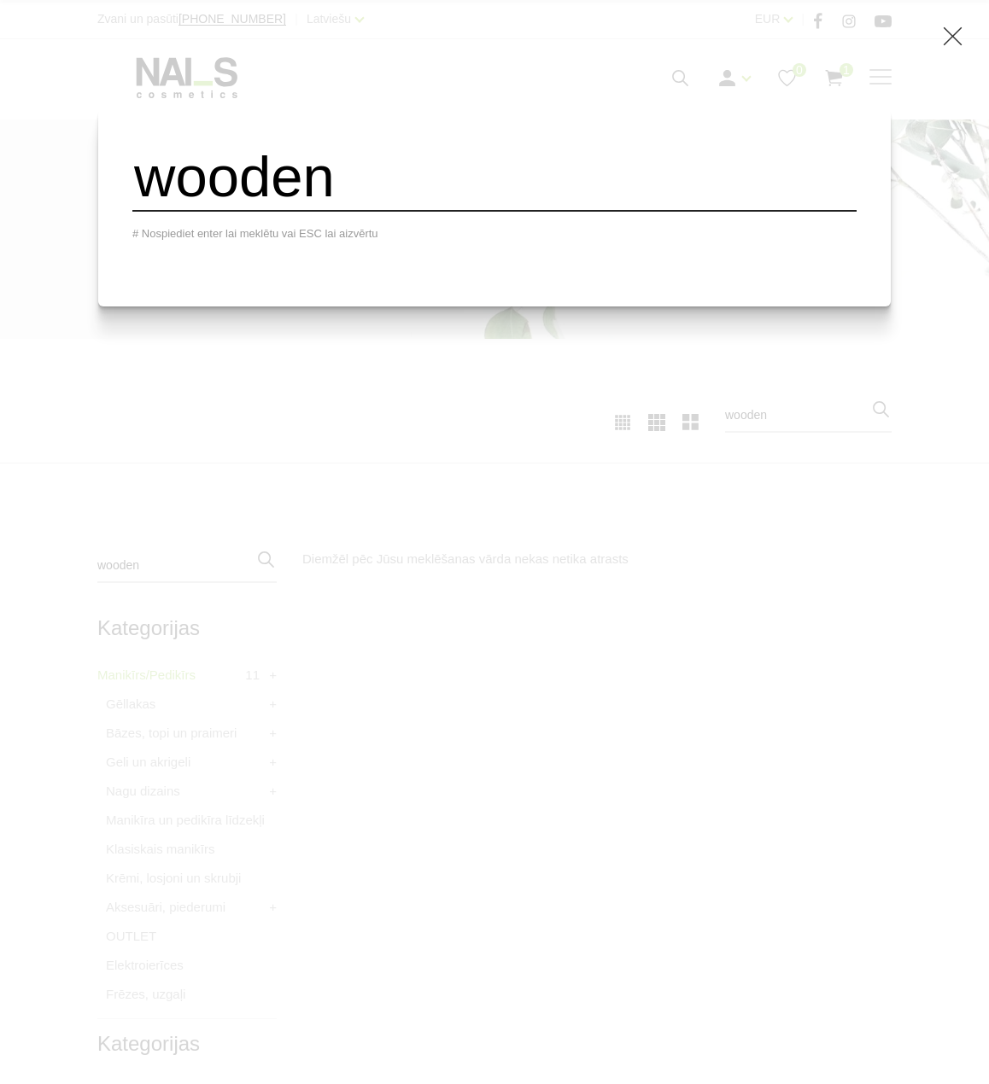
drag, startPoint x: 408, startPoint y: 195, endPoint x: 145, endPoint y: 213, distance: 263.5
click at [145, 213] on div "wooden # Nospiediet enter lai meklētu vai ESC lai aizvērtu" at bounding box center [494, 207] width 792 height 198
type input "180/240"
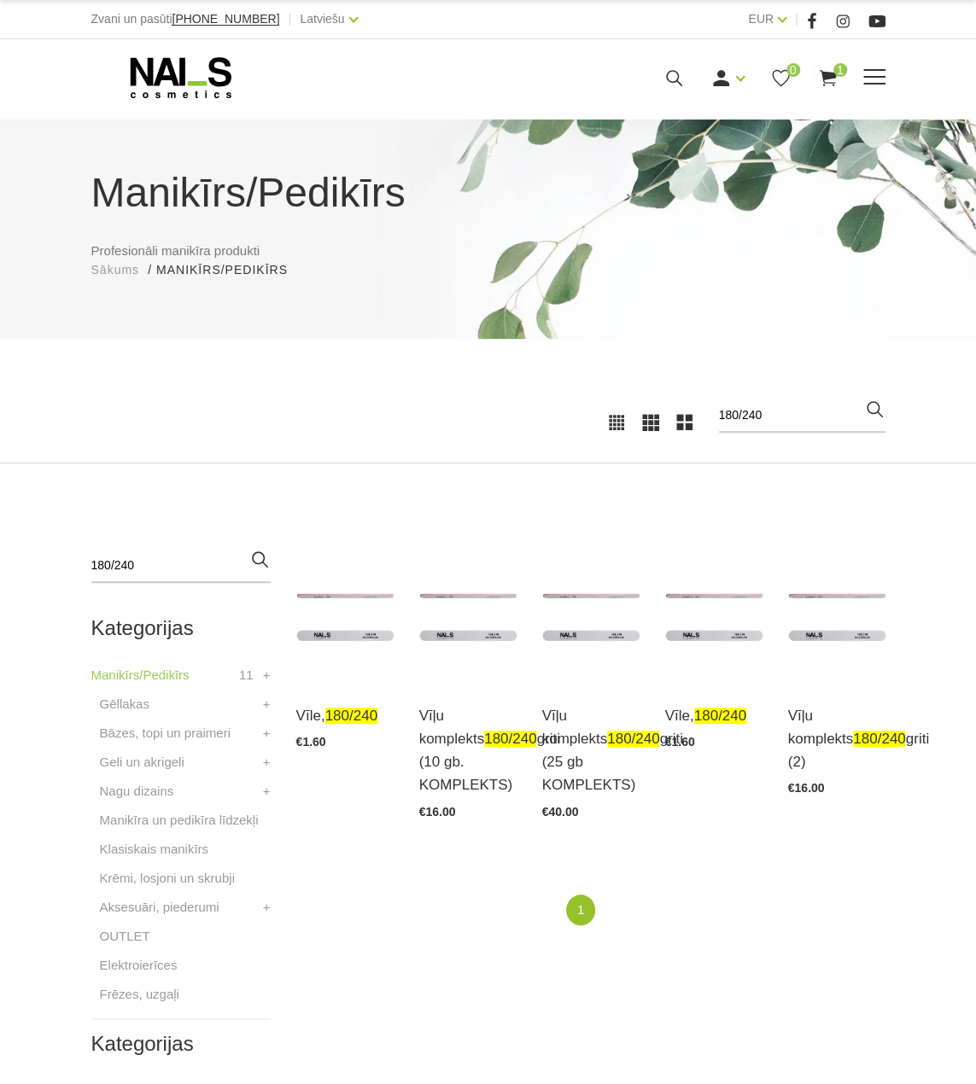
click at [181, 88] on icon at bounding box center [180, 77] width 179 height 43
